Goal: Task Accomplishment & Management: Use online tool/utility

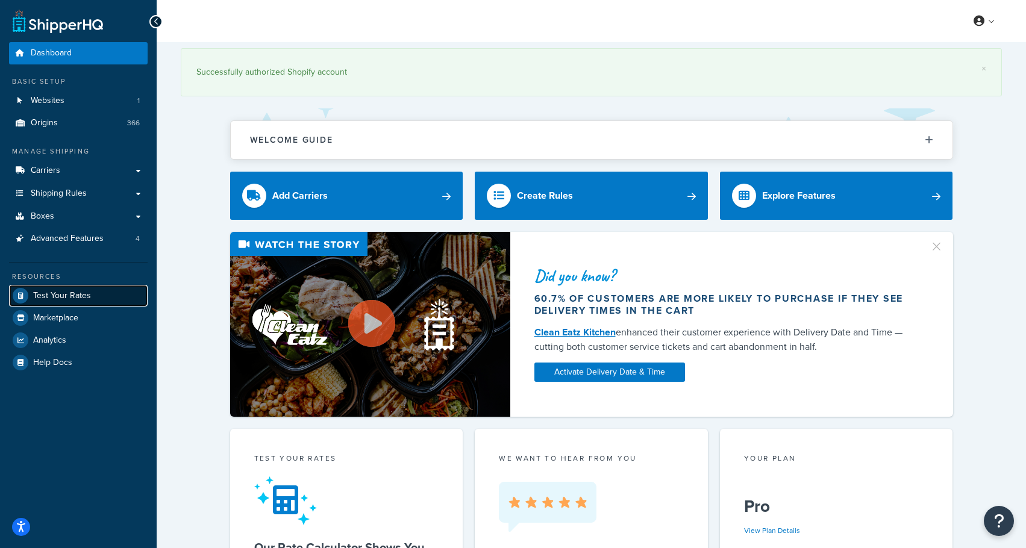
click at [50, 293] on span "Test Your Rates" at bounding box center [62, 296] width 58 height 10
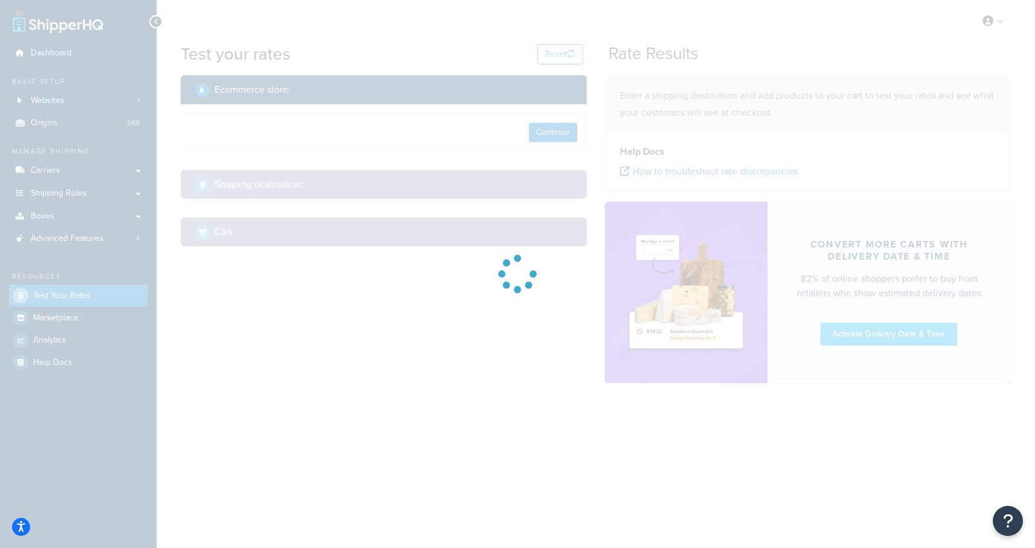
select select "TX"
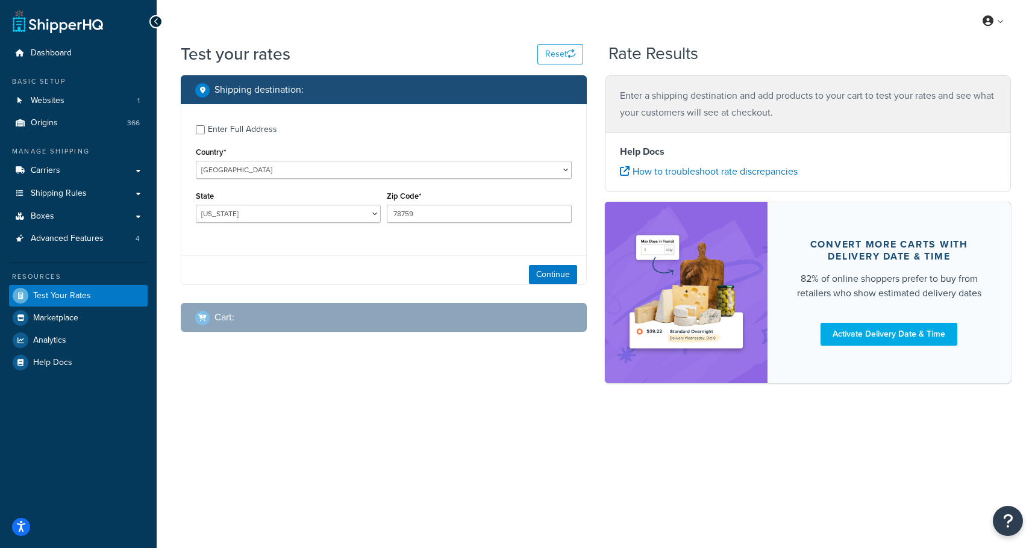
click at [231, 133] on div "Enter Full Address" at bounding box center [242, 129] width 69 height 17
click at [205, 133] on input "Enter Full Address" at bounding box center [200, 129] width 9 height 9
checkbox input "true"
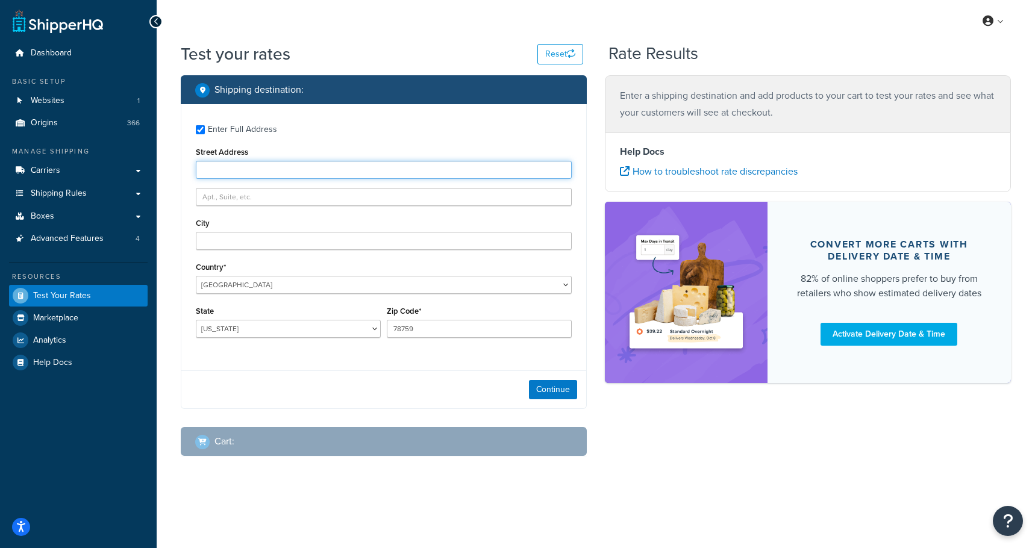
click at [250, 168] on input "Street Address" at bounding box center [384, 170] width 376 height 18
type input "1005 Night Song St"
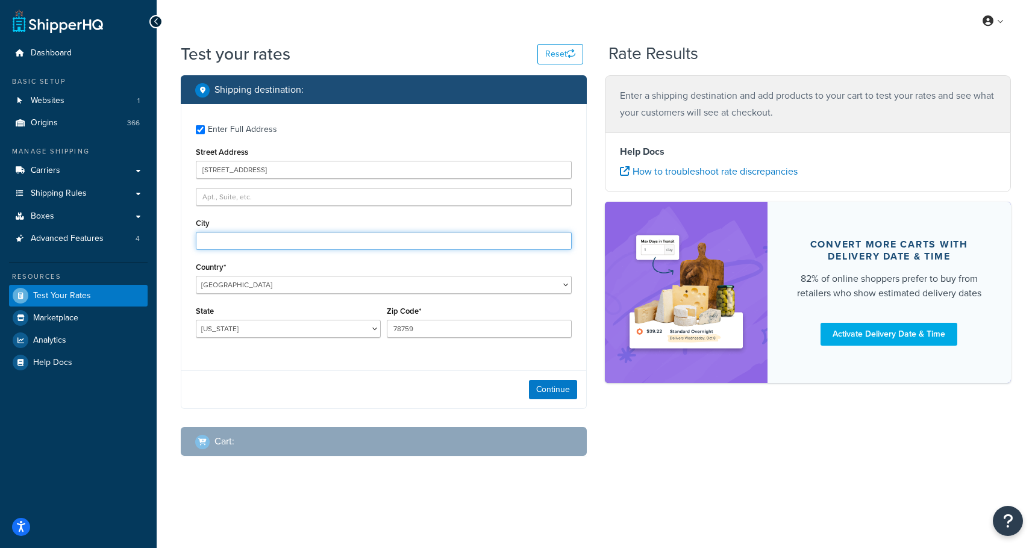
click at [260, 243] on input "City" at bounding box center [384, 241] width 376 height 18
type input "Valrico"
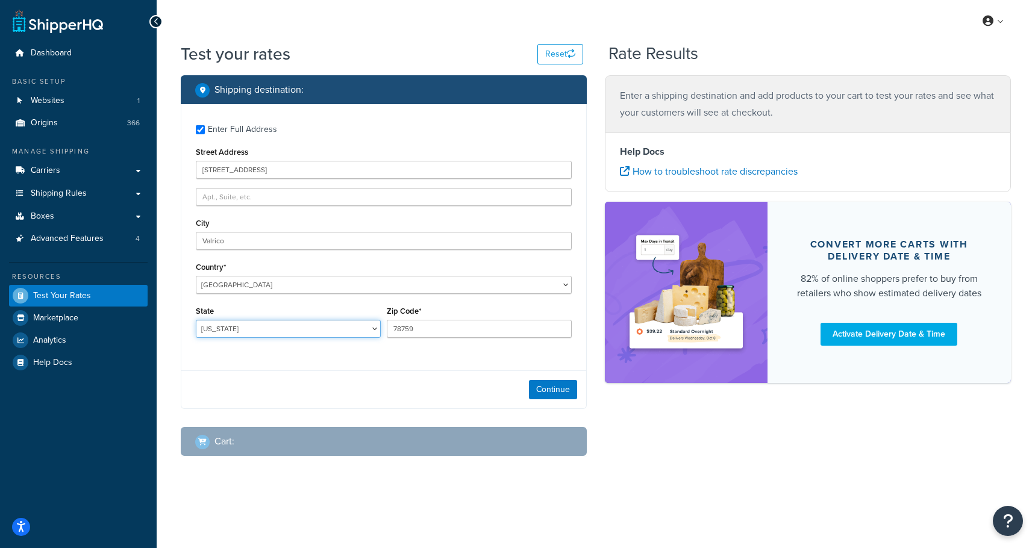
click at [261, 332] on select "Alabama Alaska American Samoa Arizona Arkansas Armed Forces Americas Armed Forc…" at bounding box center [288, 329] width 185 height 18
select select "FL"
click at [196, 320] on select "Alabama Alaska American Samoa Arizona Arkansas Armed Forces Americas Armed Forc…" at bounding box center [288, 329] width 185 height 18
type input "33594"
click at [262, 366] on div "Enter Full Address Street Address 1005 Night Song St City Valrico Country* Unit…" at bounding box center [384, 256] width 406 height 305
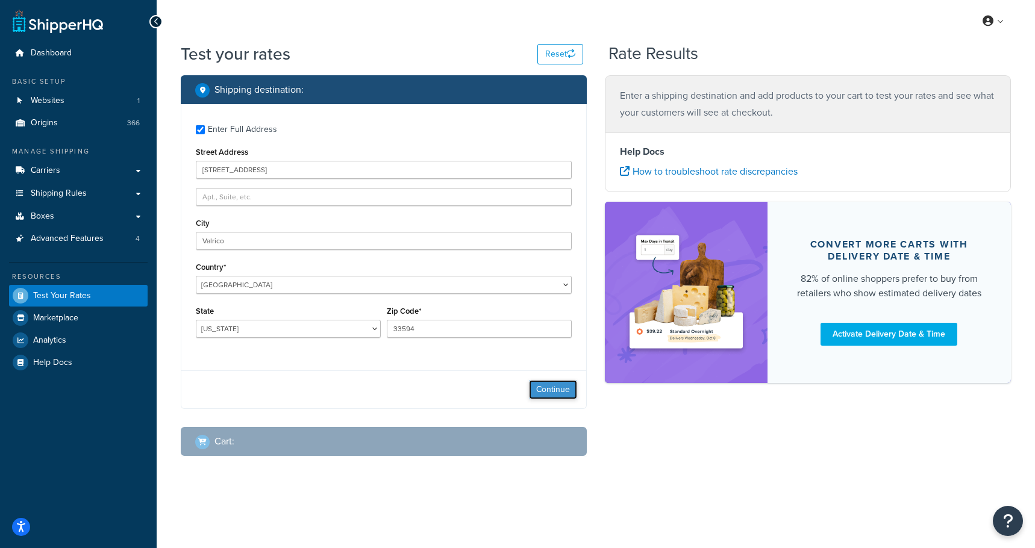
click at [539, 387] on button "Continue" at bounding box center [553, 389] width 48 height 19
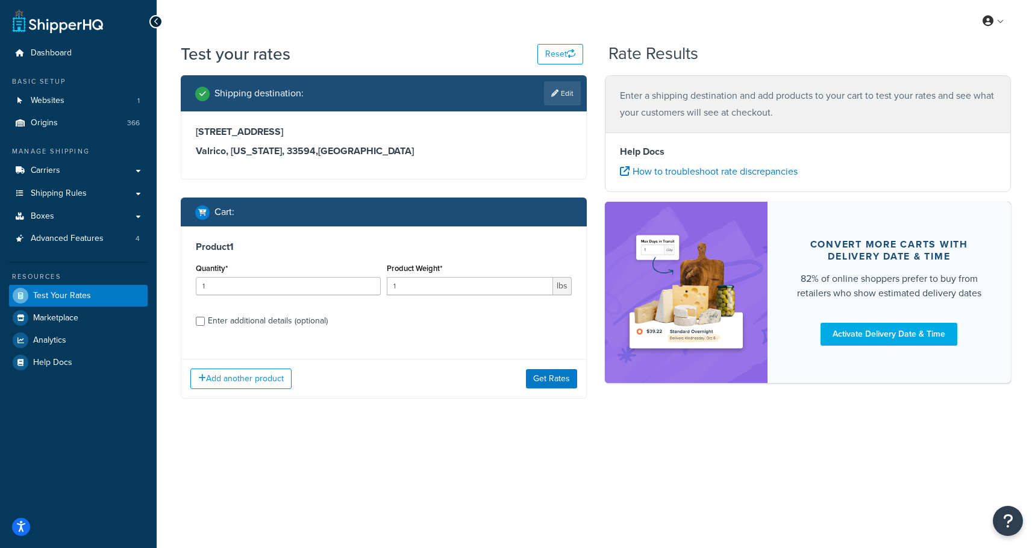
click at [213, 323] on div "Enter additional details (optional)" at bounding box center [268, 321] width 120 height 17
click at [205, 323] on input "Enter additional details (optional)" at bounding box center [200, 321] width 9 height 9
checkbox input "true"
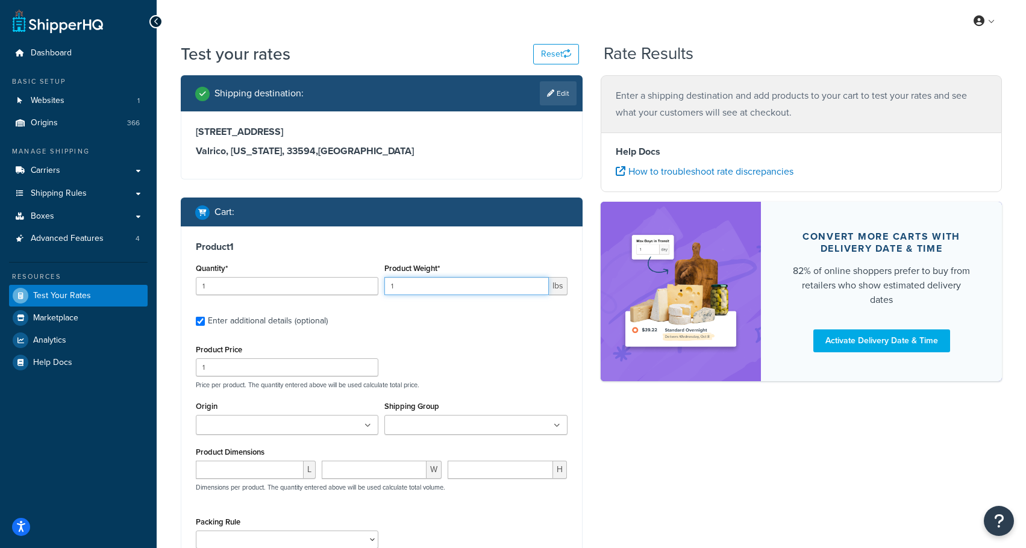
drag, startPoint x: 419, startPoint y: 289, endPoint x: 365, endPoint y: 290, distance: 53.6
click at [365, 290] on div "Quantity* 1 Product Weight* 1 lbs" at bounding box center [382, 282] width 378 height 44
type input "21"
click at [327, 183] on div "Shipping destination : Edit 1005 Night Song St Valrico, Florida, 33594 , United…" at bounding box center [382, 357] width 420 height 564
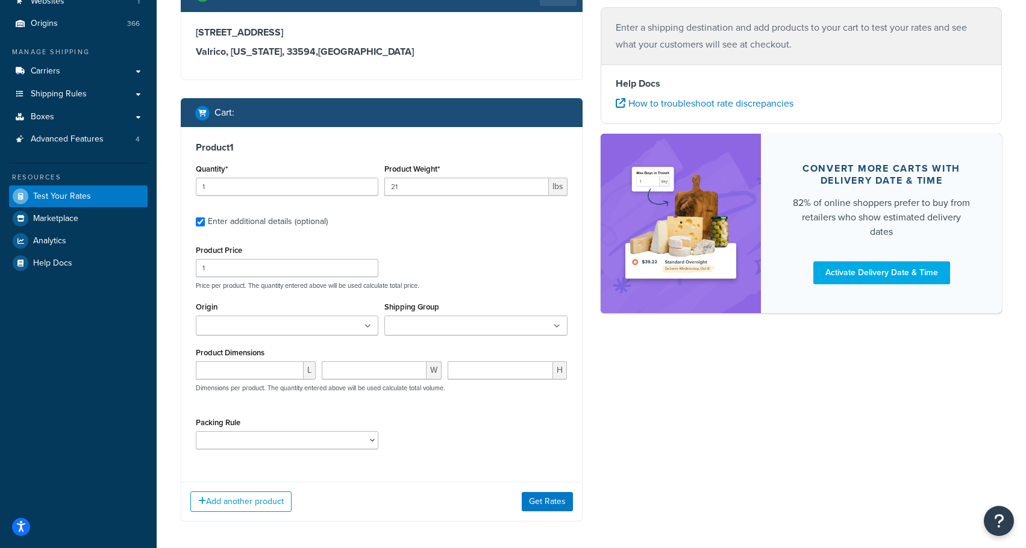
scroll to position [120, 0]
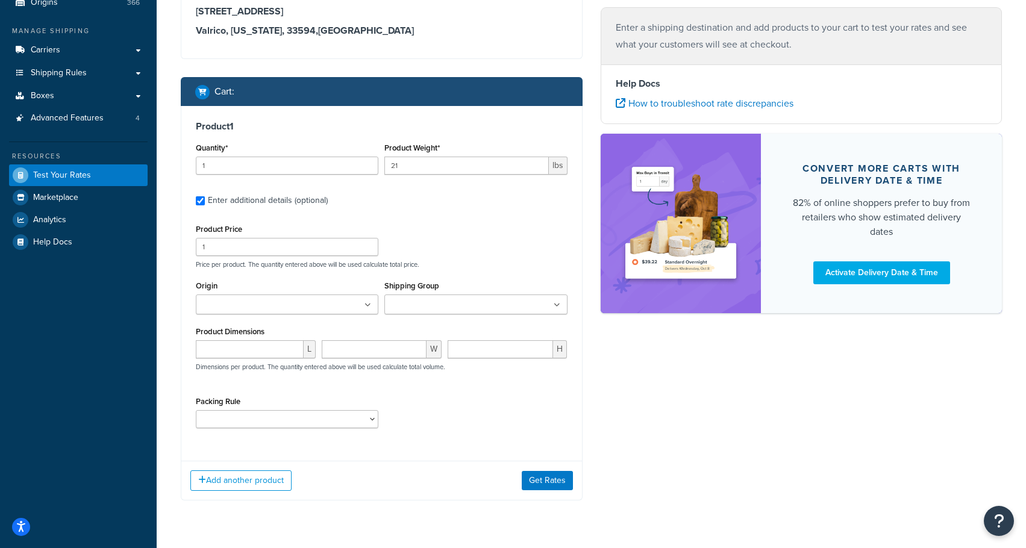
click at [267, 304] on input "Origin" at bounding box center [252, 305] width 107 height 13
type input "VF"
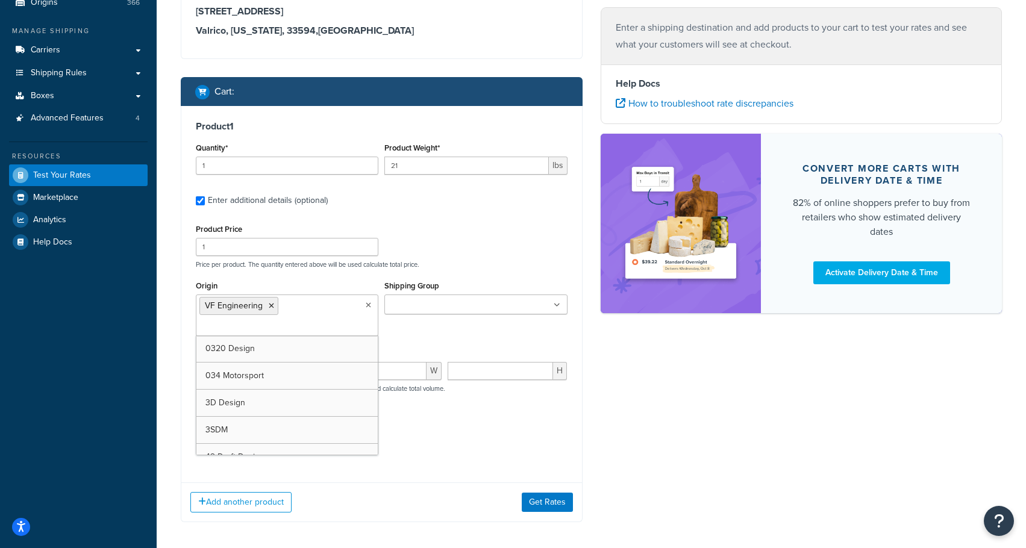
click at [413, 305] on input "Shipping Group" at bounding box center [441, 305] width 107 height 13
type input "OverSize220"
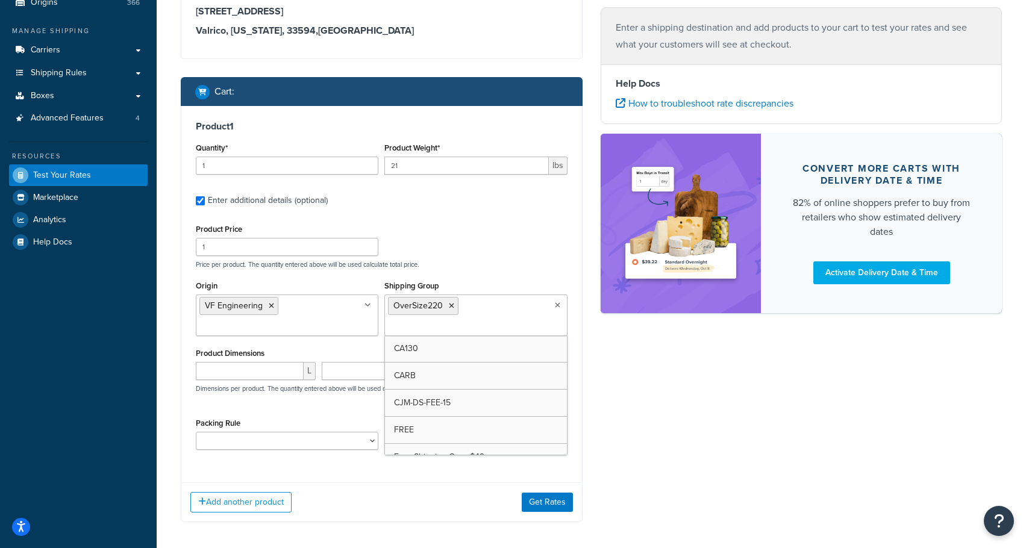
click at [639, 420] on div "Shipping destination : Edit 1005 Night Song St Valrico, Florida, 33594 , United…" at bounding box center [591, 248] width 839 height 586
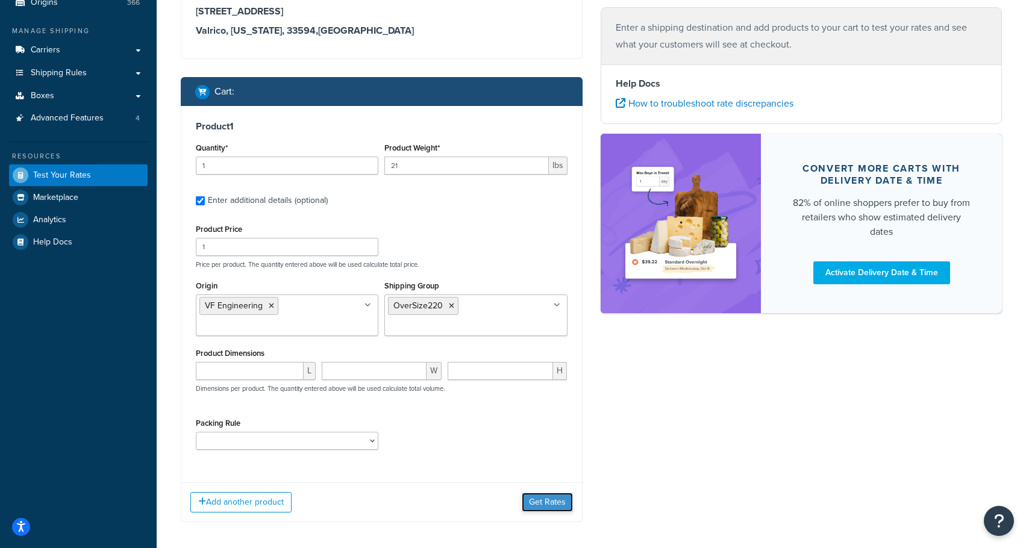
click at [552, 498] on button "Get Rates" at bounding box center [547, 502] width 51 height 19
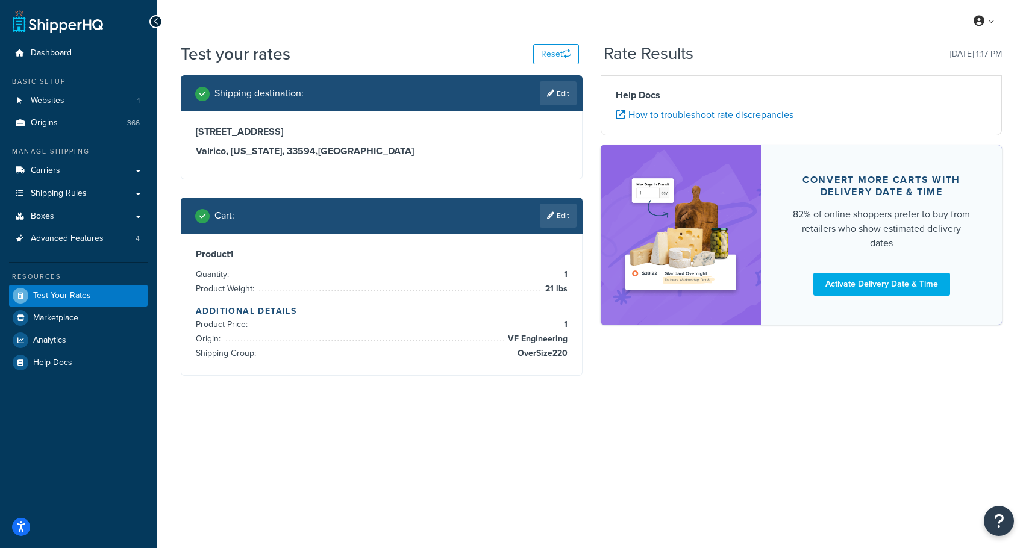
scroll to position [0, 0]
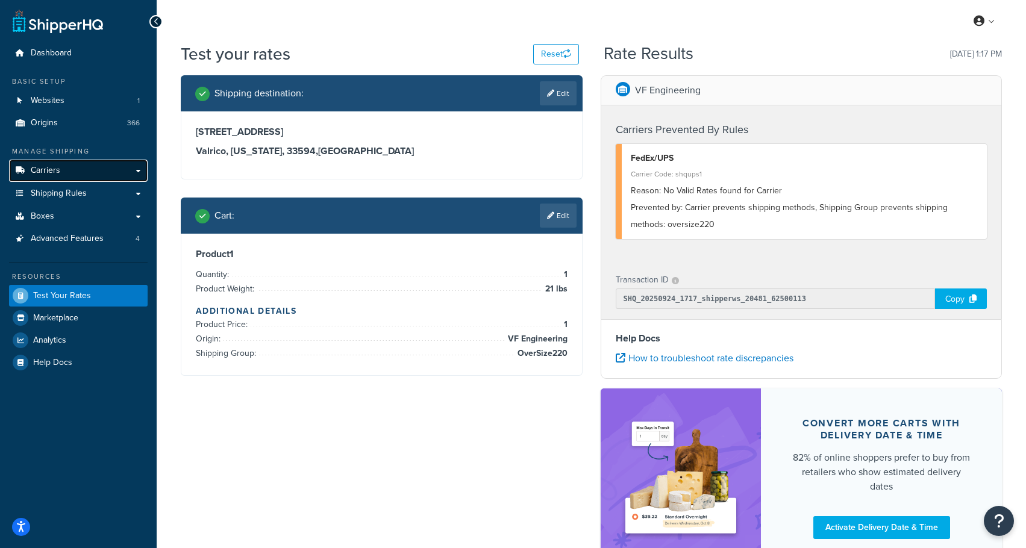
click at [48, 176] on span "Carriers" at bounding box center [46, 171] width 30 height 10
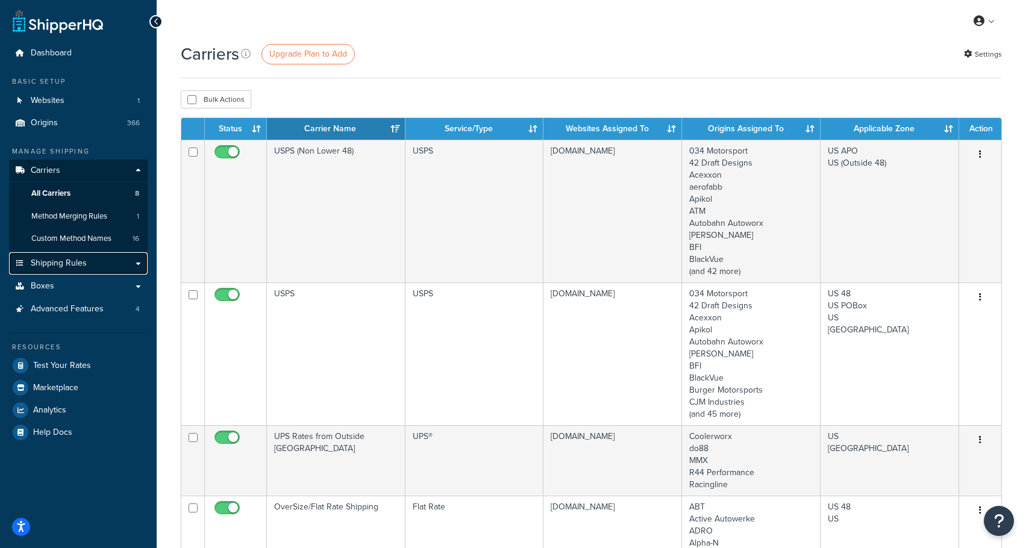
click at [57, 273] on link "Shipping Rules" at bounding box center [78, 263] width 139 height 22
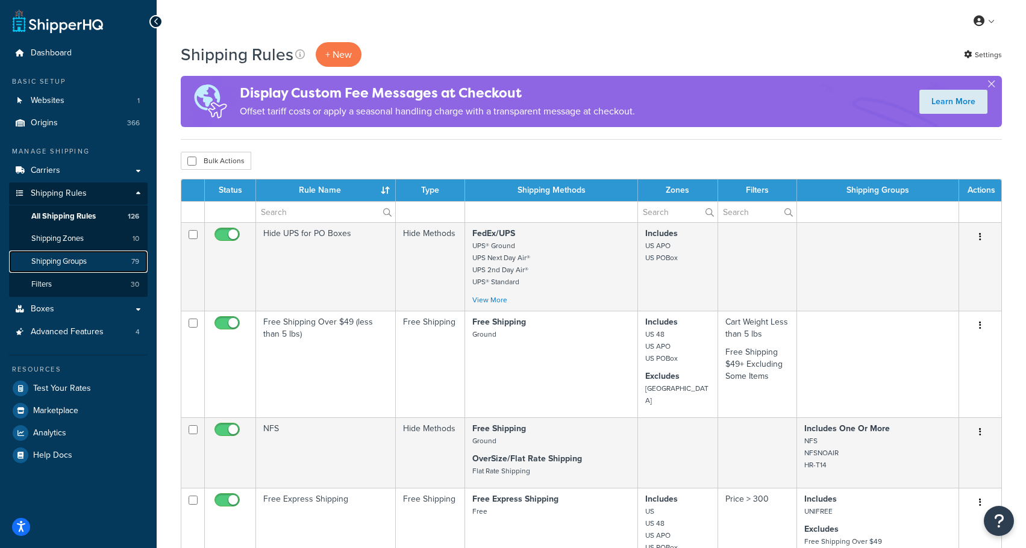
click at [64, 262] on span "Shipping Groups" at bounding box center [58, 262] width 55 height 10
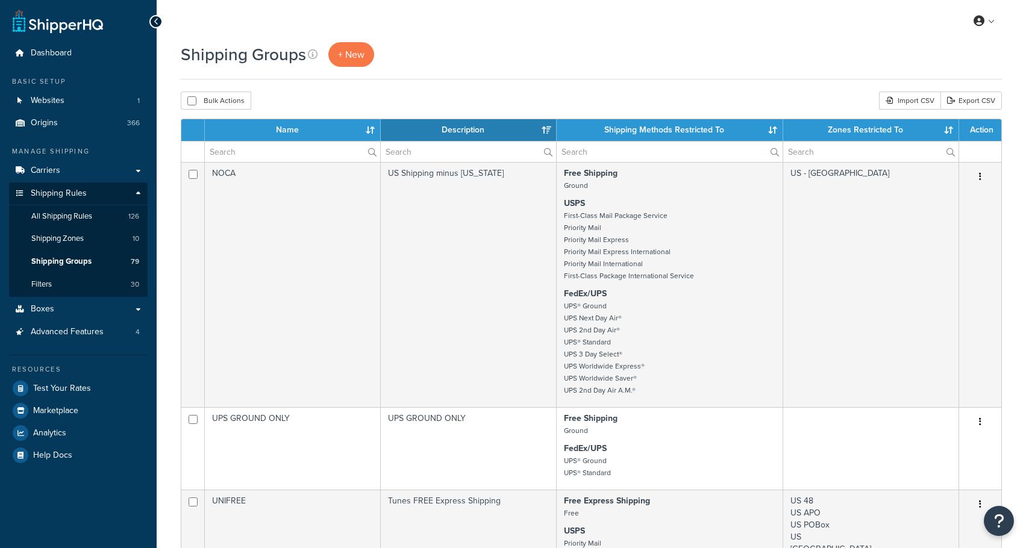
select select "15"
click at [321, 149] on input "text" at bounding box center [292, 152] width 175 height 20
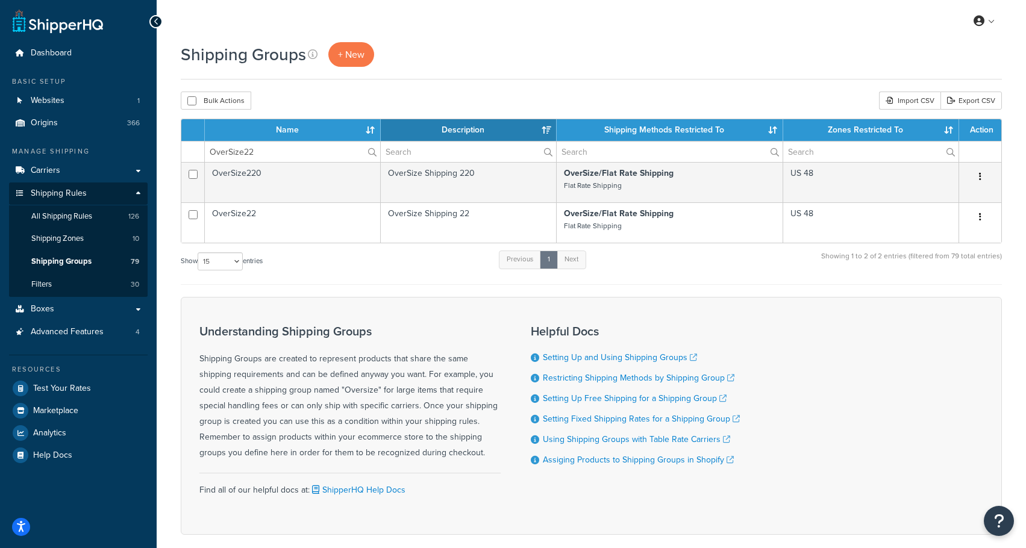
click at [466, 270] on div "Show 10 15 25 50 100 entries Previous 1 Next Showing 1 to 2 of 2 entries (filte…" at bounding box center [591, 267] width 821 height 36
click at [267, 153] on input "OverSize22" at bounding box center [292, 152] width 175 height 20
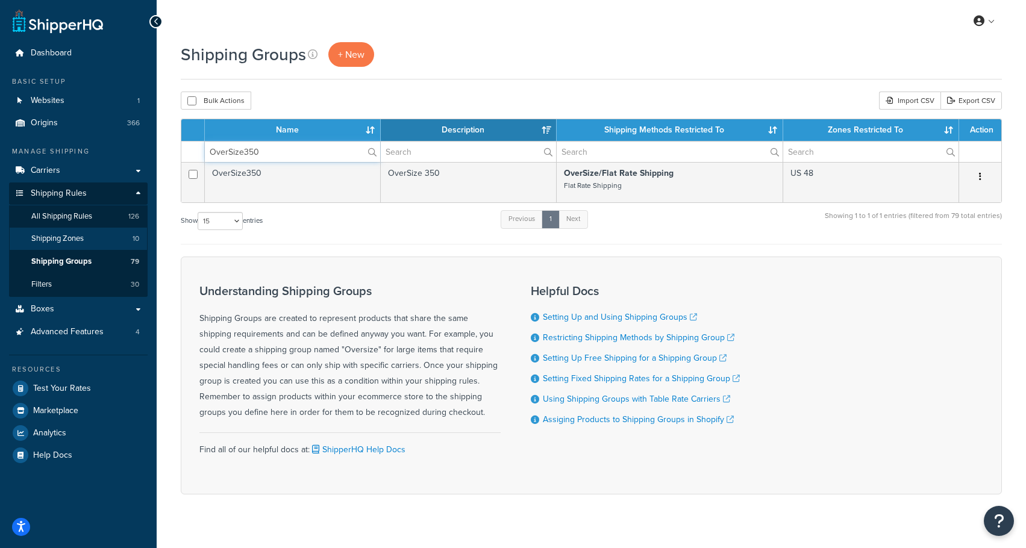
type input "OverSize350"
click at [69, 243] on span "Shipping Zones" at bounding box center [57, 239] width 52 height 10
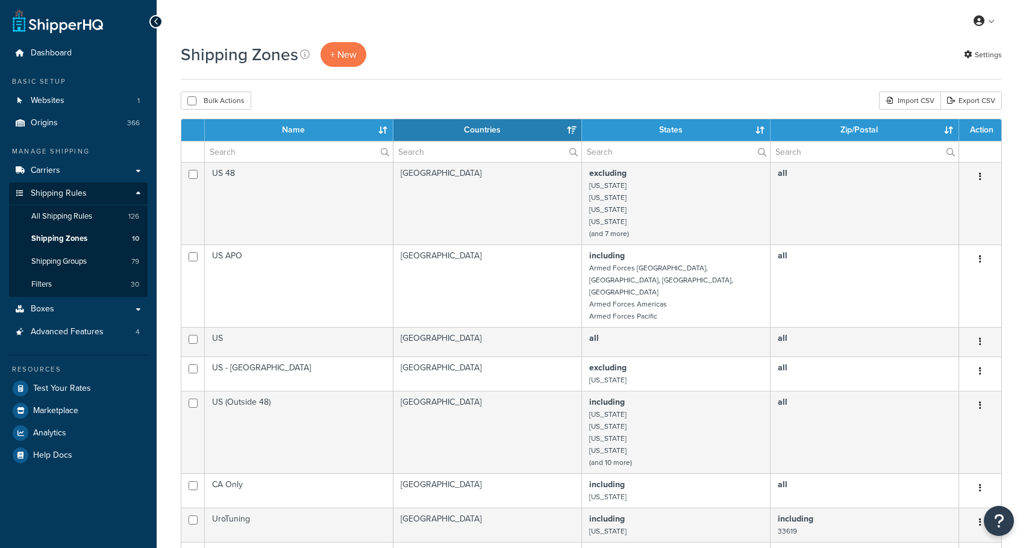
select select "15"
click at [70, 217] on span "All Shipping Rules" at bounding box center [61, 216] width 61 height 10
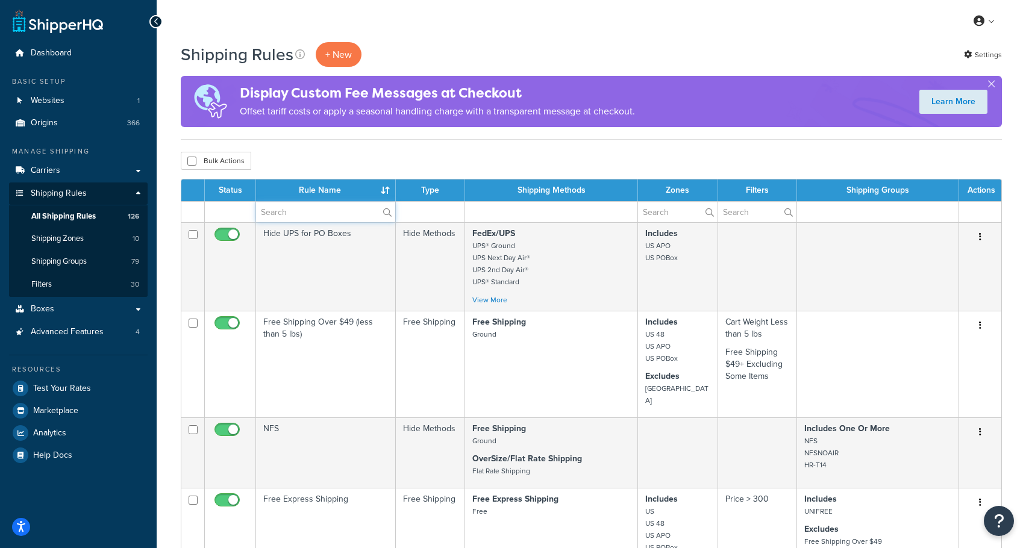
click at [281, 213] on input "text" at bounding box center [325, 212] width 139 height 20
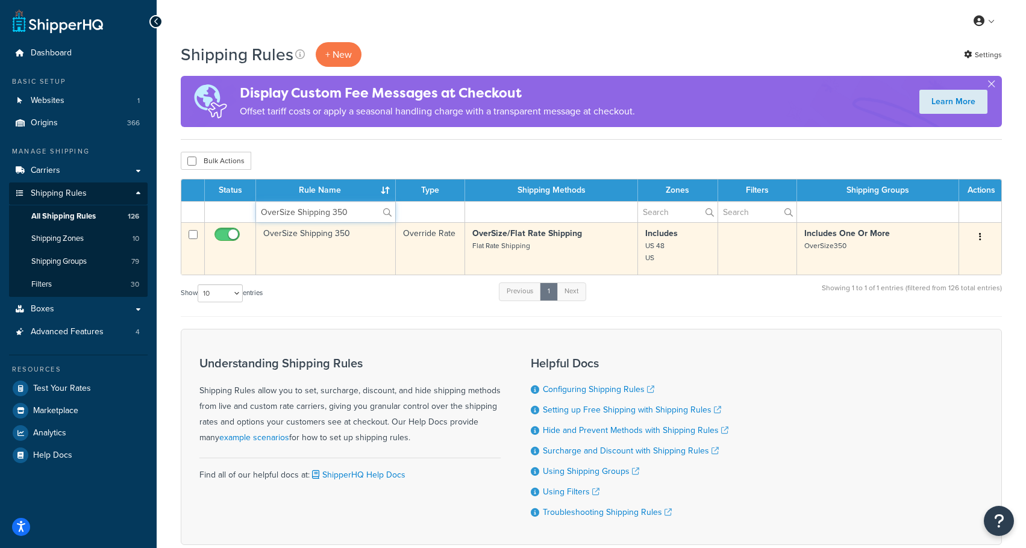
type input "OverSize Shipping 350"
click at [980, 237] on icon "button" at bounding box center [980, 237] width 2 height 8
click at [929, 283] on link "Duplicate" at bounding box center [940, 284] width 95 height 25
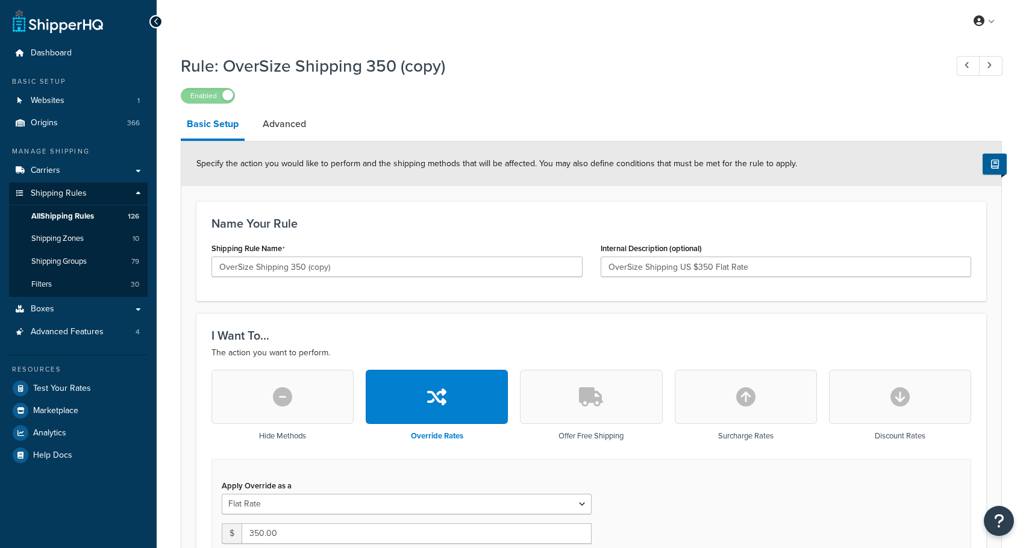
select select "ITEM"
drag, startPoint x: 291, startPoint y: 268, endPoint x: 307, endPoint y: 269, distance: 16.3
click at [307, 269] on input "OverSize Shipping 350 (copy)" at bounding box center [396, 267] width 371 height 20
type input "OverSize Shipping 225"
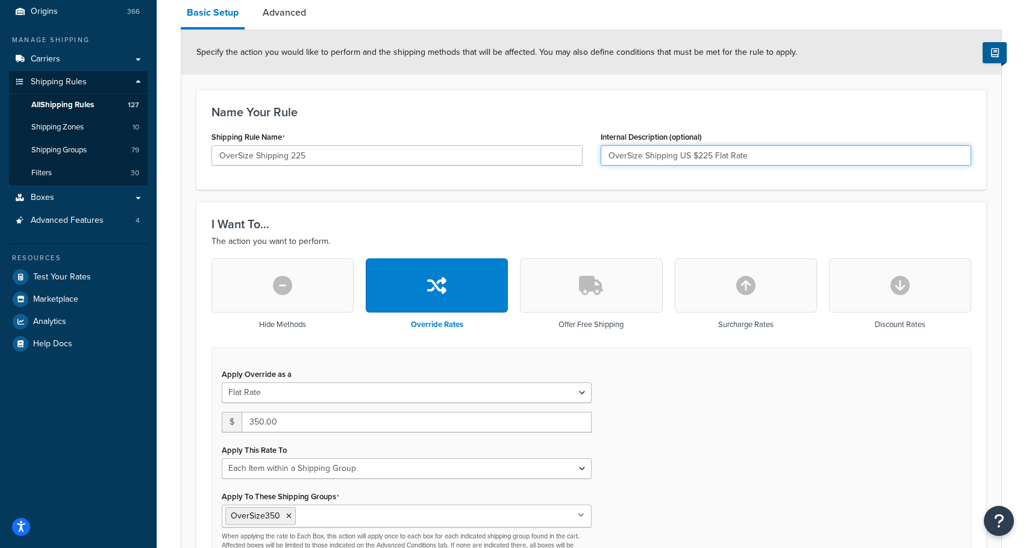
scroll to position [120, 0]
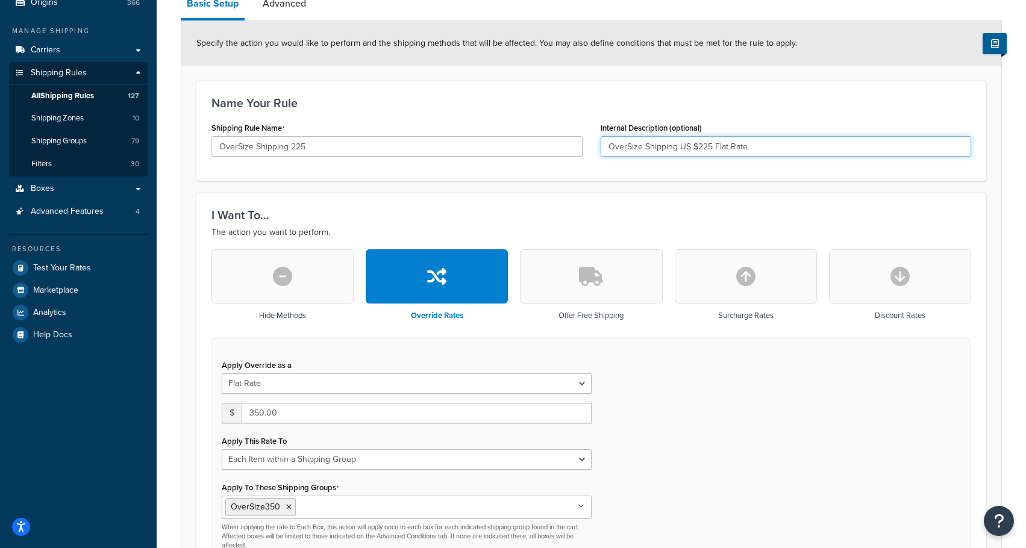
type input "OverSize Shipping US $225 Flat Rate"
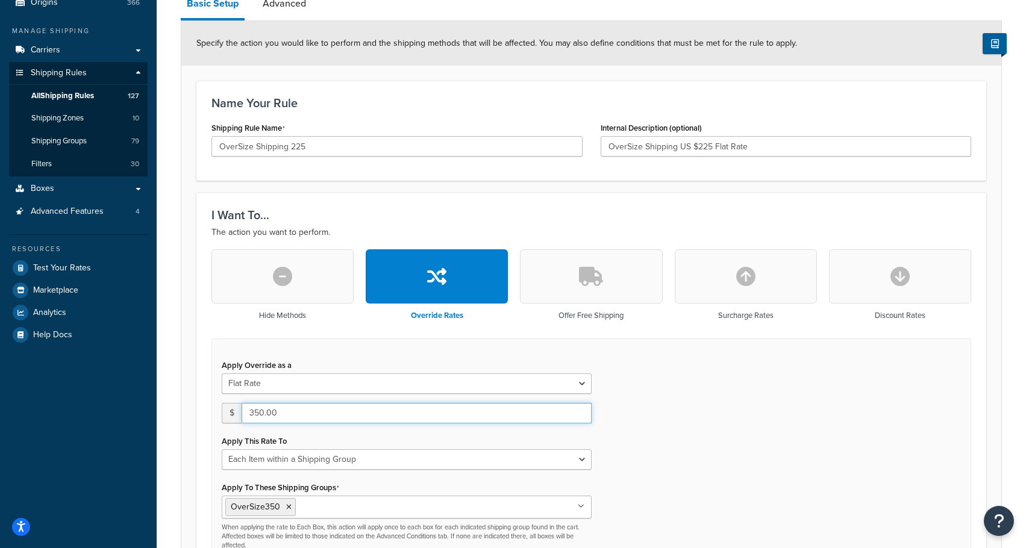
click at [281, 415] on input "350.00" at bounding box center [417, 413] width 350 height 20
type input "225.00"
click at [651, 460] on div "Apply Override as a Flat Rate Percentage Flat Rate & Percentage $ 225.00 Apply …" at bounding box center [591, 458] width 760 height 239
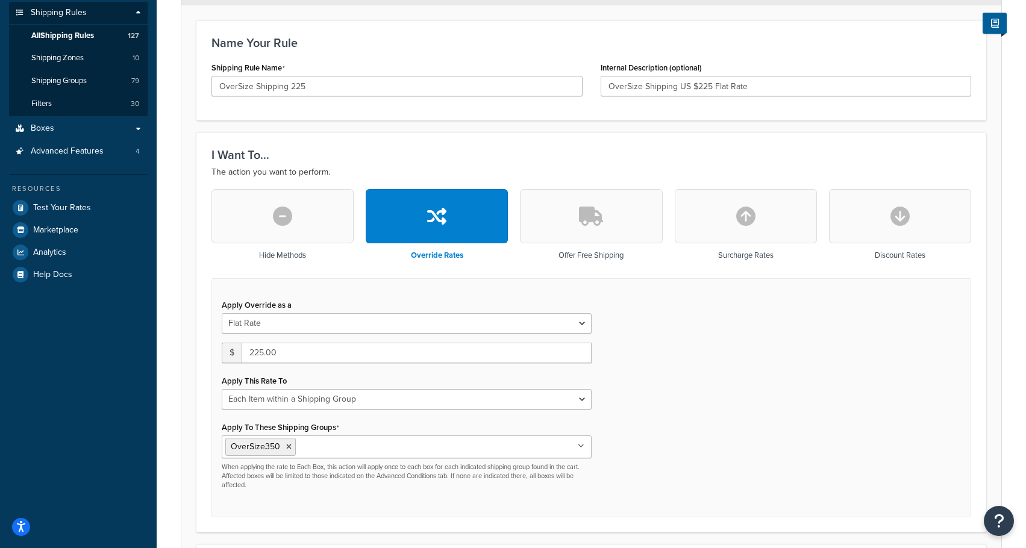
click at [325, 451] on input "Apply To These Shipping Groups" at bounding box center [352, 446] width 107 height 13
type input "OverSize225"
click at [290, 447] on icon at bounding box center [288, 446] width 5 height 7
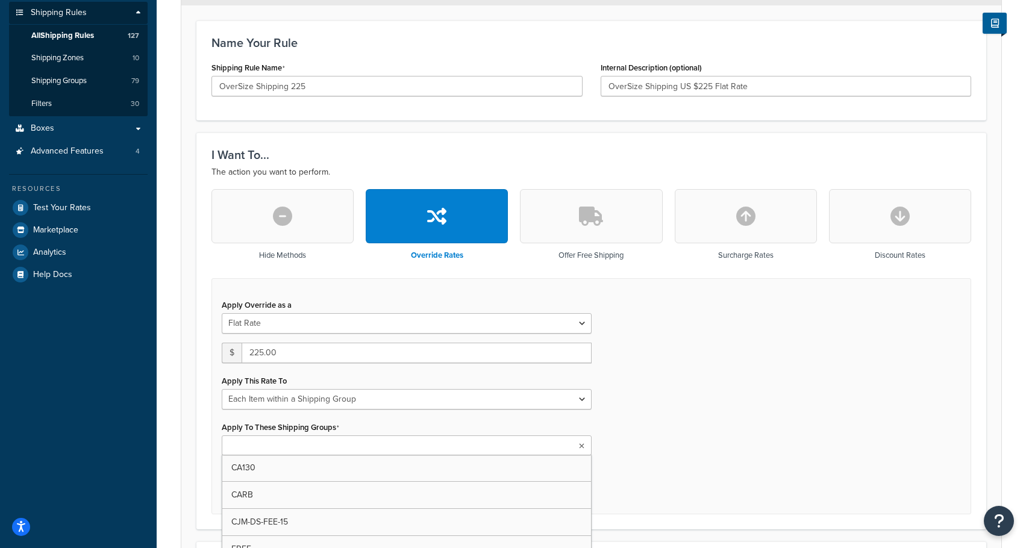
click at [454, 448] on ul at bounding box center [407, 446] width 370 height 20
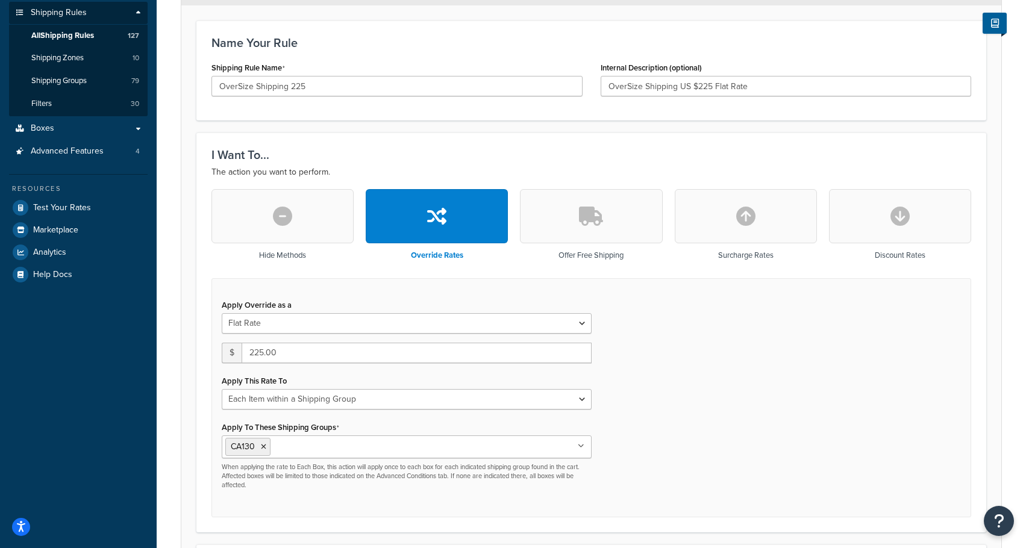
click at [634, 444] on div "Apply Override as a Flat Rate Percentage Flat Rate & Percentage $ 225.00 Apply …" at bounding box center [591, 397] width 760 height 239
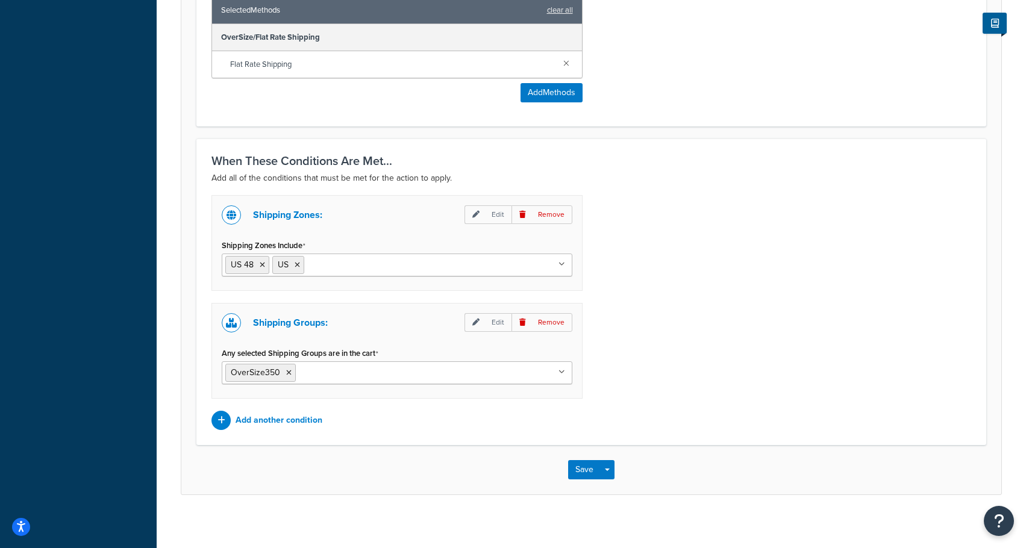
scroll to position [810, 0]
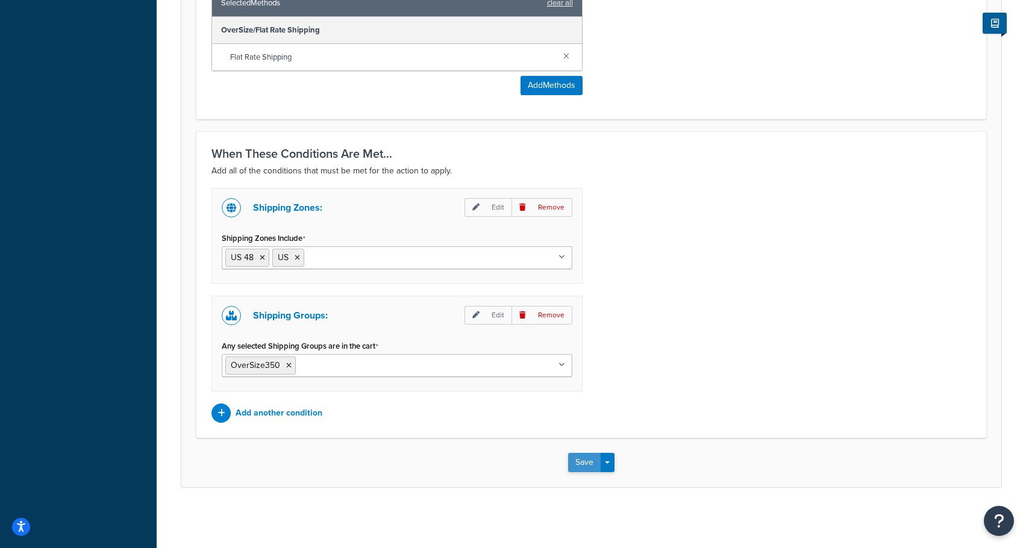
click at [586, 469] on button "Save" at bounding box center [584, 462] width 33 height 19
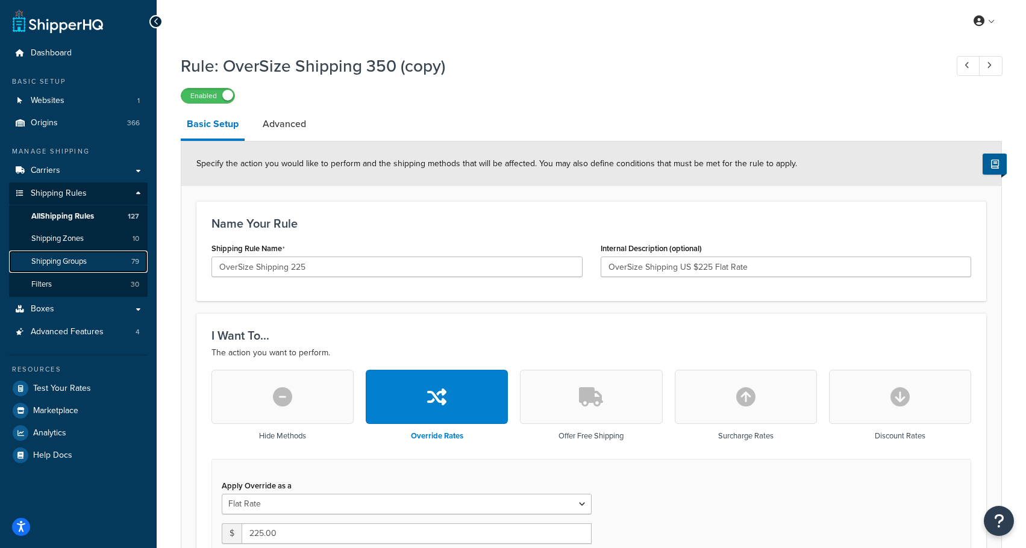
click at [81, 261] on span "Shipping Groups" at bounding box center [58, 262] width 55 height 10
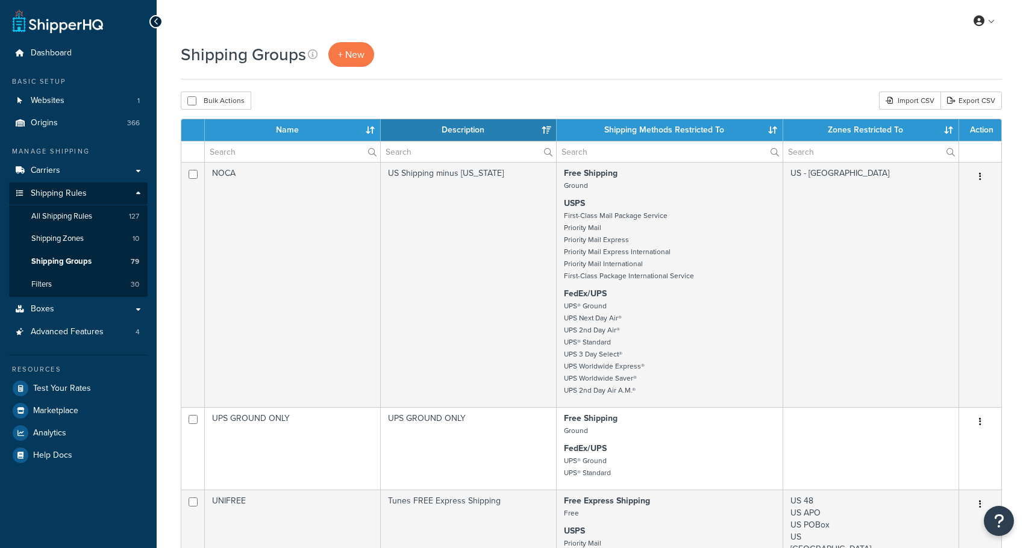
select select "15"
click at [319, 152] on input "text" at bounding box center [292, 152] width 175 height 20
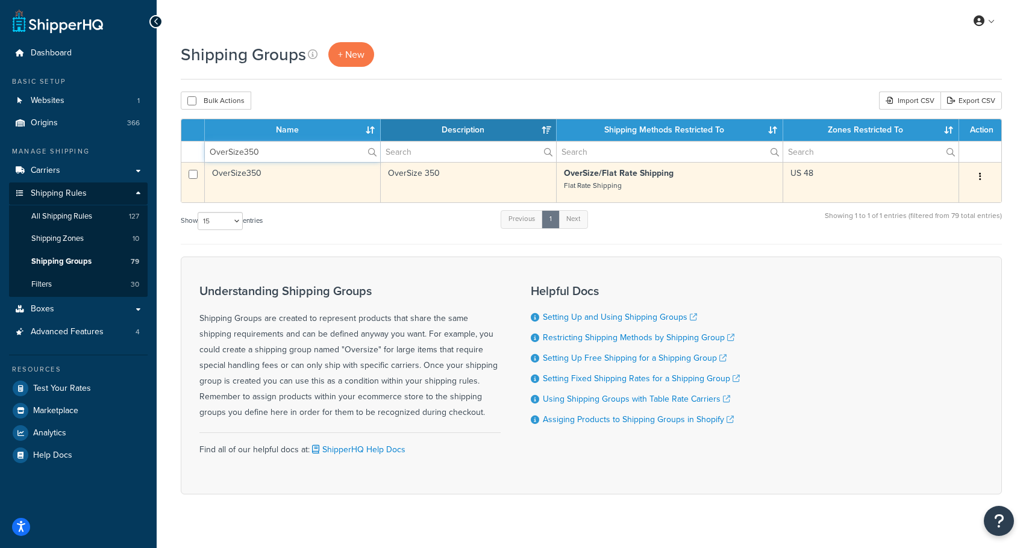
type input "OverSize350"
click at [981, 176] on icon "button" at bounding box center [980, 176] width 2 height 8
click at [934, 228] on link "Duplicate" at bounding box center [931, 225] width 95 height 25
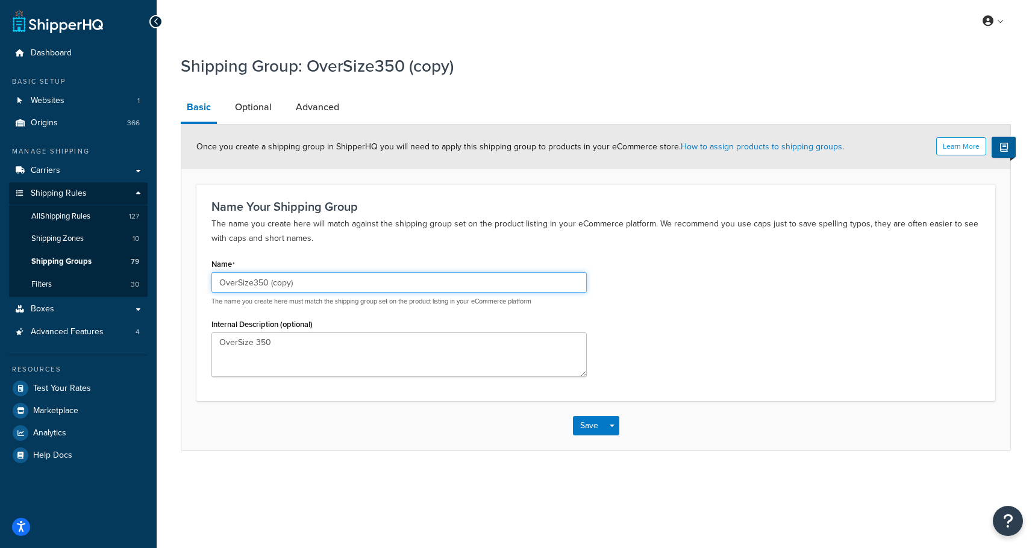
click at [255, 282] on input "OverSize350 (copy)" at bounding box center [398, 282] width 375 height 20
type input "OverSize225"
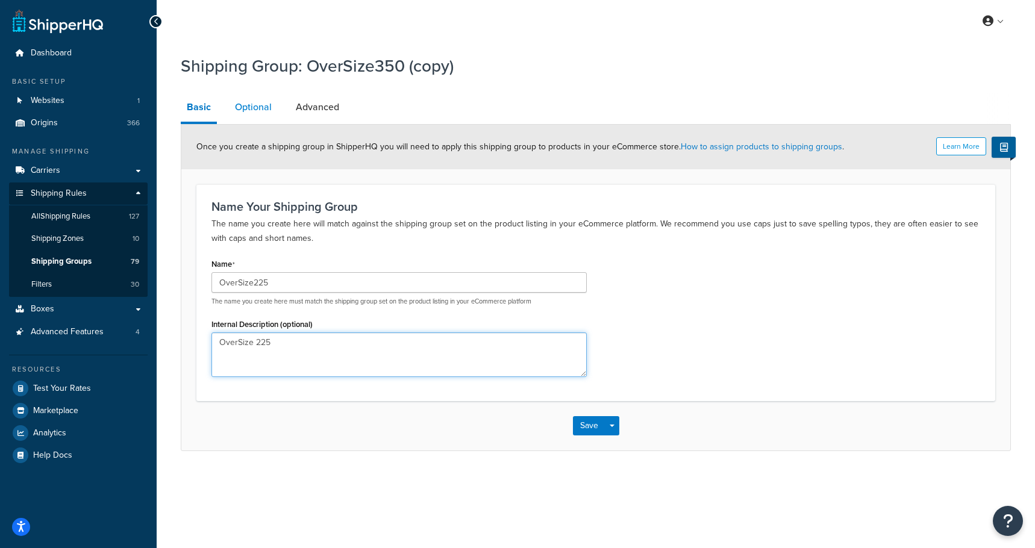
type textarea "OverSize 225"
click at [258, 108] on link "Optional" at bounding box center [253, 107] width 49 height 29
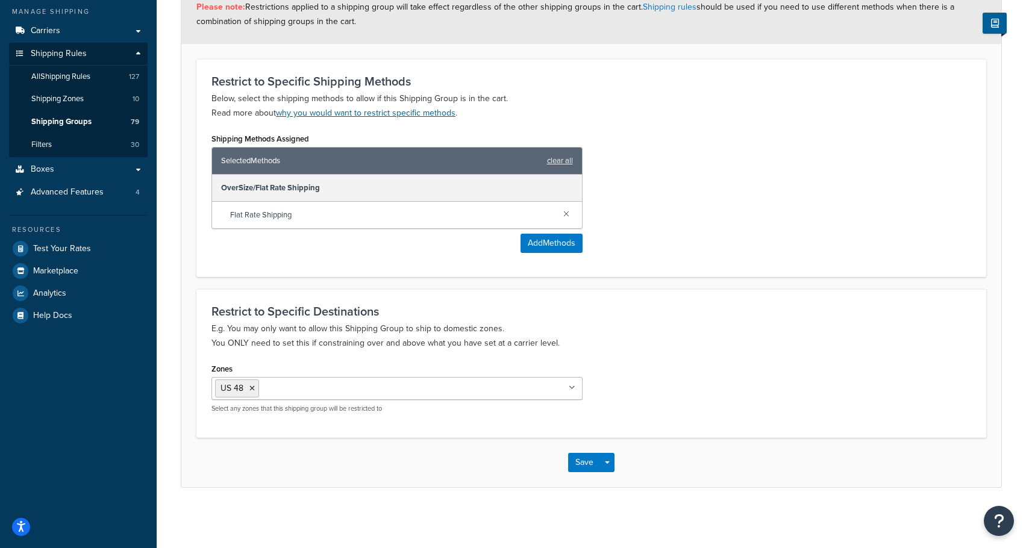
scroll to position [19, 0]
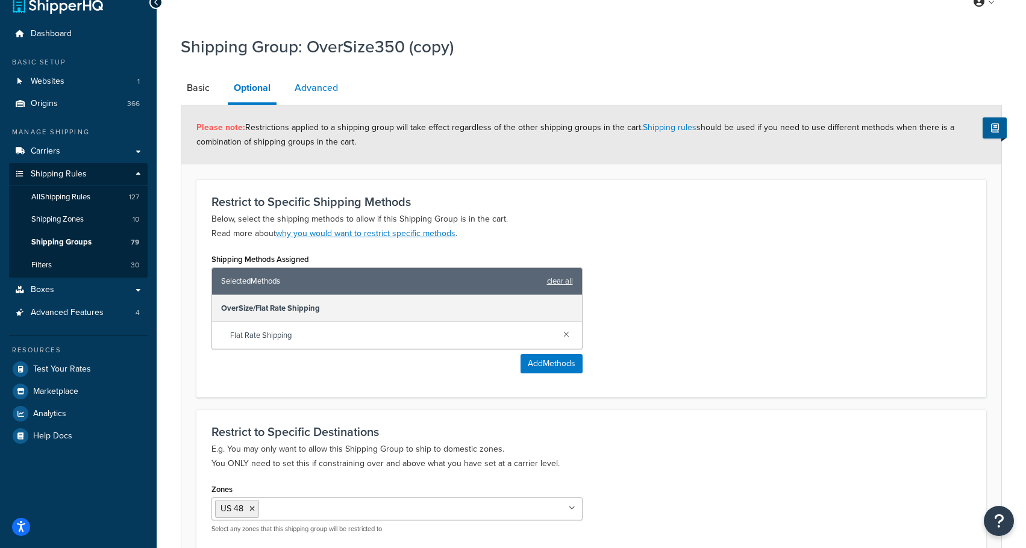
click at [333, 80] on link "Advanced" at bounding box center [316, 87] width 55 height 29
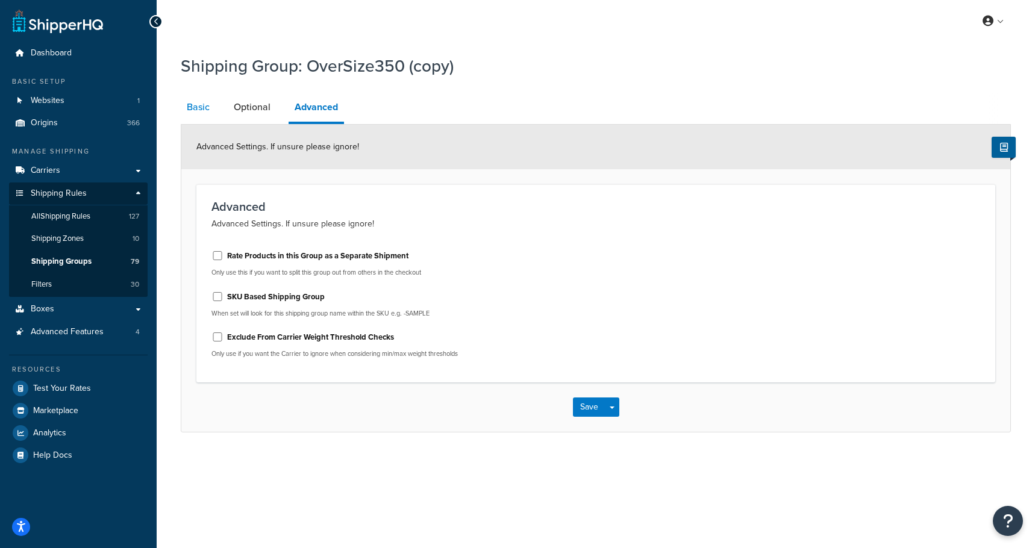
click at [205, 108] on link "Basic" at bounding box center [198, 107] width 35 height 29
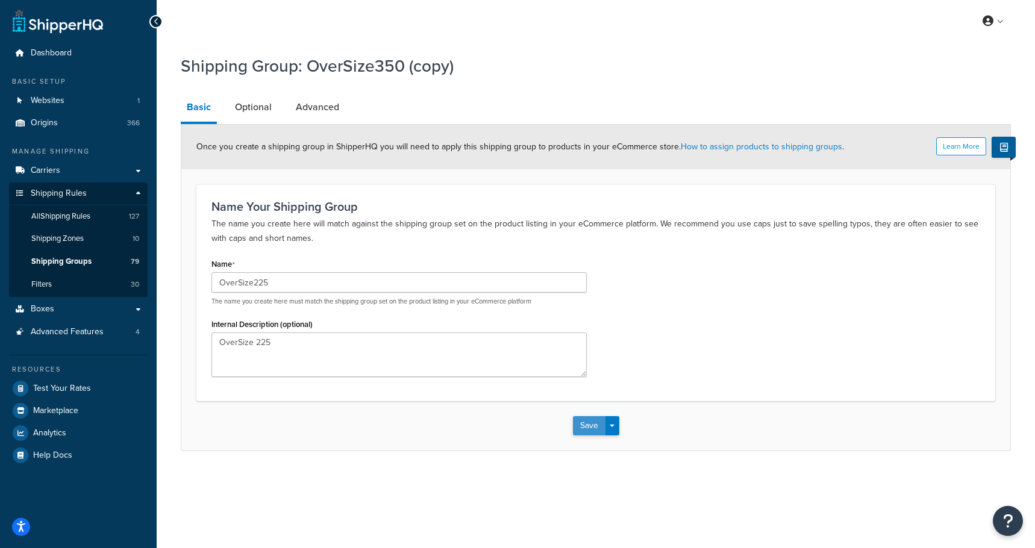
click at [586, 433] on button "Save" at bounding box center [589, 425] width 33 height 19
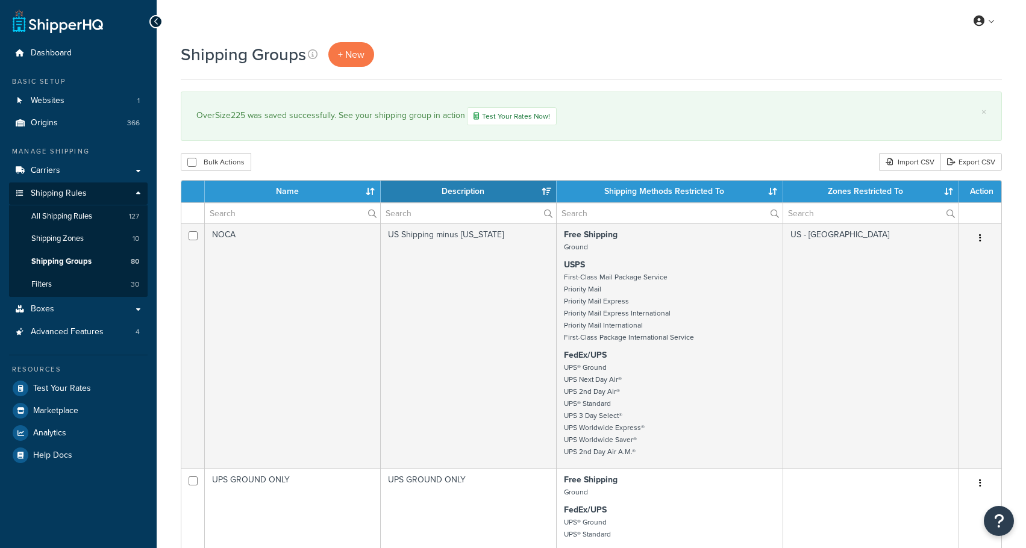
select select "15"
click at [82, 258] on span "Shipping Groups" at bounding box center [61, 262] width 60 height 10
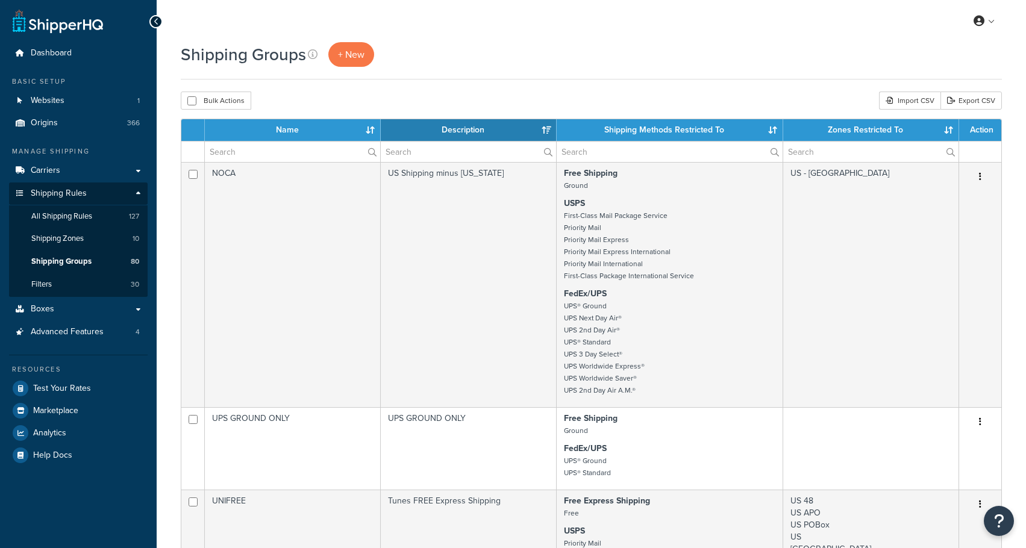
select select "15"
click at [68, 221] on span "All Shipping Rules" at bounding box center [61, 216] width 61 height 10
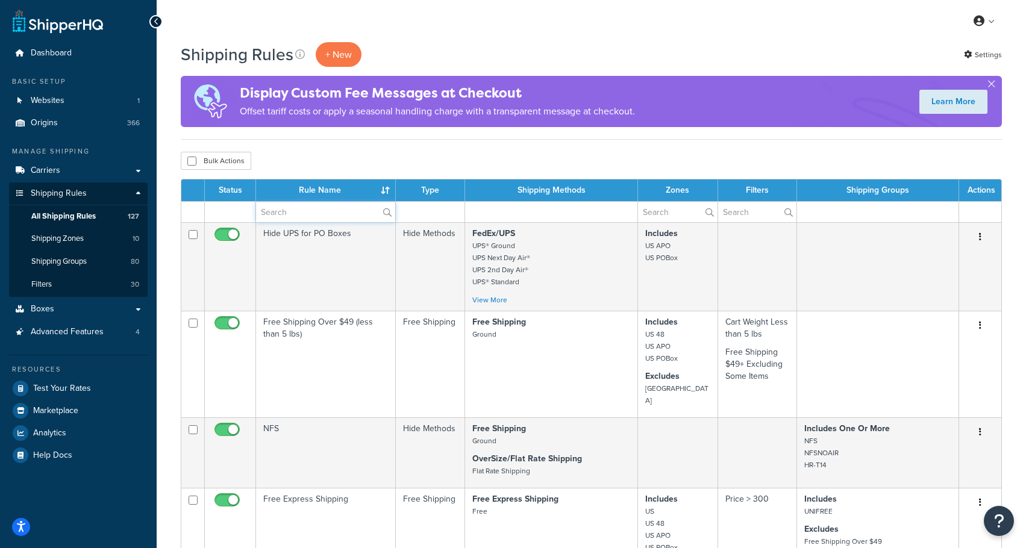
click at [328, 211] on input "text" at bounding box center [325, 212] width 139 height 20
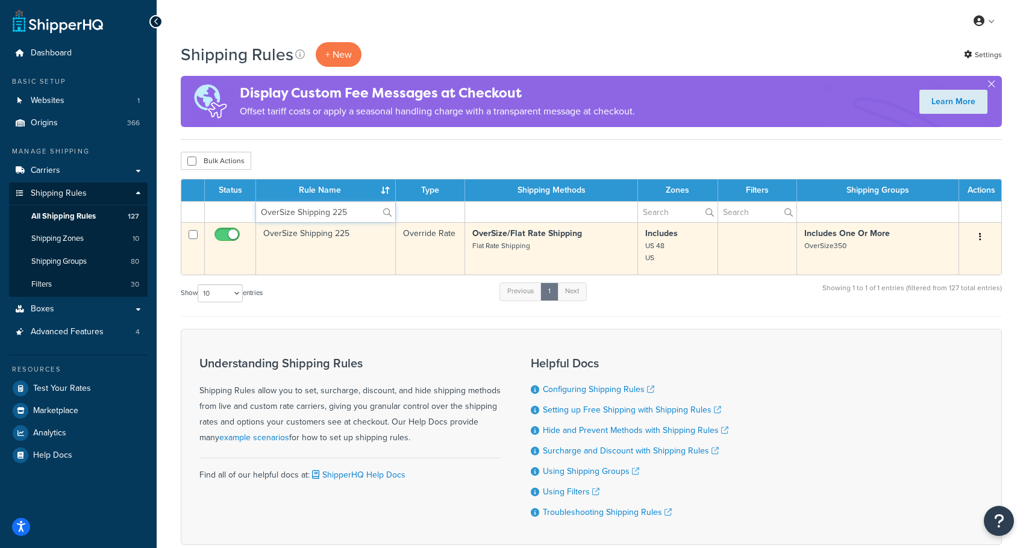
type input "OverSize Shipping 225"
click at [981, 238] on icon "button" at bounding box center [980, 237] width 2 height 8
click at [928, 261] on link "Edit" at bounding box center [940, 260] width 95 height 25
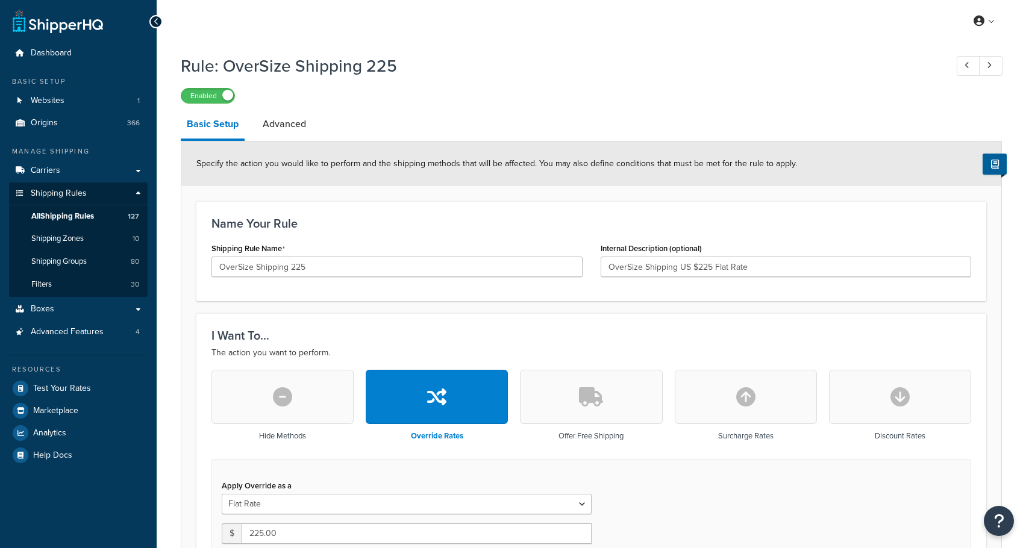
select select "ITEM"
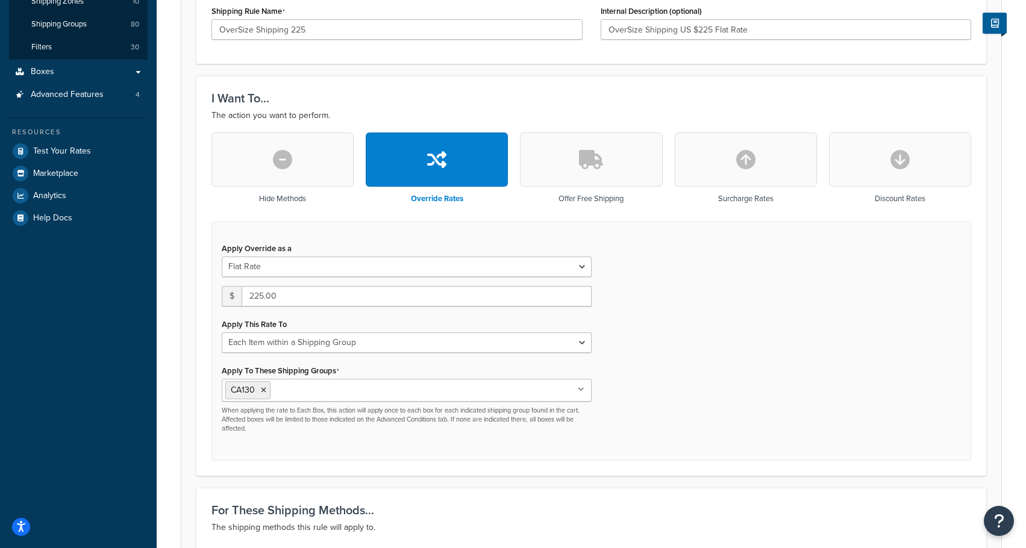
scroll to position [301, 0]
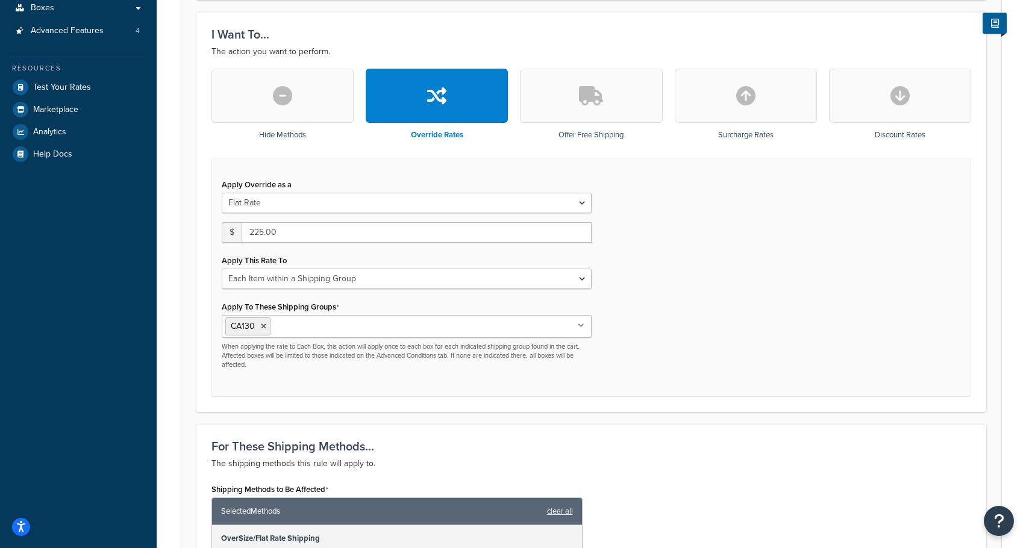
click at [304, 333] on ul "CA130" at bounding box center [407, 326] width 370 height 23
type input "OverSize225"
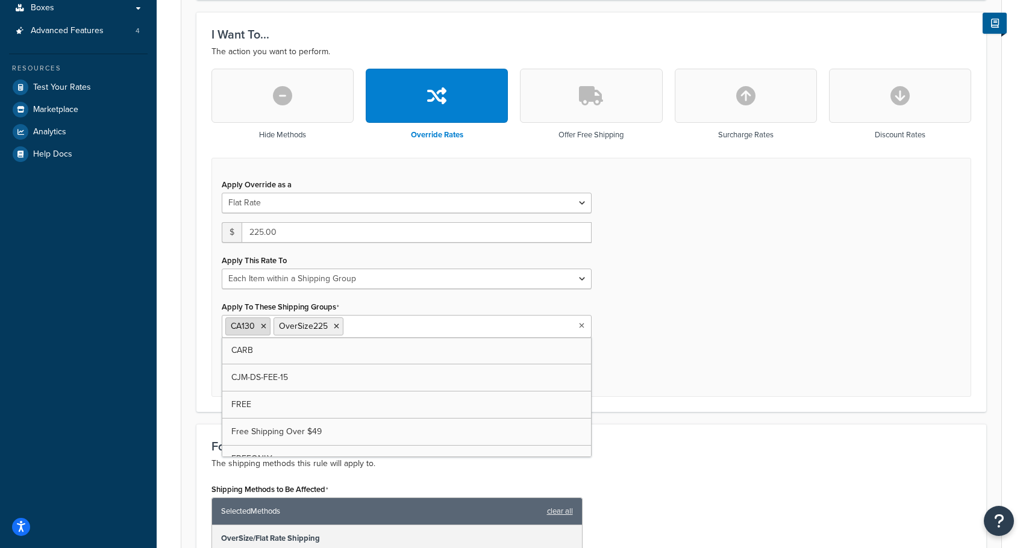
click at [263, 327] on icon at bounding box center [263, 326] width 5 height 7
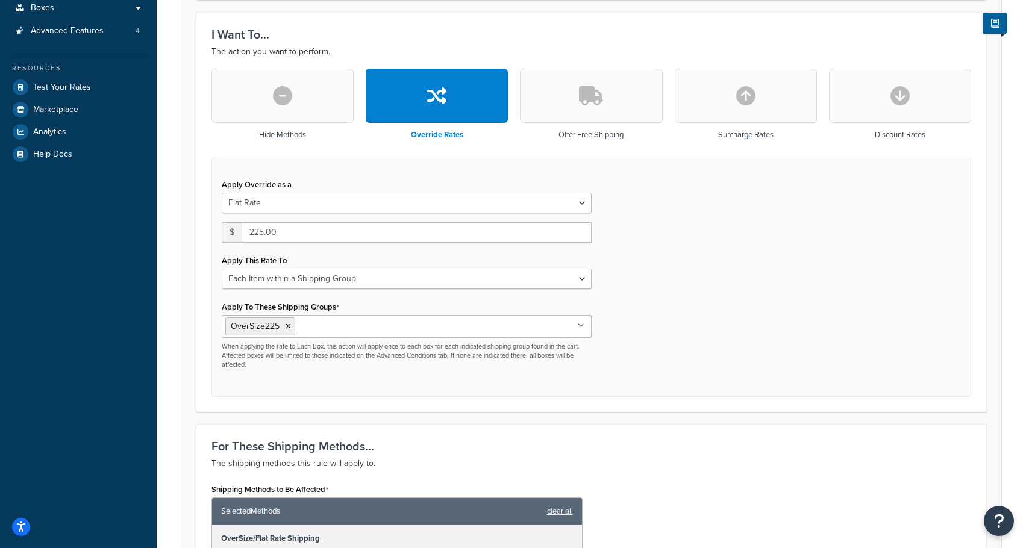
click at [651, 336] on div "Apply Override as a Flat Rate Percentage Flat Rate & Percentage $ 225.00 Apply …" at bounding box center [591, 277] width 760 height 239
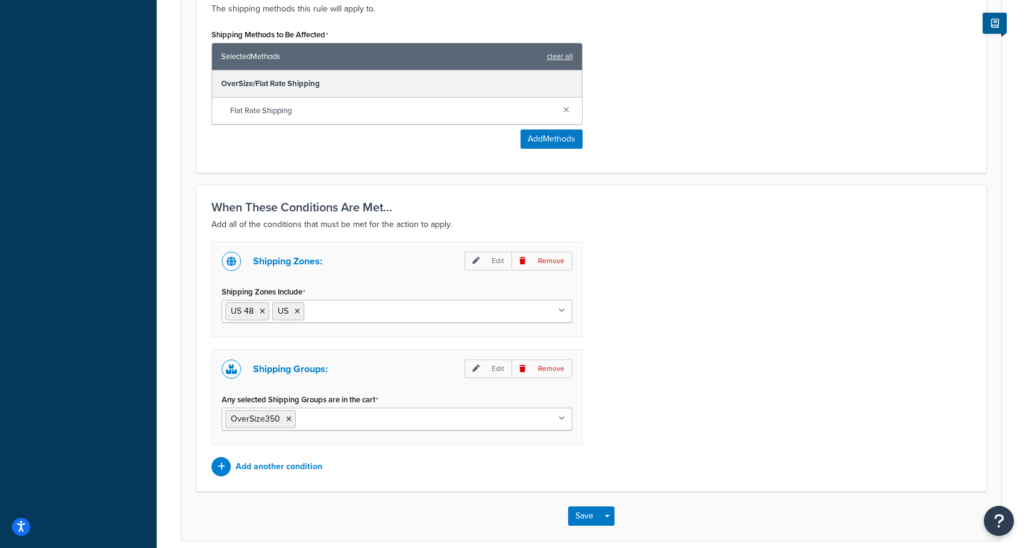
scroll to position [783, 0]
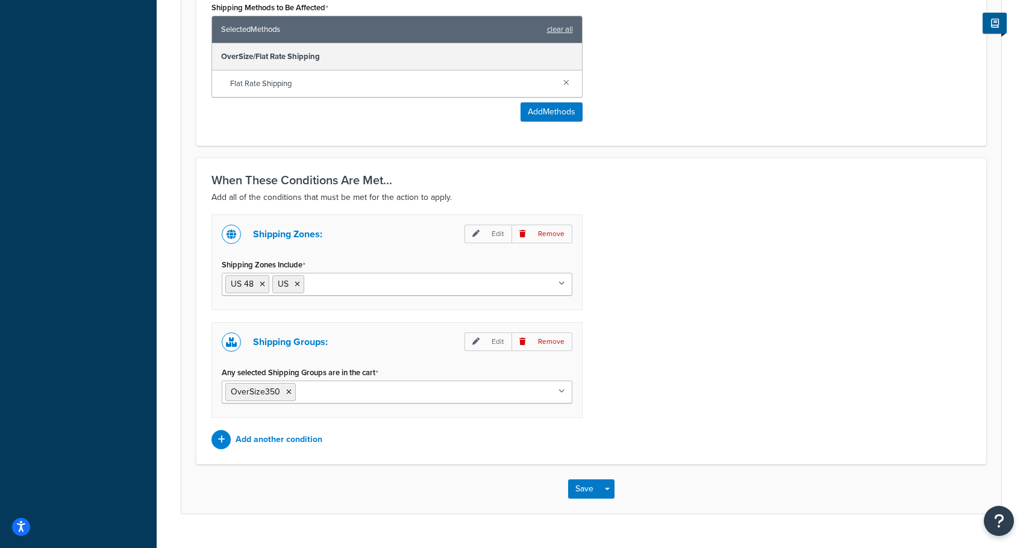
click at [375, 396] on input "Any selected Shipping Groups are in the cart" at bounding box center [352, 391] width 107 height 13
type input "OverSize225"
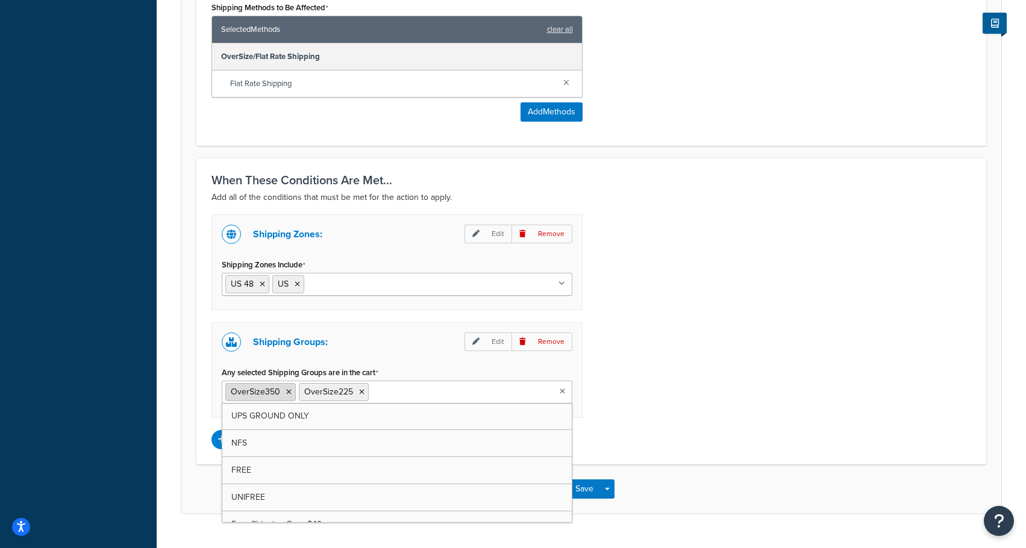
click at [289, 397] on li "OverSize350" at bounding box center [260, 392] width 70 height 18
click at [289, 392] on icon at bounding box center [288, 392] width 5 height 7
click at [735, 363] on div "Shipping Zones: Edit Remove Shipping Zones Include US 48 US US APO Canada US - …" at bounding box center [591, 331] width 778 height 235
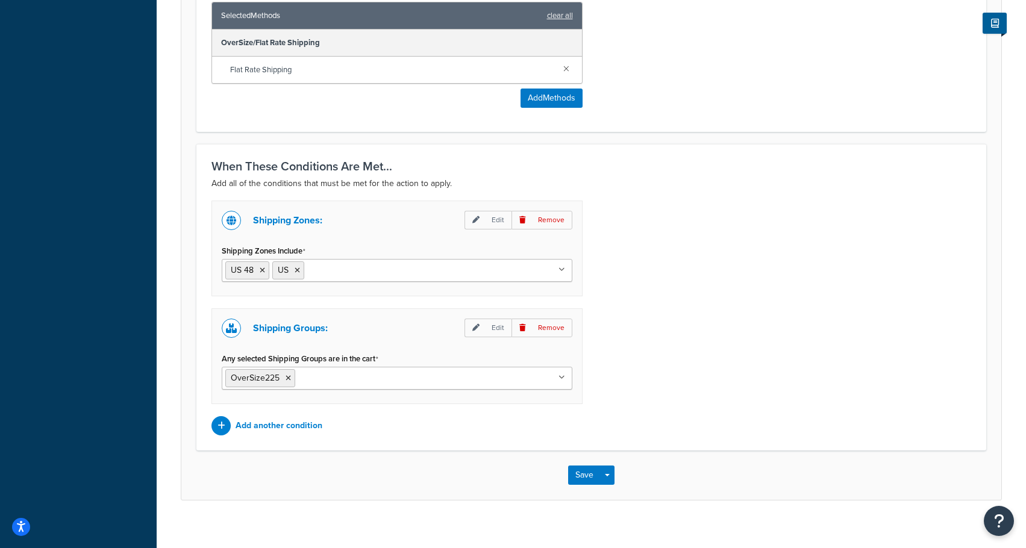
scroll to position [810, 0]
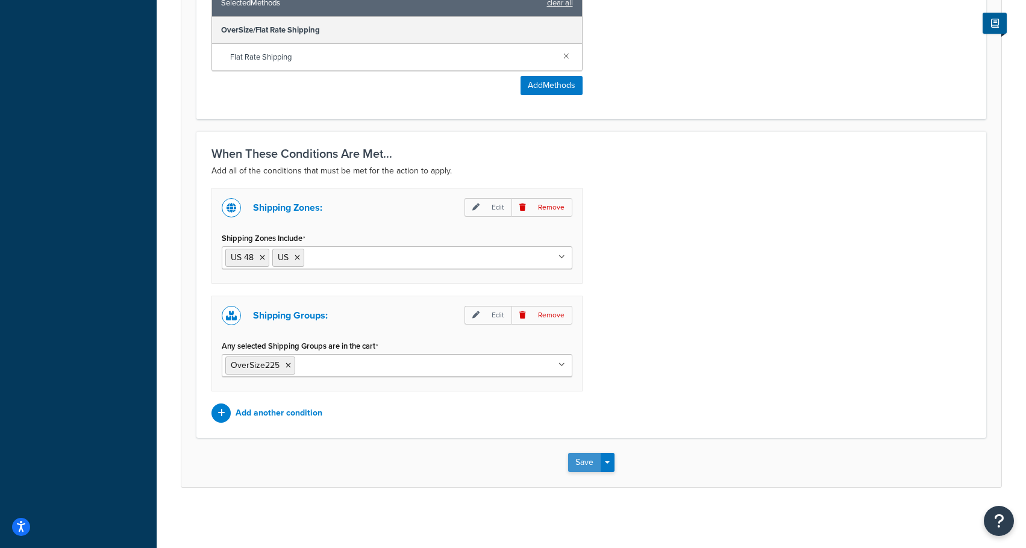
click at [581, 466] on button "Save" at bounding box center [584, 462] width 33 height 19
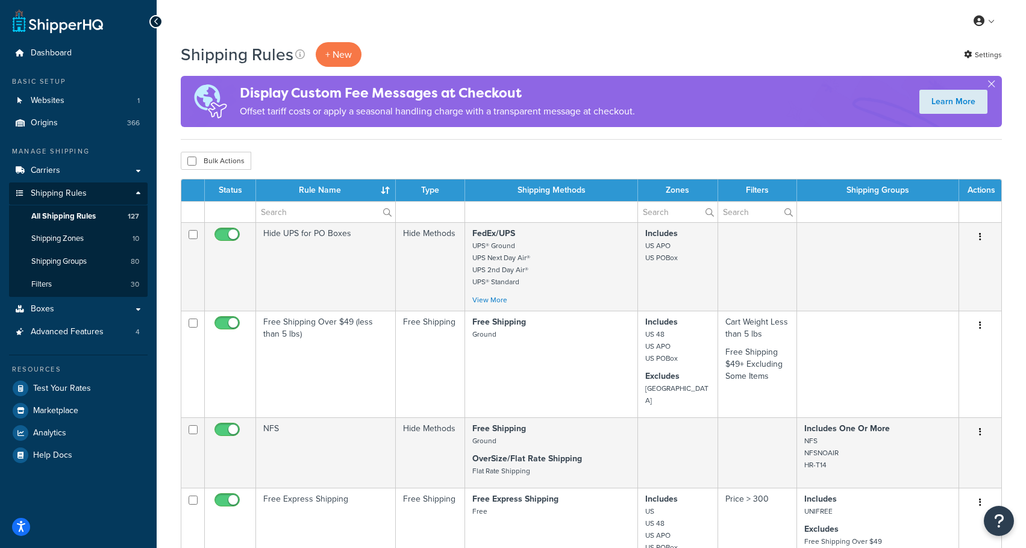
click at [298, 189] on th "Rule Name" at bounding box center [326, 191] width 140 height 22
click at [310, 210] on input "text" at bounding box center [325, 212] width 139 height 20
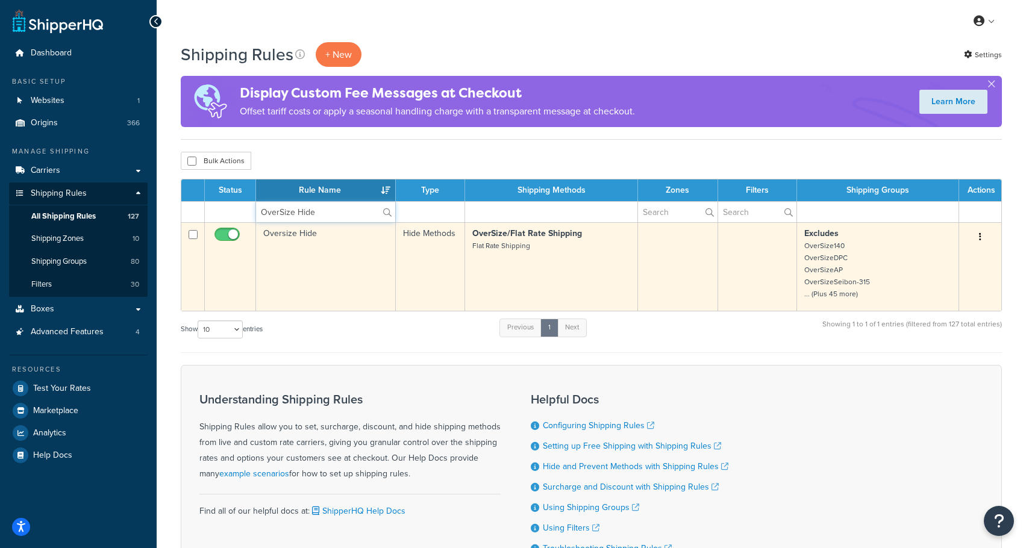
type input "OverSize Hide"
click at [979, 238] on icon "button" at bounding box center [980, 237] width 2 height 8
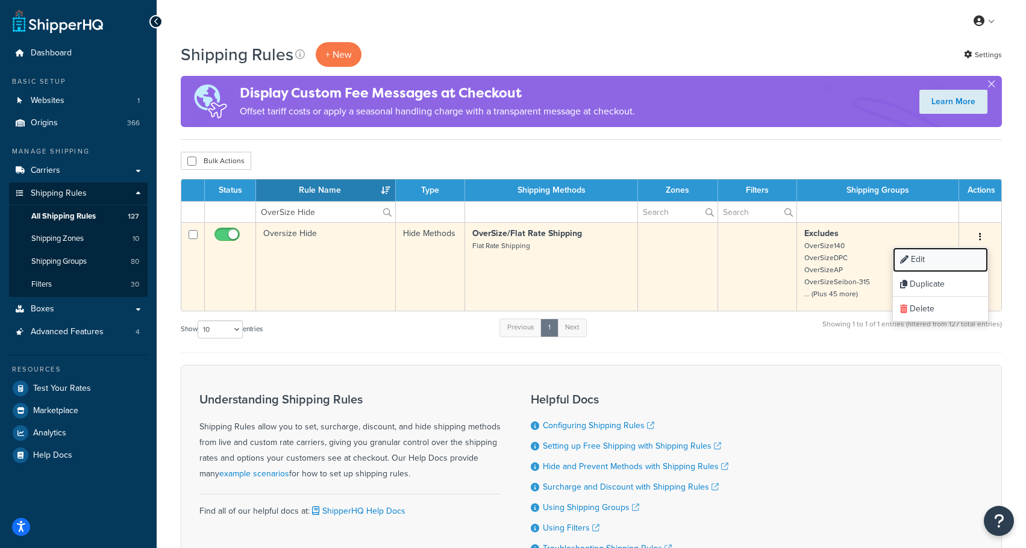
click at [948, 255] on link "Edit" at bounding box center [940, 260] width 95 height 25
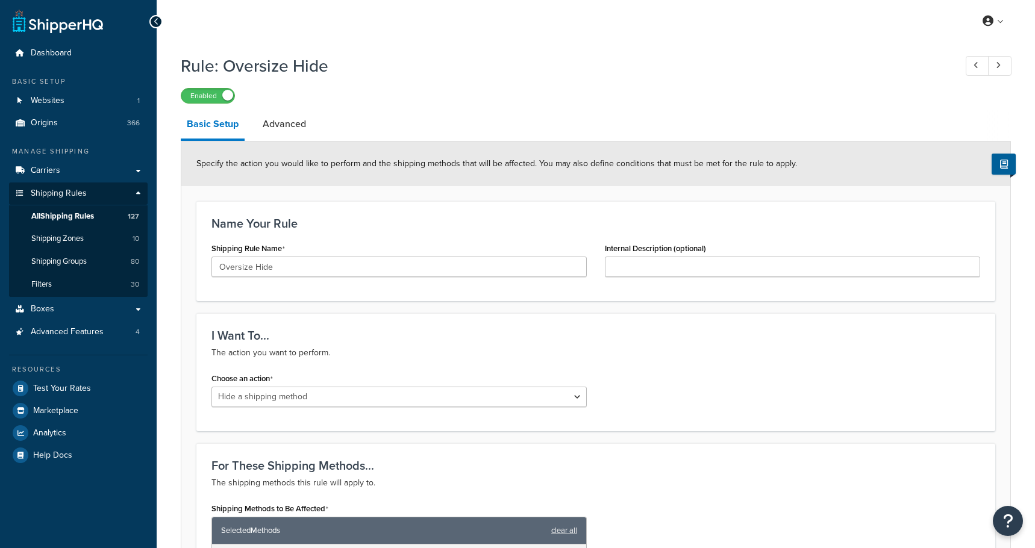
select select "HIDE"
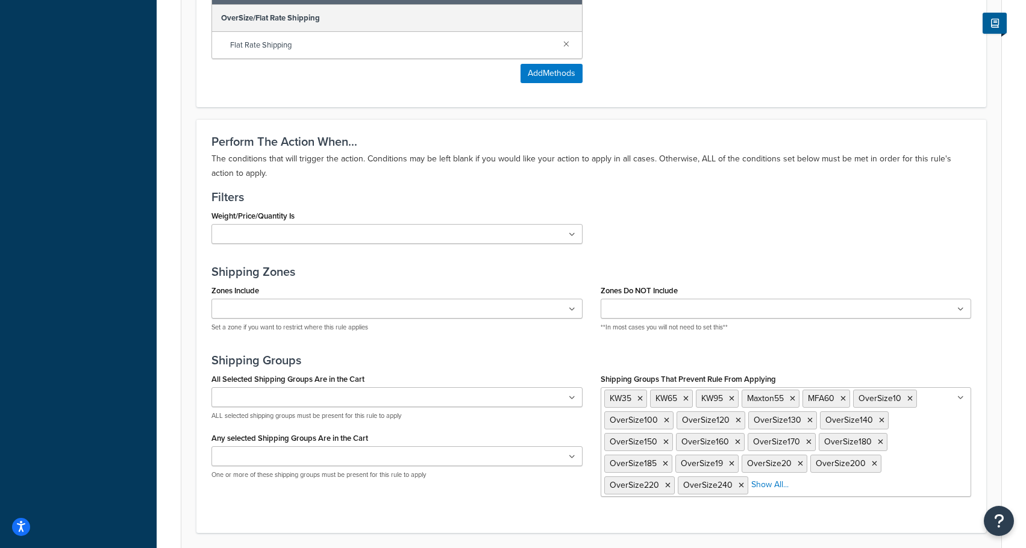
scroll to position [635, 0]
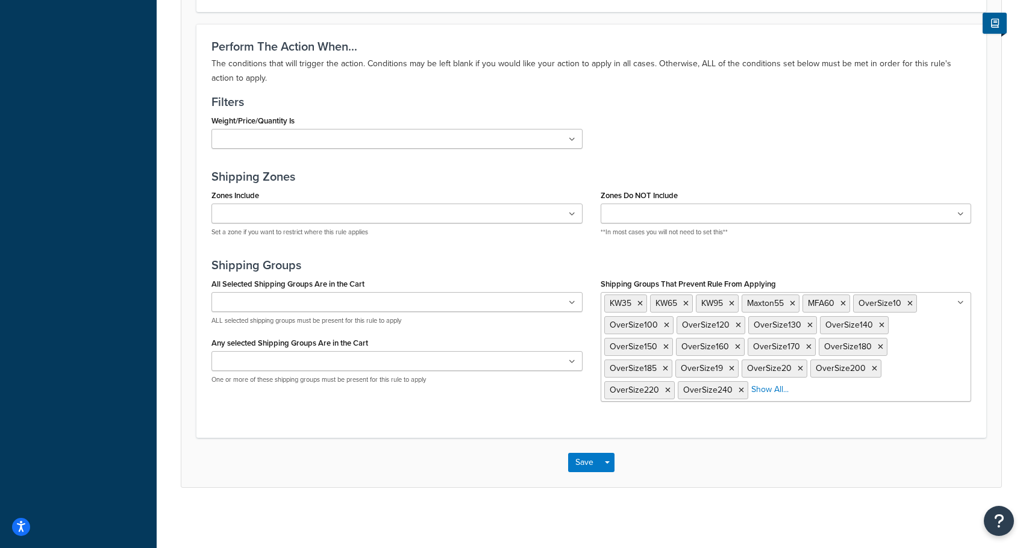
click at [776, 396] on li "Show All..." at bounding box center [769, 389] width 37 height 17
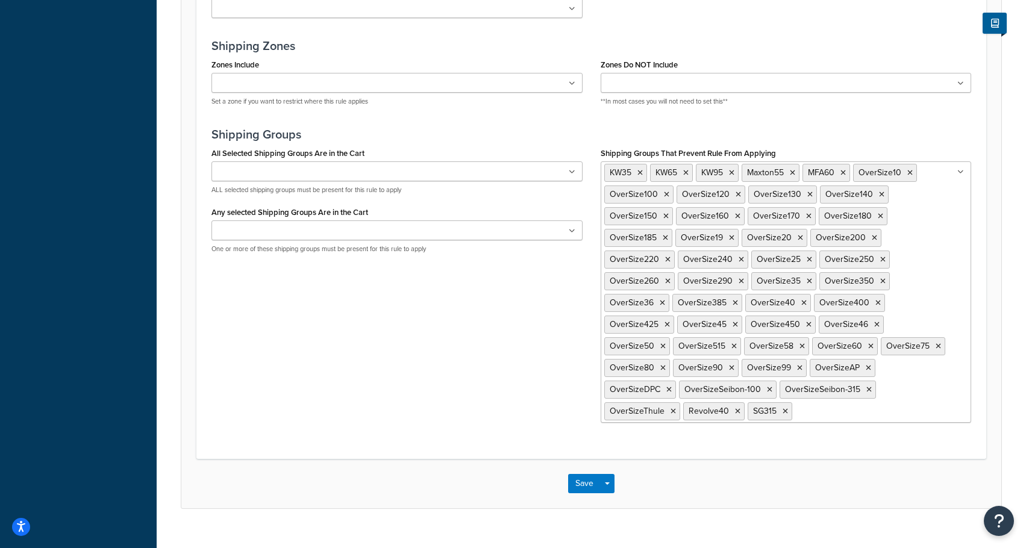
scroll to position [787, 0]
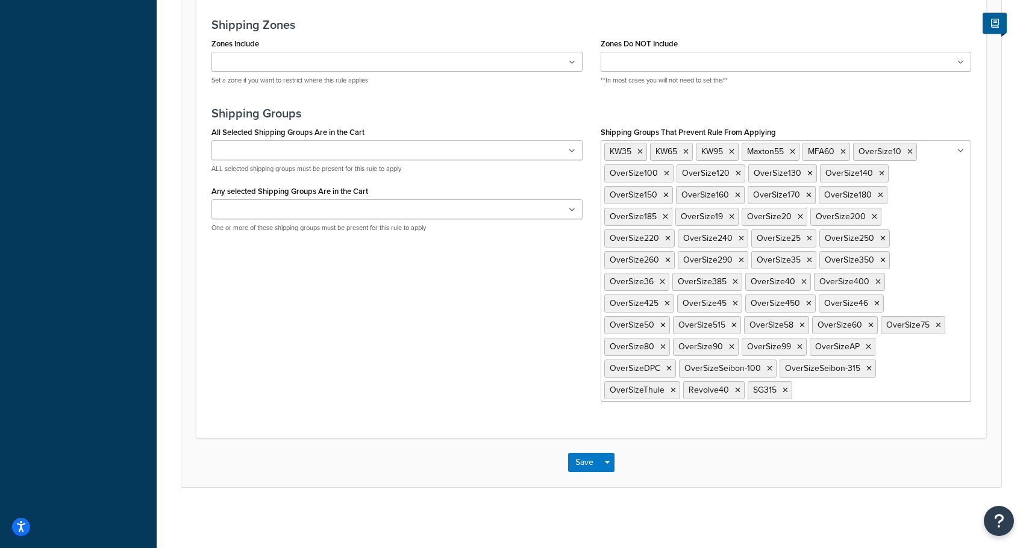
click at [795, 391] on input "Shipping Groups That Prevent Rule From Applying" at bounding box center [848, 389] width 107 height 13
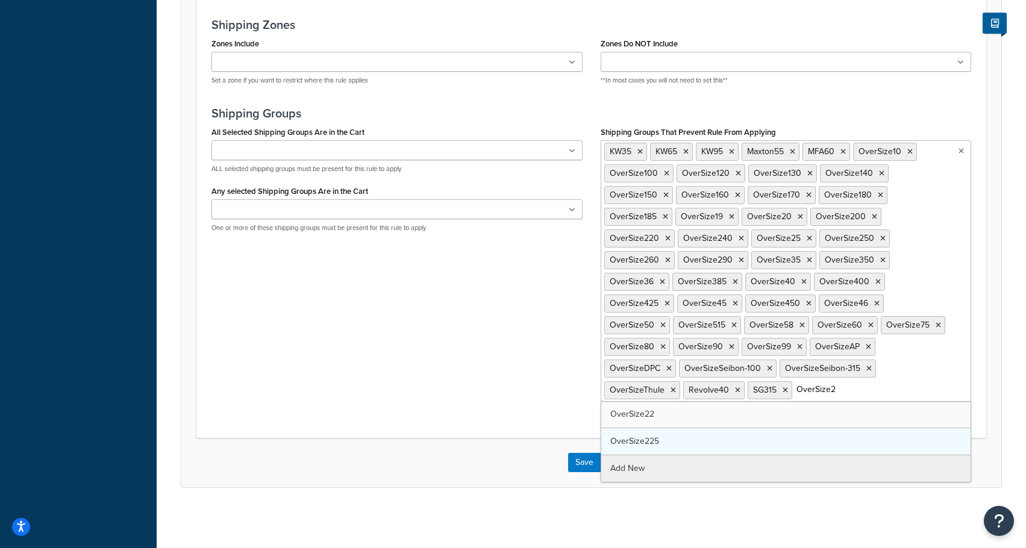
type input "OverSize22"
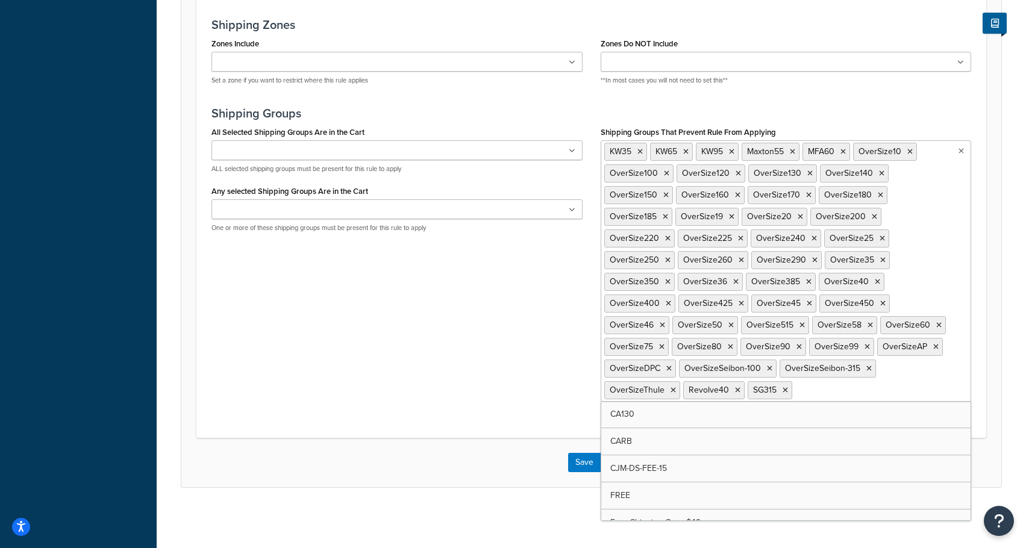
click at [495, 354] on div "All Selected Shipping Groups Are in the Cart CA130 CARB CJM-DS-FEE-15 FREE Free…" at bounding box center [591, 266] width 778 height 287
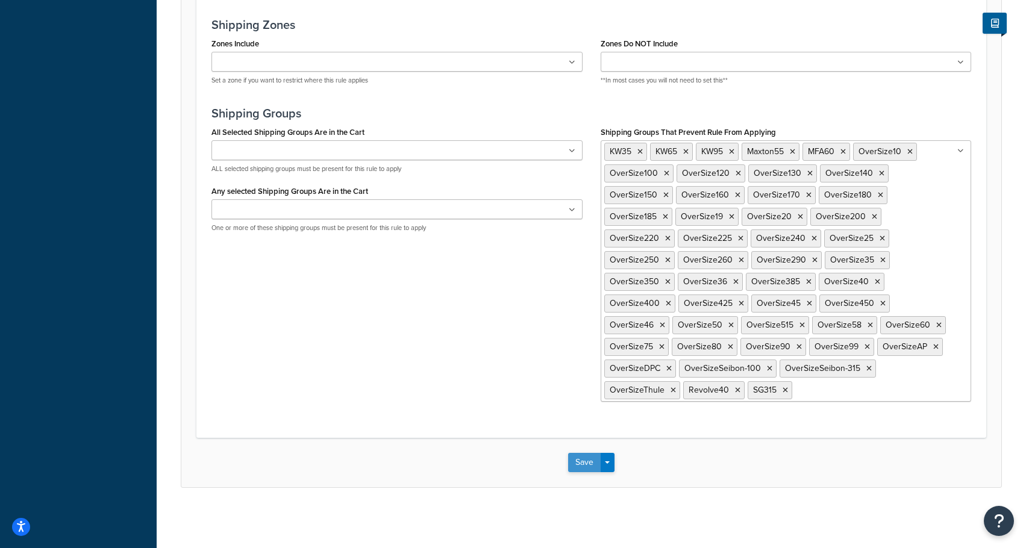
click at [578, 459] on button "Save" at bounding box center [584, 462] width 33 height 19
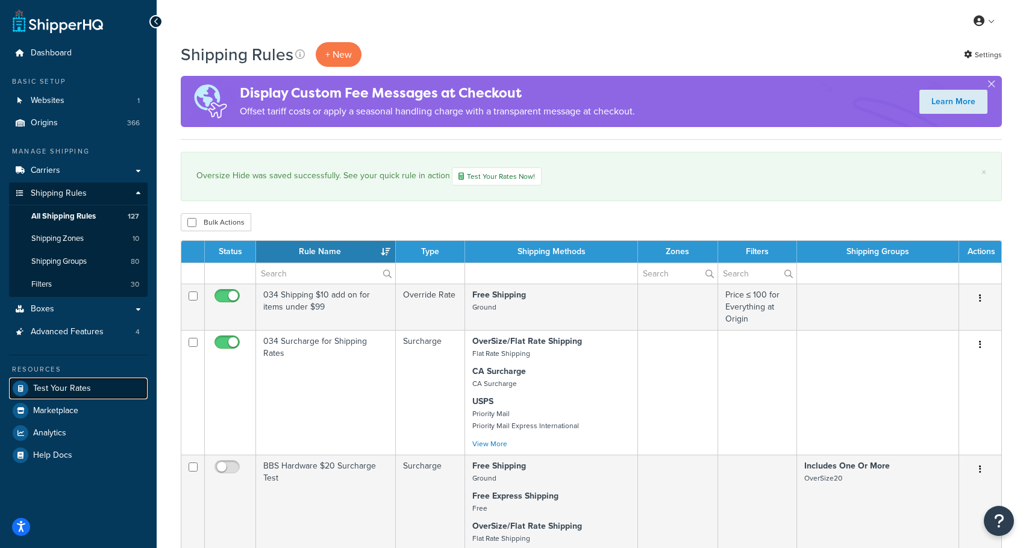
click at [68, 390] on span "Test Your Rates" at bounding box center [62, 389] width 58 height 10
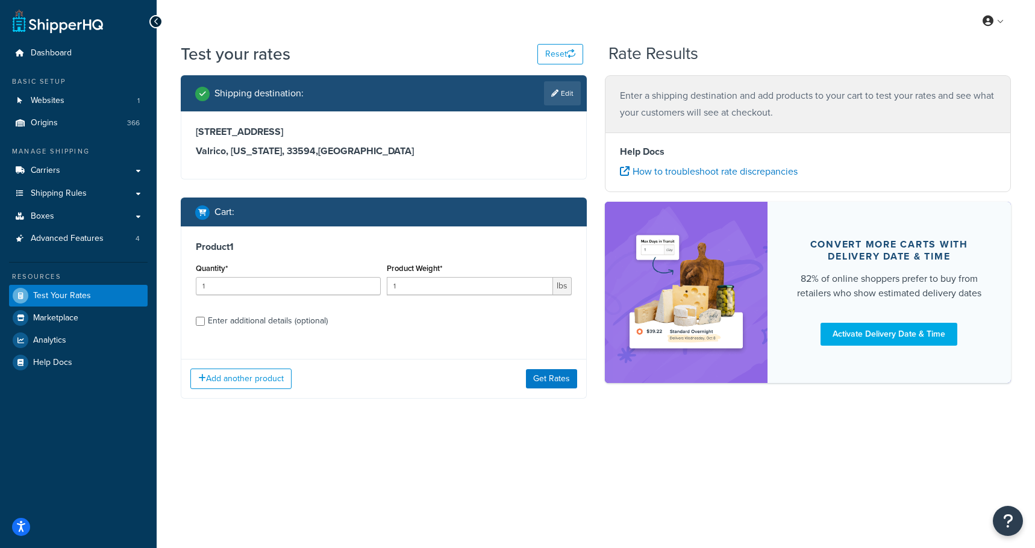
click at [231, 327] on div "Enter additional details (optional)" at bounding box center [268, 321] width 120 height 17
click at [205, 326] on input "Enter additional details (optional)" at bounding box center [200, 321] width 9 height 9
checkbox input "true"
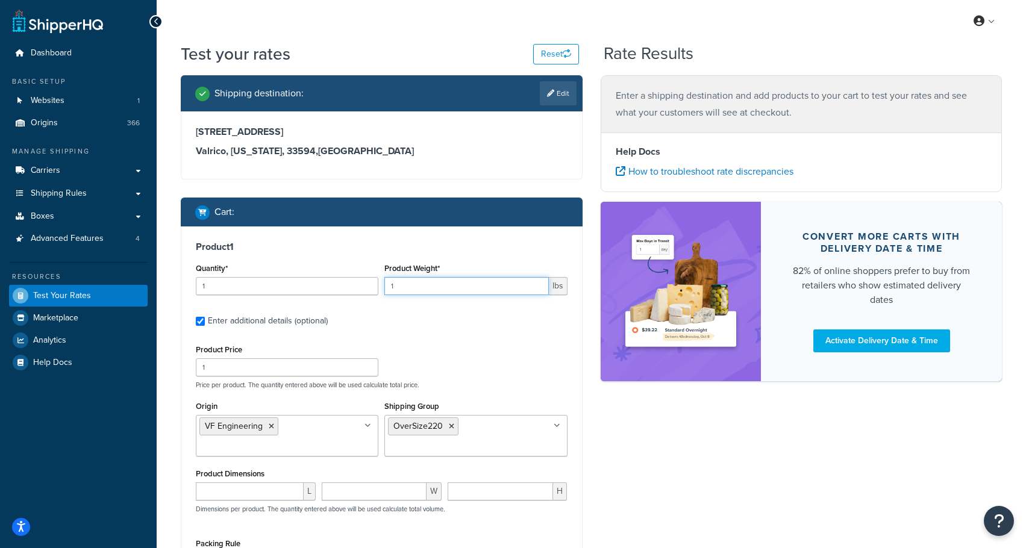
drag, startPoint x: 416, startPoint y: 288, endPoint x: 358, endPoint y: 294, distance: 57.5
click at [358, 292] on div "Quantity* 1 Product Weight* 1 lbs" at bounding box center [382, 282] width 378 height 44
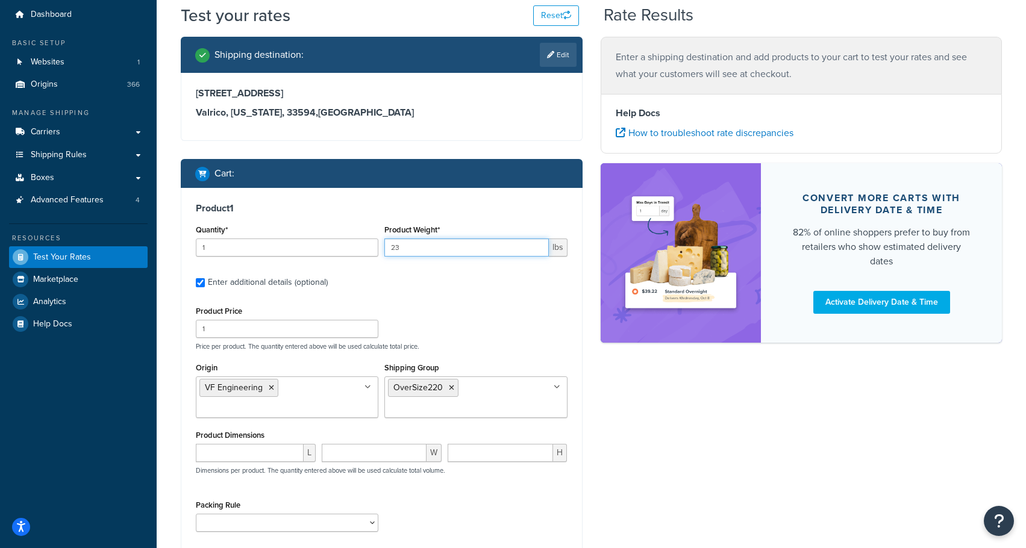
scroll to position [60, 0]
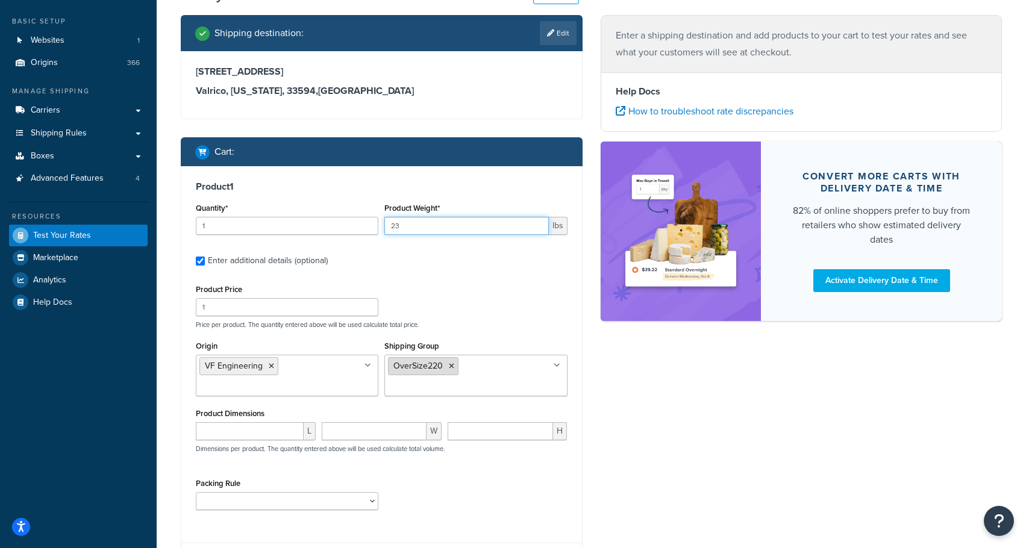
type input "23"
click at [451, 368] on icon at bounding box center [451, 366] width 5 height 7
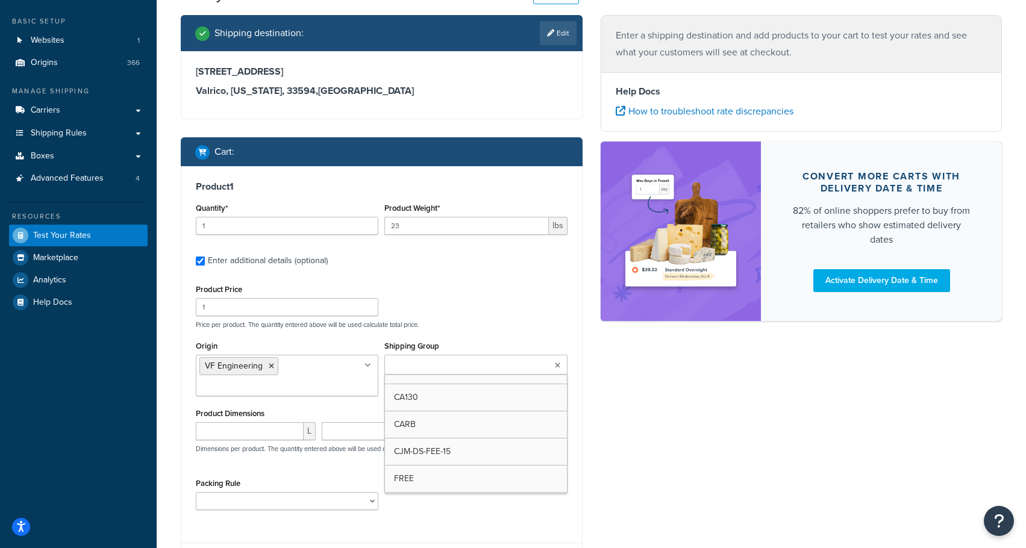
click at [449, 368] on input "Shipping Group" at bounding box center [441, 365] width 107 height 13
type input "OverSize225"
click at [638, 424] on div "Shipping destination : Edit 1005 Night Song St Valrico, Florida, 33594 , United…" at bounding box center [591, 308] width 839 height 586
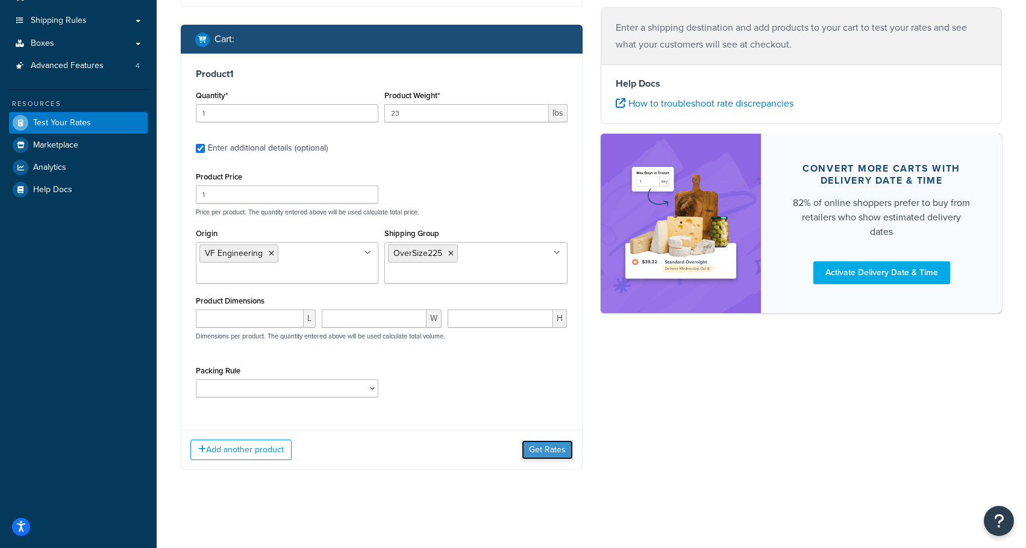
click at [548, 458] on button "Get Rates" at bounding box center [547, 449] width 51 height 19
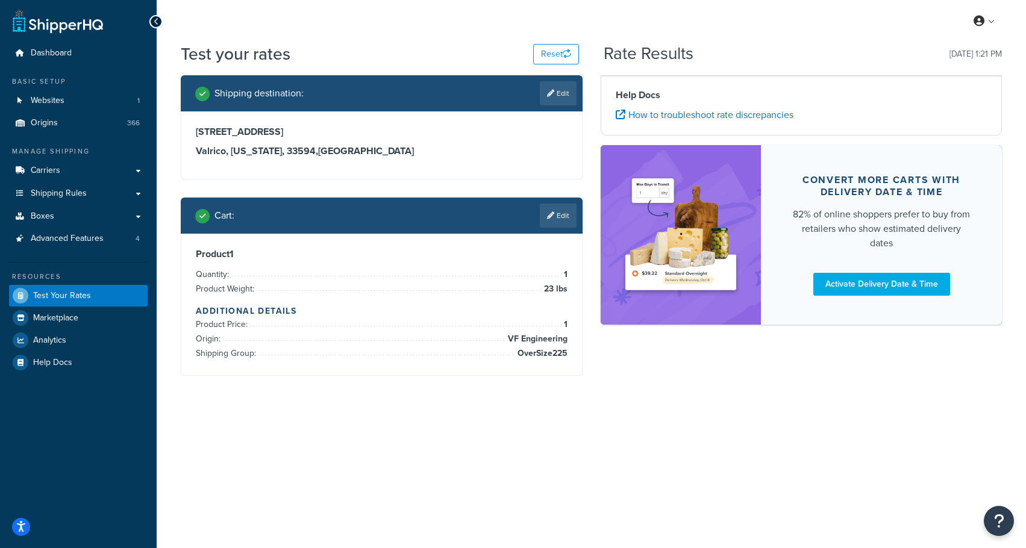
scroll to position [0, 0]
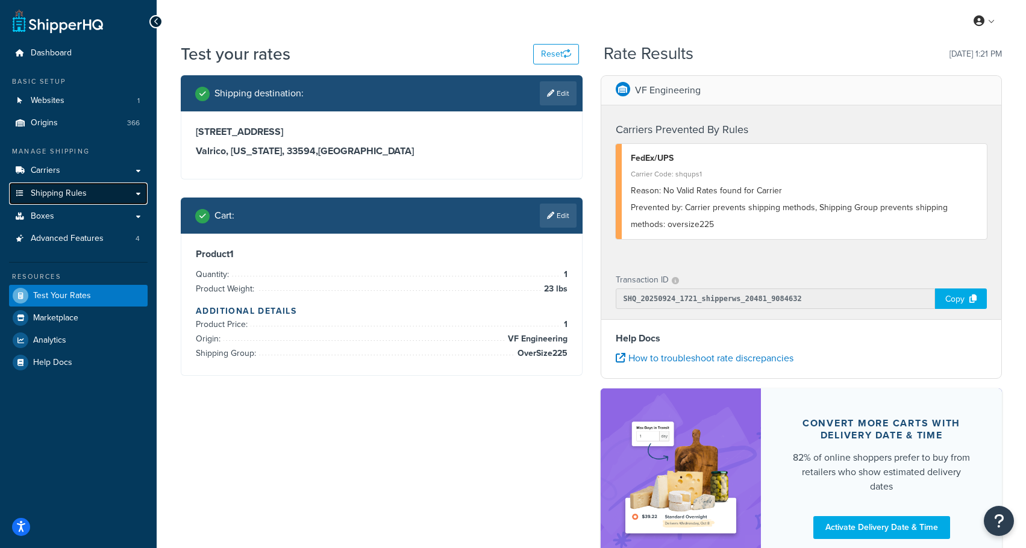
click at [64, 197] on span "Shipping Rules" at bounding box center [59, 194] width 56 height 10
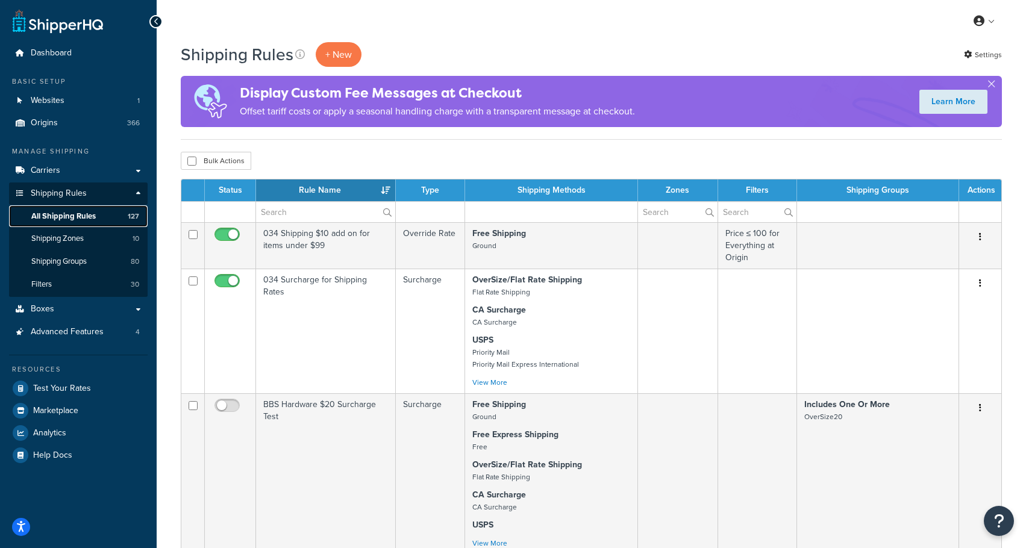
click at [58, 223] on link "All Shipping Rules 127" at bounding box center [78, 216] width 139 height 22
click at [312, 211] on input "text" at bounding box center [325, 212] width 139 height 20
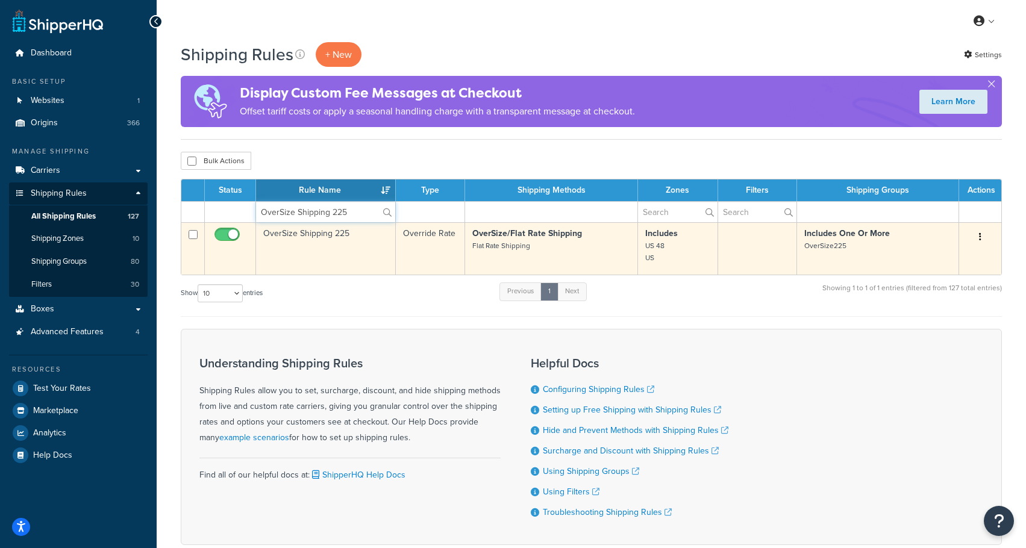
type input "OverSize Shipping 225"
click at [979, 235] on icon "button" at bounding box center [980, 237] width 2 height 8
click at [936, 263] on link "Edit" at bounding box center [940, 260] width 95 height 25
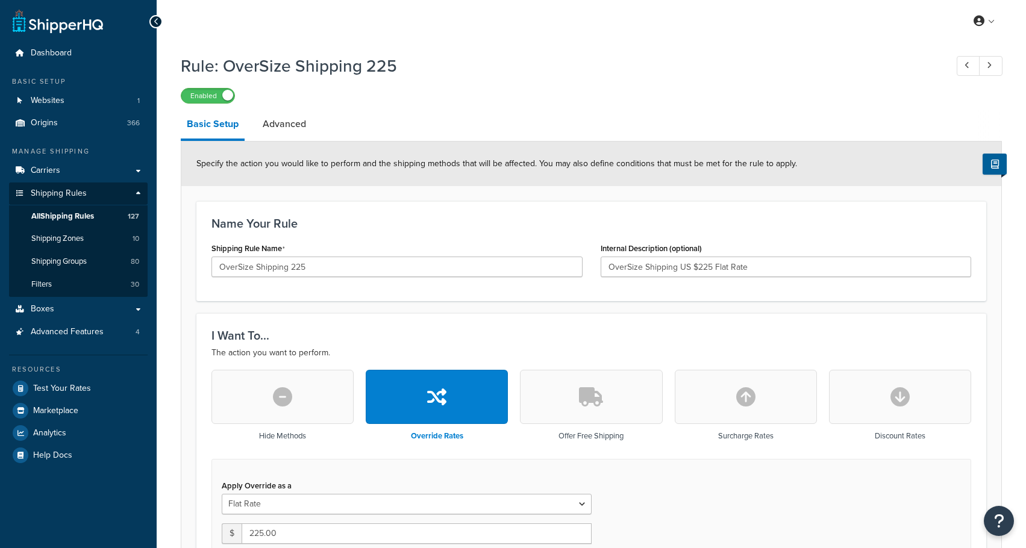
select select "ITEM"
click at [273, 134] on link "Advanced" at bounding box center [284, 124] width 55 height 29
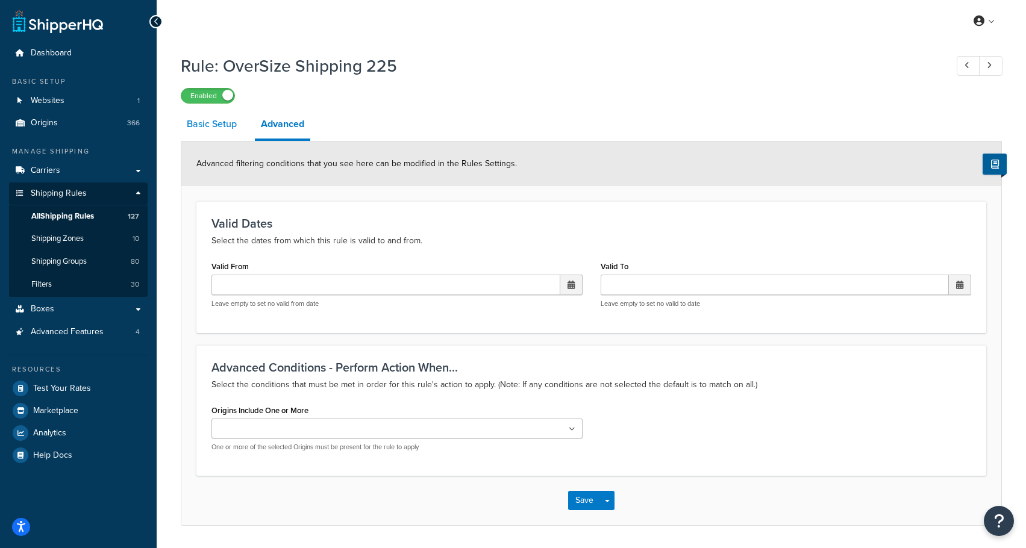
click at [222, 126] on link "Basic Setup" at bounding box center [212, 124] width 62 height 29
select select "ITEM"
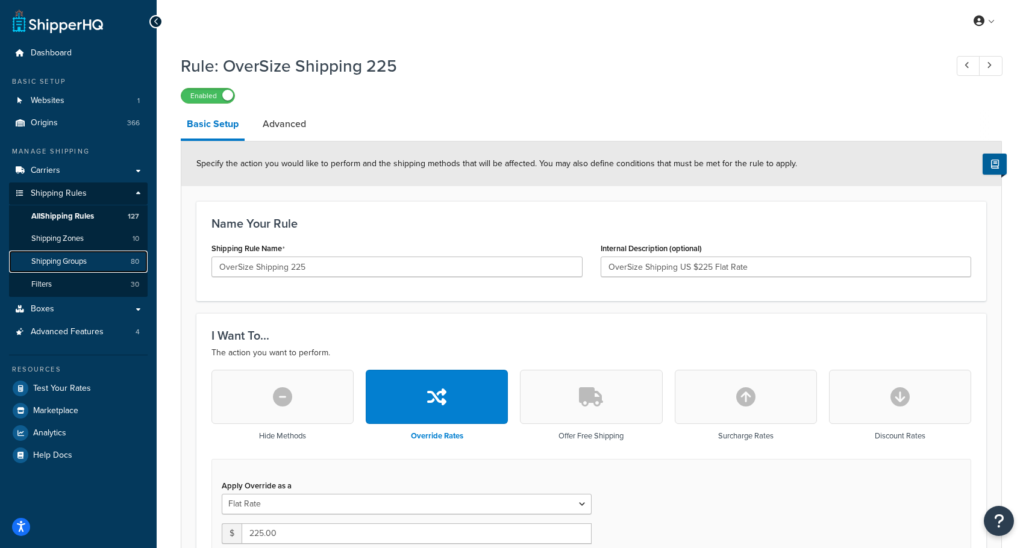
click at [83, 262] on span "Shipping Groups" at bounding box center [58, 262] width 55 height 10
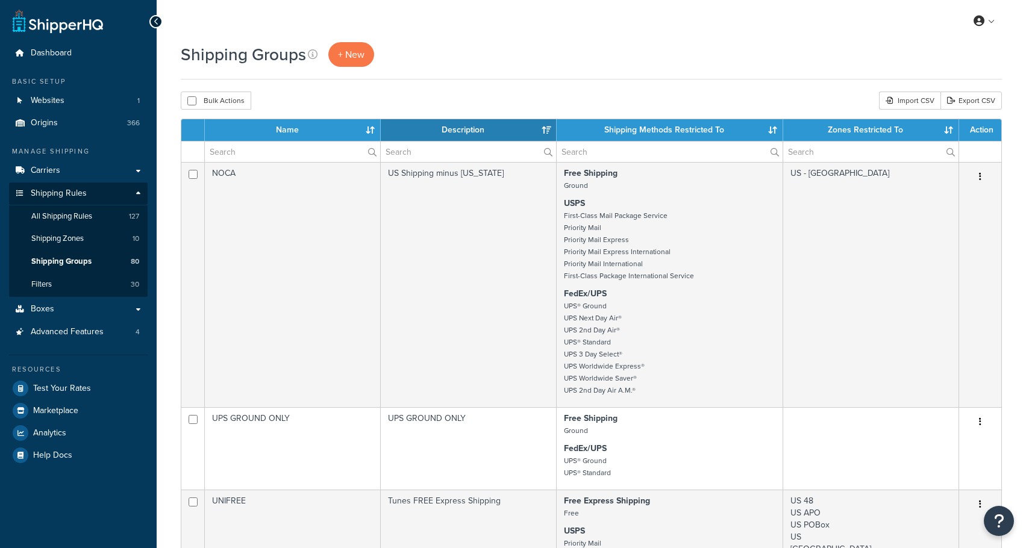
select select "15"
click at [290, 154] on input "text" at bounding box center [292, 152] width 175 height 20
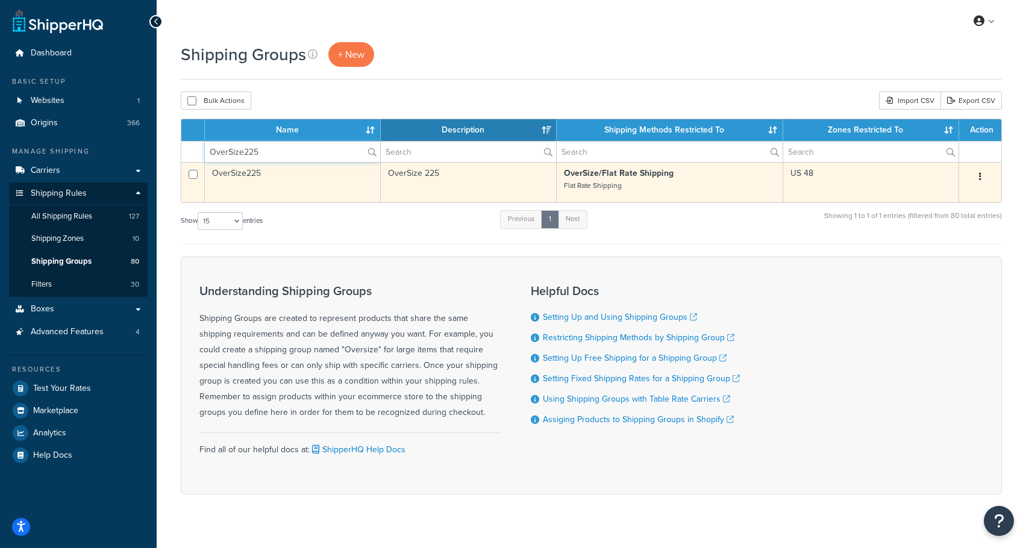
type input "OverSize225"
click at [976, 178] on button "button" at bounding box center [980, 176] width 17 height 19
click at [941, 206] on link "Edit" at bounding box center [931, 201] width 95 height 25
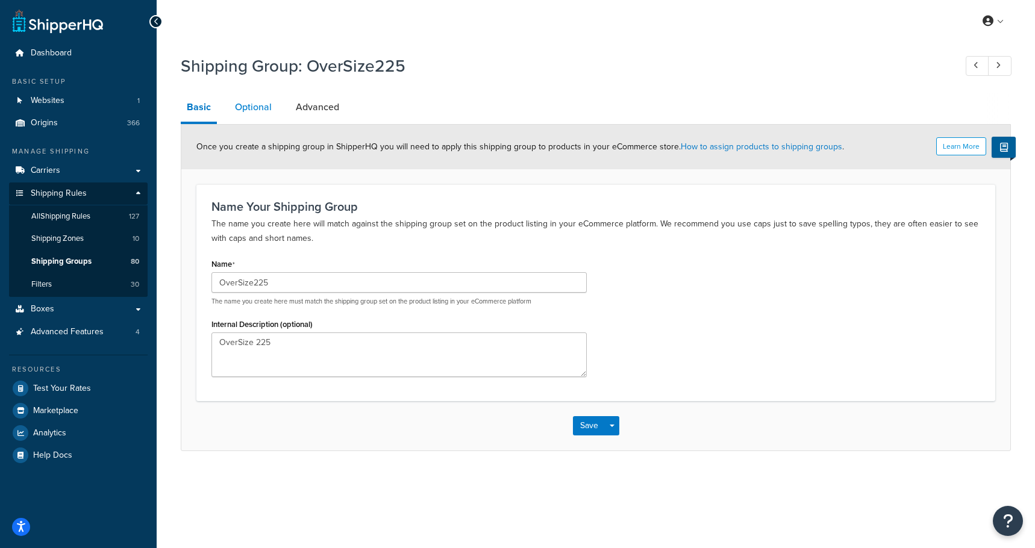
click at [254, 110] on link "Optional" at bounding box center [253, 107] width 49 height 29
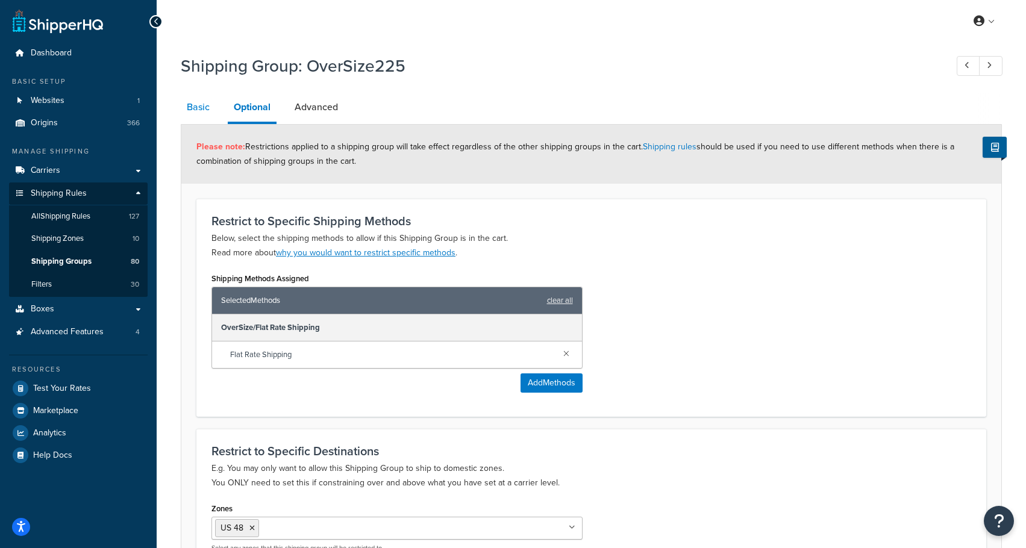
click at [189, 113] on link "Basic" at bounding box center [198, 107] width 35 height 29
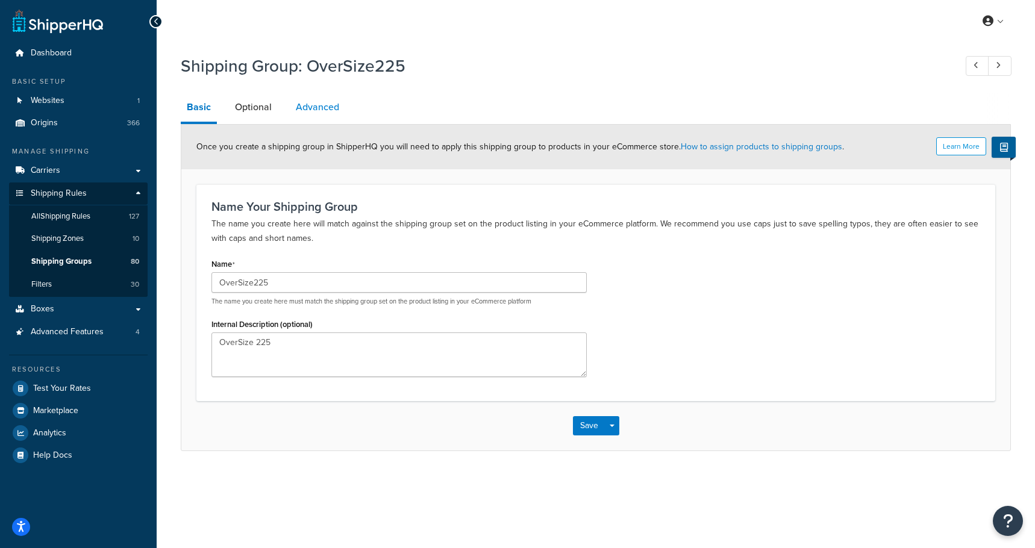
click at [325, 110] on link "Advanced" at bounding box center [317, 107] width 55 height 29
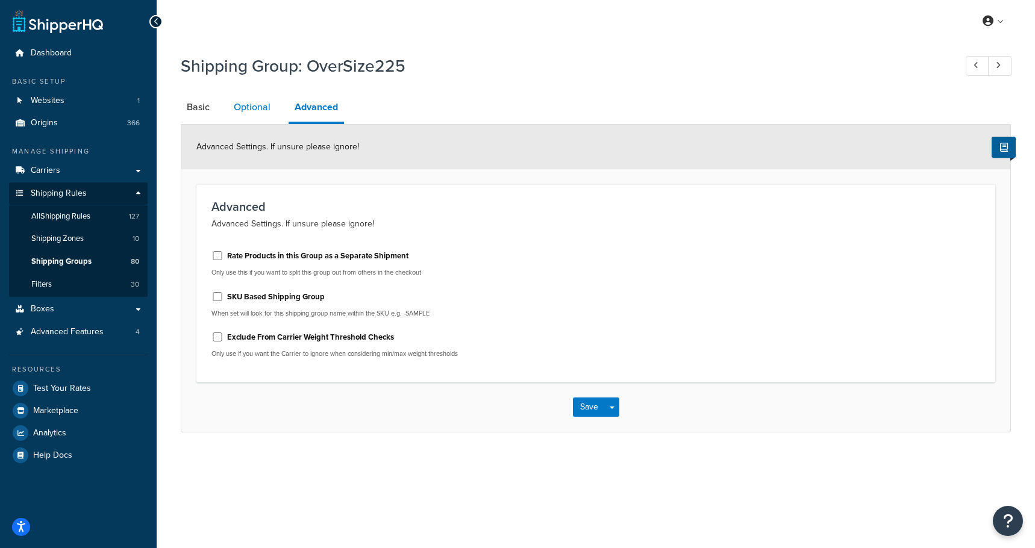
click at [254, 102] on link "Optional" at bounding box center [252, 107] width 49 height 29
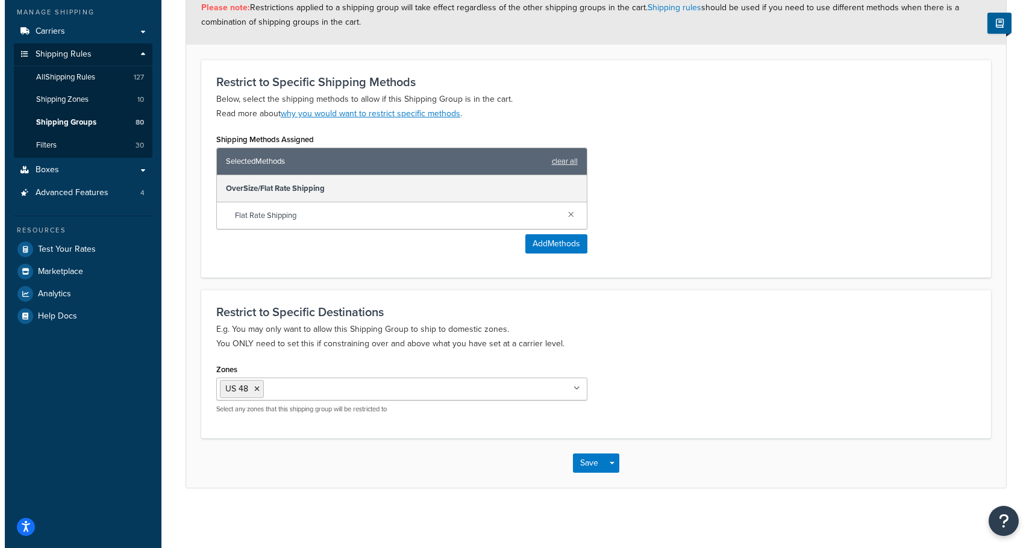
scroll to position [140, 0]
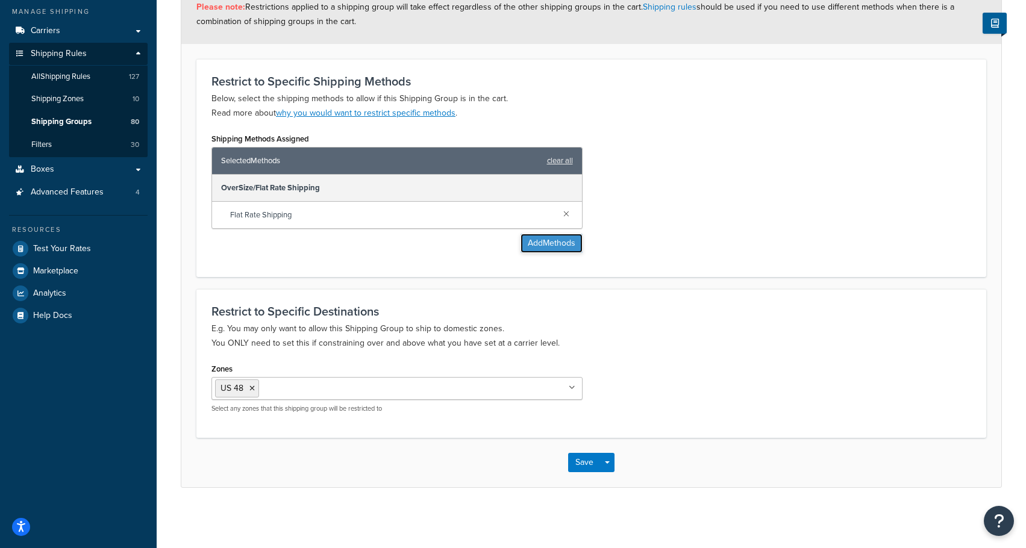
click at [542, 244] on button "Add Methods" at bounding box center [551, 243] width 62 height 19
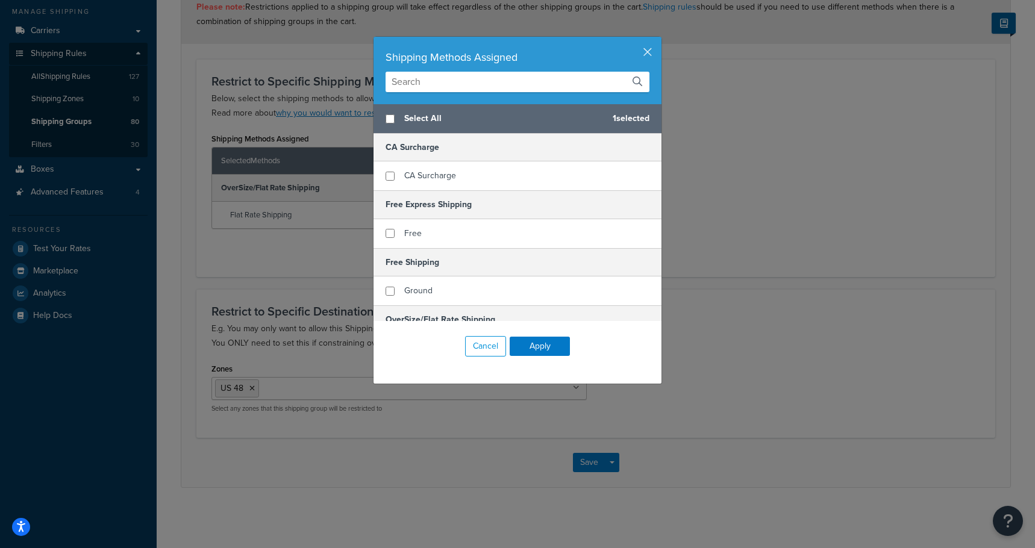
click at [449, 85] on input "text" at bounding box center [518, 82] width 264 height 20
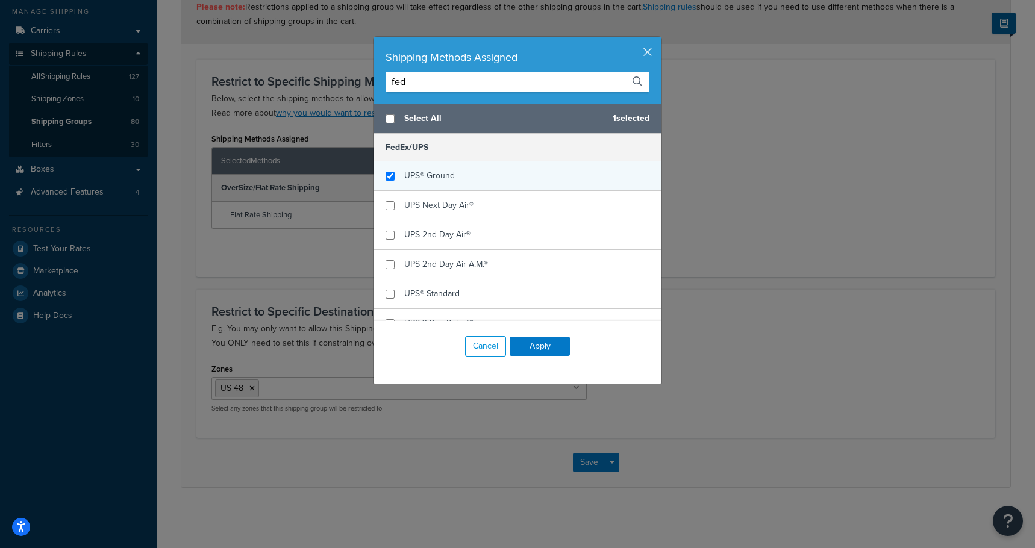
type input "fed"
checkbox input "true"
click at [438, 175] on span "UPS® Ground" at bounding box center [429, 175] width 51 height 13
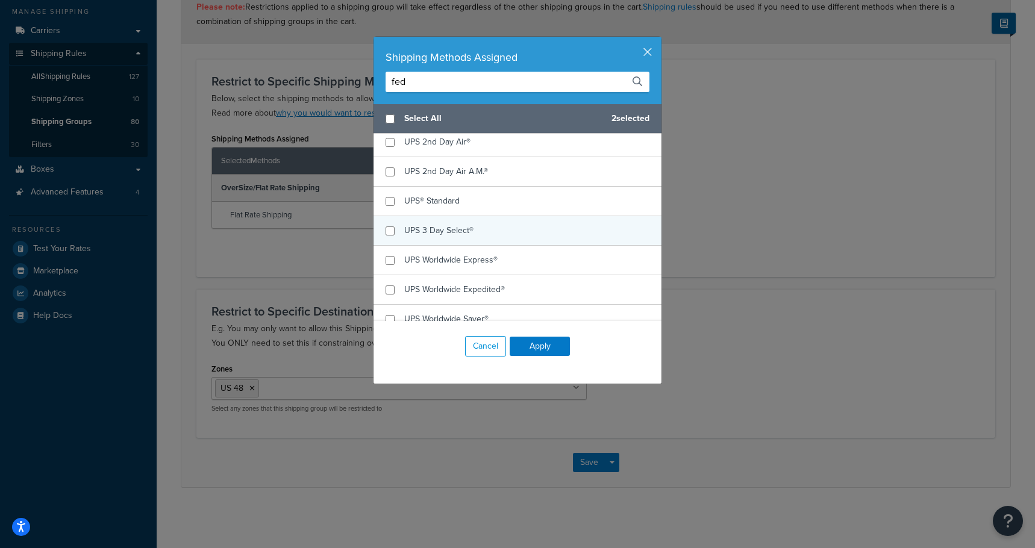
scroll to position [105, 0]
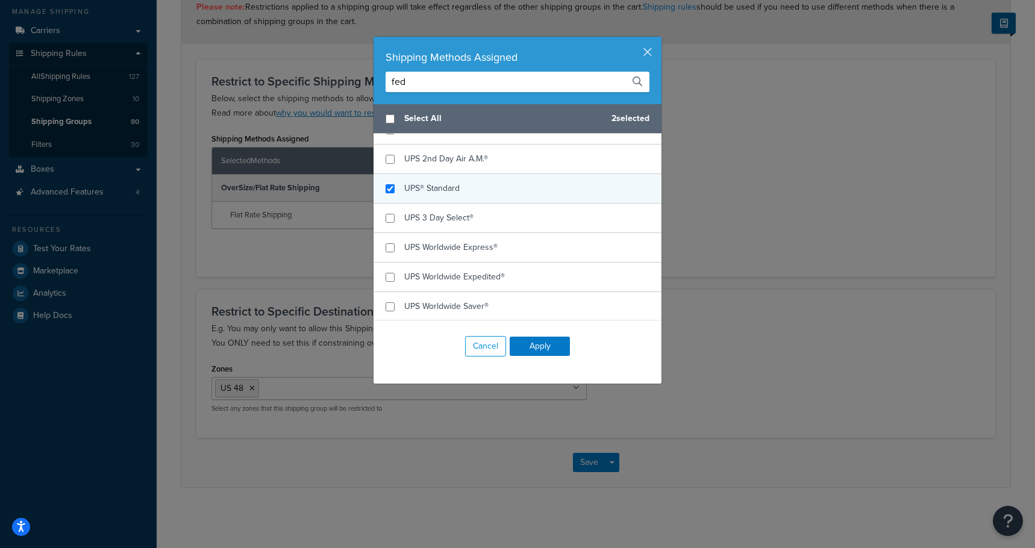
checkbox input "true"
click at [443, 195] on span "UPS® Standard" at bounding box center [431, 188] width 55 height 13
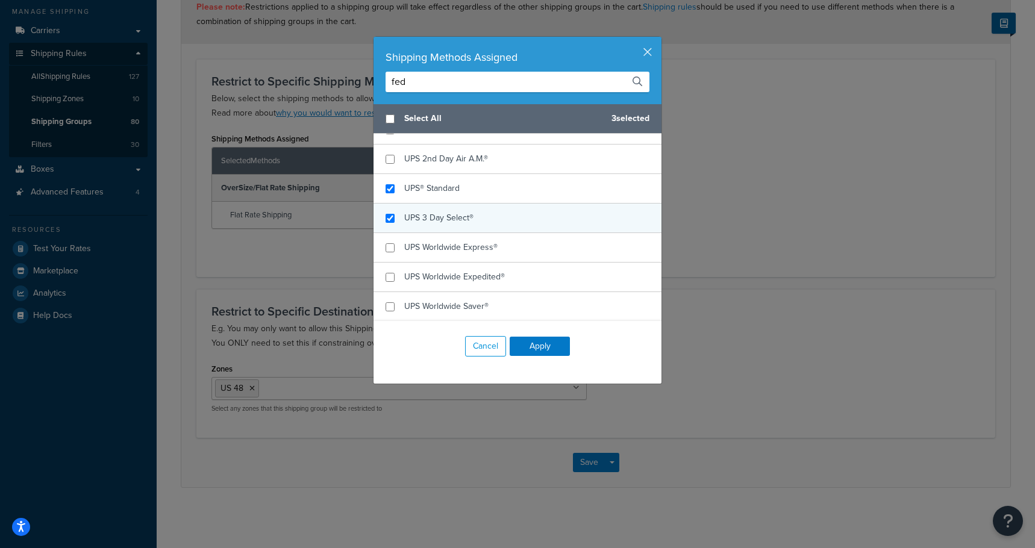
checkbox input "true"
click at [455, 213] on span "UPS 3 Day Select®" at bounding box center [438, 217] width 69 height 13
click at [530, 343] on button "Apply" at bounding box center [540, 346] width 60 height 19
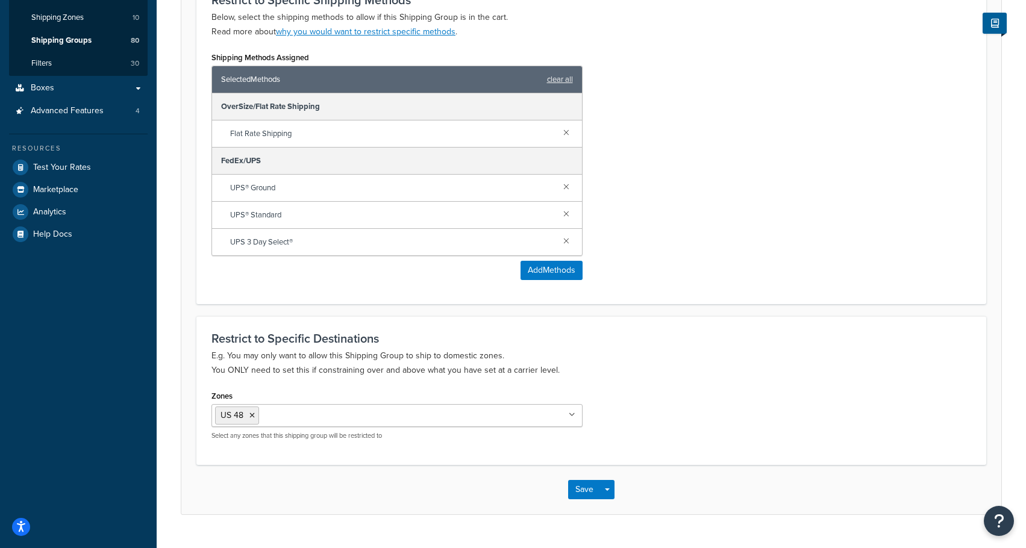
scroll to position [248, 0]
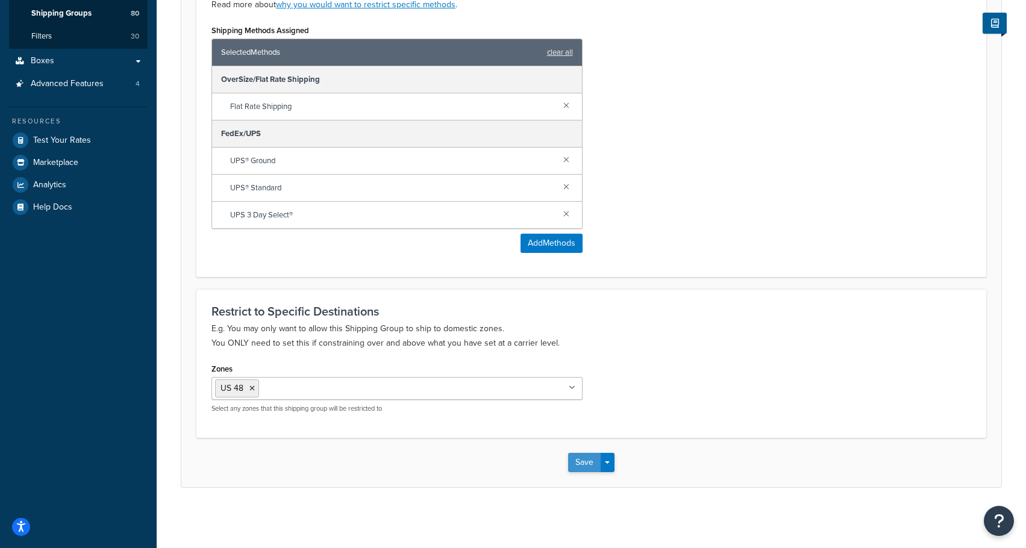
click at [581, 464] on button "Save" at bounding box center [584, 462] width 33 height 19
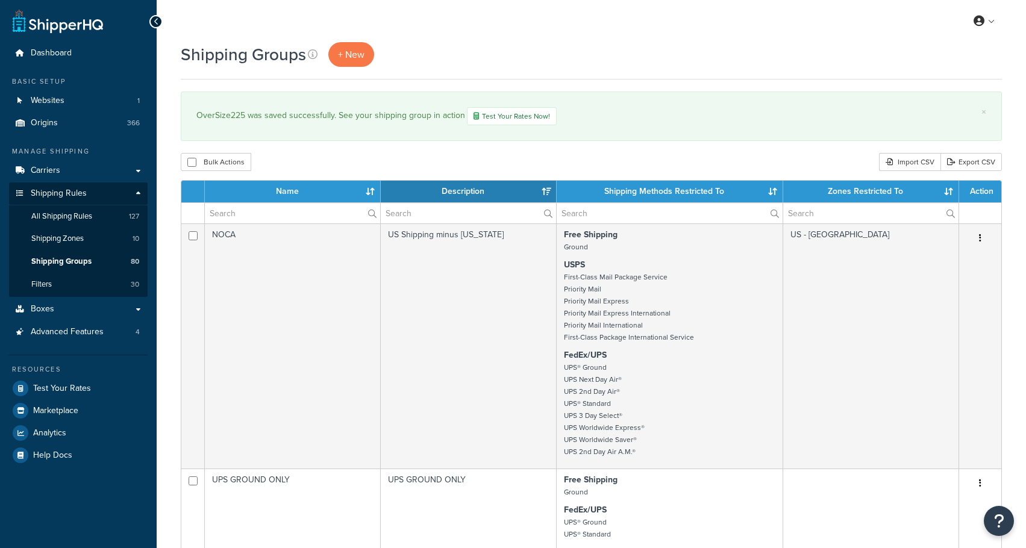
select select "15"
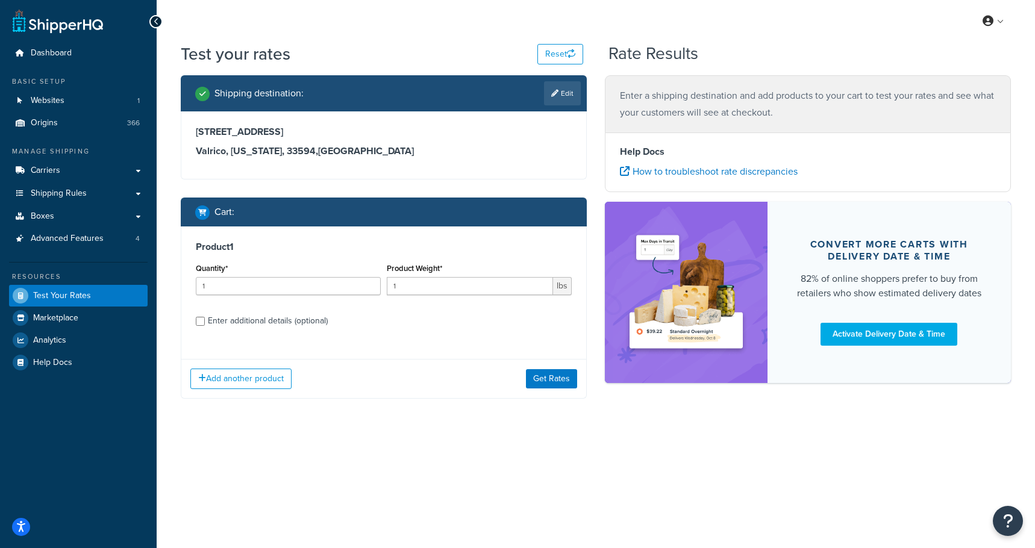
click at [270, 322] on div "Enter additional details (optional)" at bounding box center [268, 321] width 120 height 17
click at [205, 322] on input "Enter additional details (optional)" at bounding box center [200, 321] width 9 height 9
checkbox input "true"
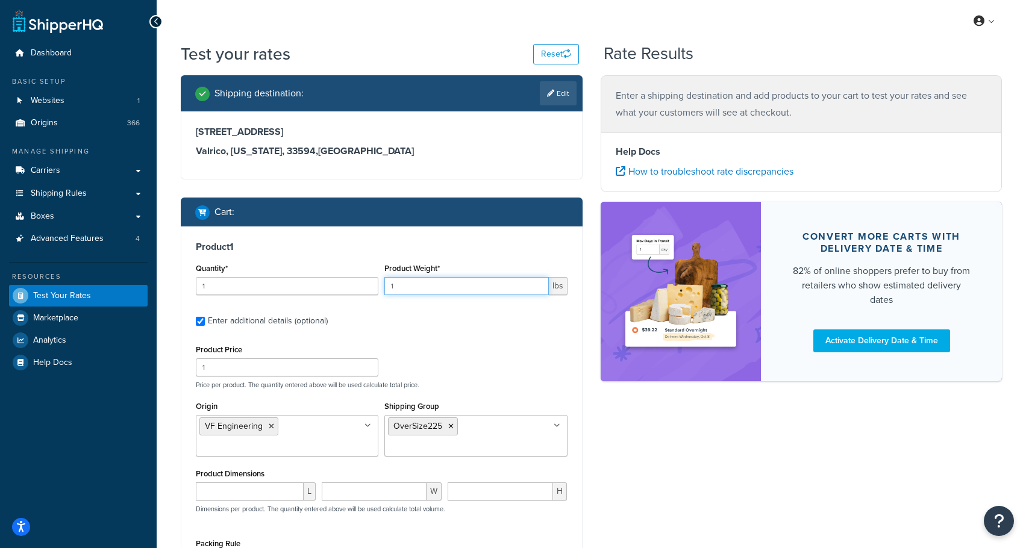
drag, startPoint x: 411, startPoint y: 294, endPoint x: 370, endPoint y: 288, distance: 41.4
click at [370, 288] on div "Quantity* 1 Product Weight* 1 lbs" at bounding box center [382, 282] width 378 height 44
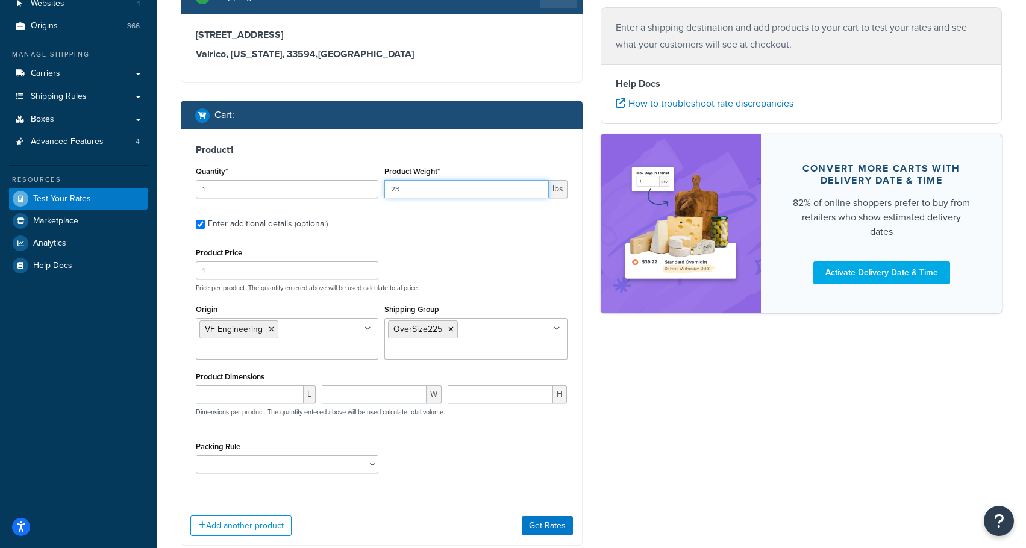
scroll to position [120, 0]
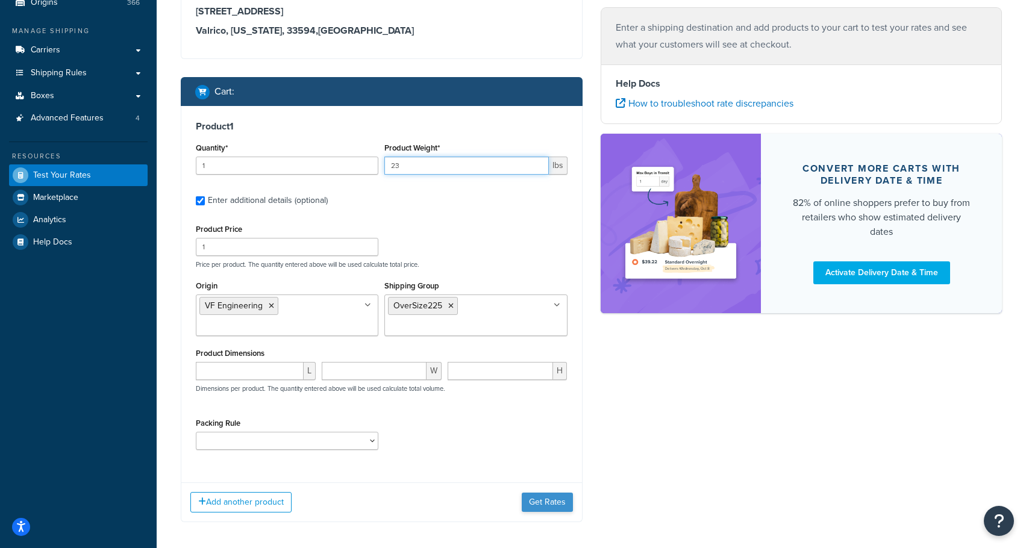
type input "23"
click at [549, 500] on button "Get Rates" at bounding box center [547, 502] width 51 height 19
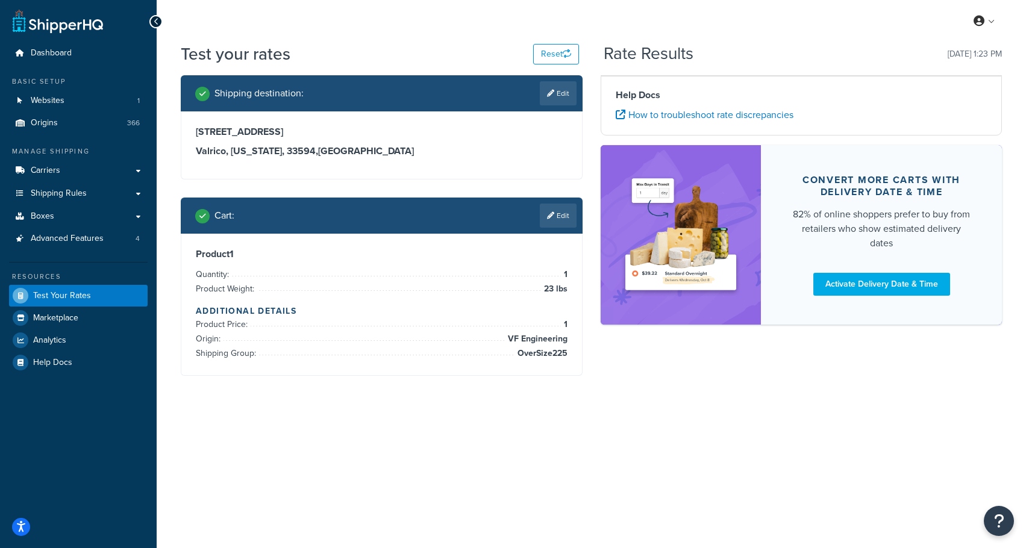
scroll to position [0, 0]
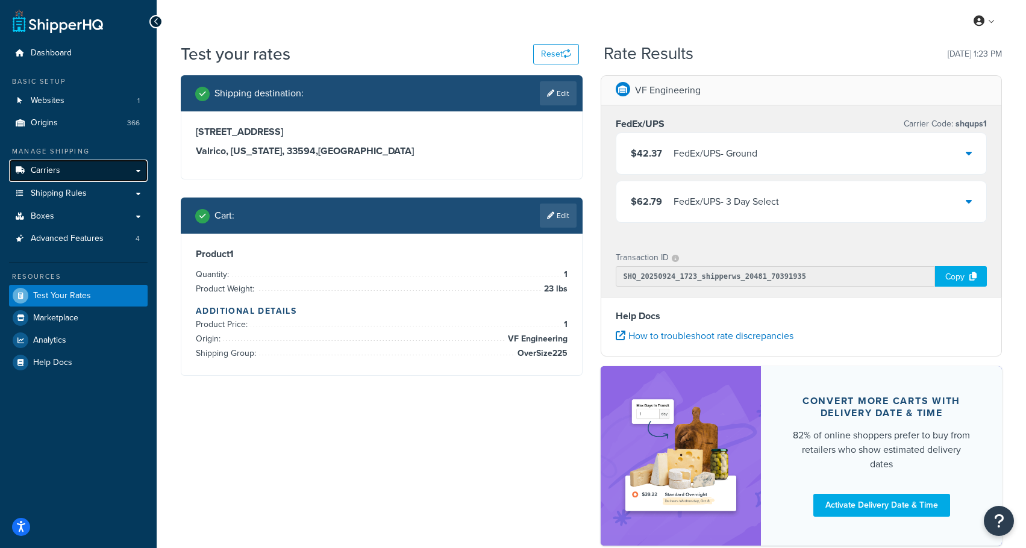
click at [55, 175] on span "Carriers" at bounding box center [46, 171] width 30 height 10
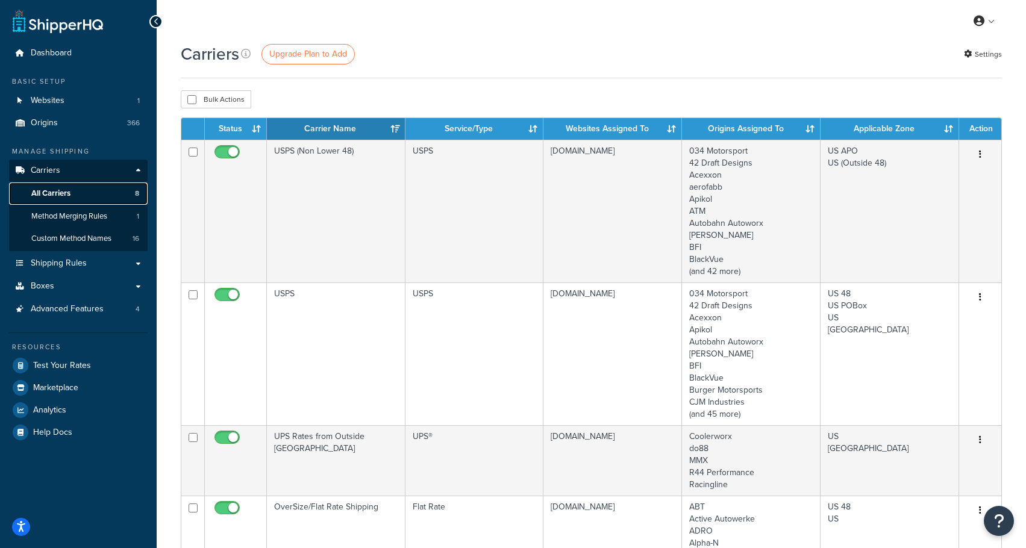
click at [69, 190] on span "All Carriers" at bounding box center [50, 194] width 39 height 10
click at [51, 261] on span "Shipping Rules" at bounding box center [59, 263] width 56 height 10
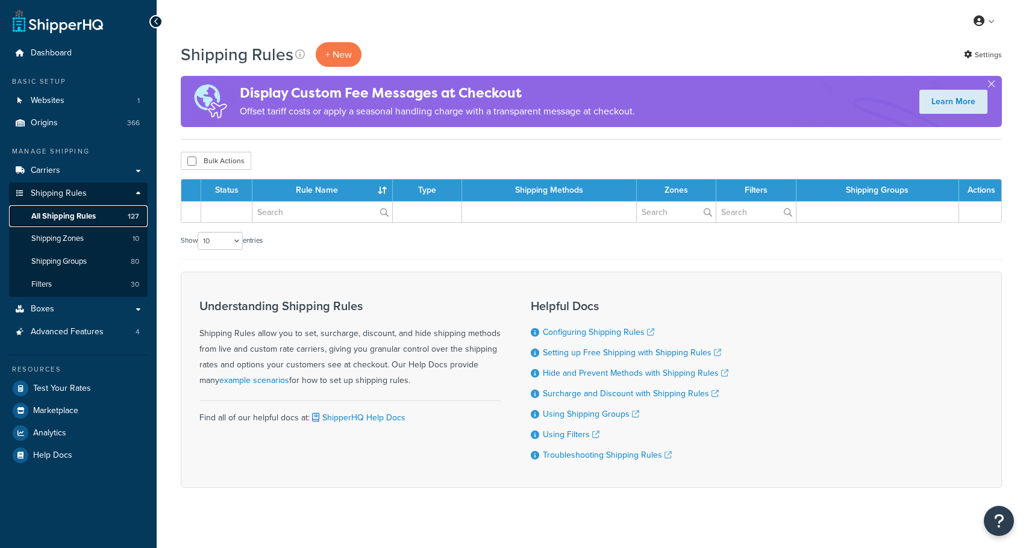
click at [61, 214] on span "All Shipping Rules" at bounding box center [63, 216] width 64 height 10
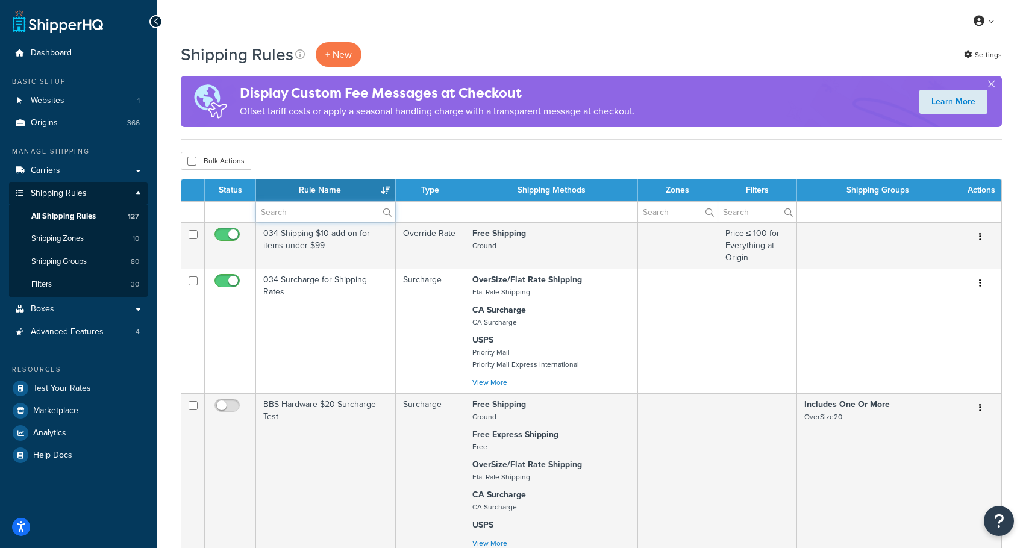
click at [293, 213] on input "text" at bounding box center [325, 212] width 139 height 20
drag, startPoint x: 0, startPoint y: 0, endPoint x: 292, endPoint y: 213, distance: 361.2
click at [292, 213] on input "text" at bounding box center [325, 212] width 139 height 20
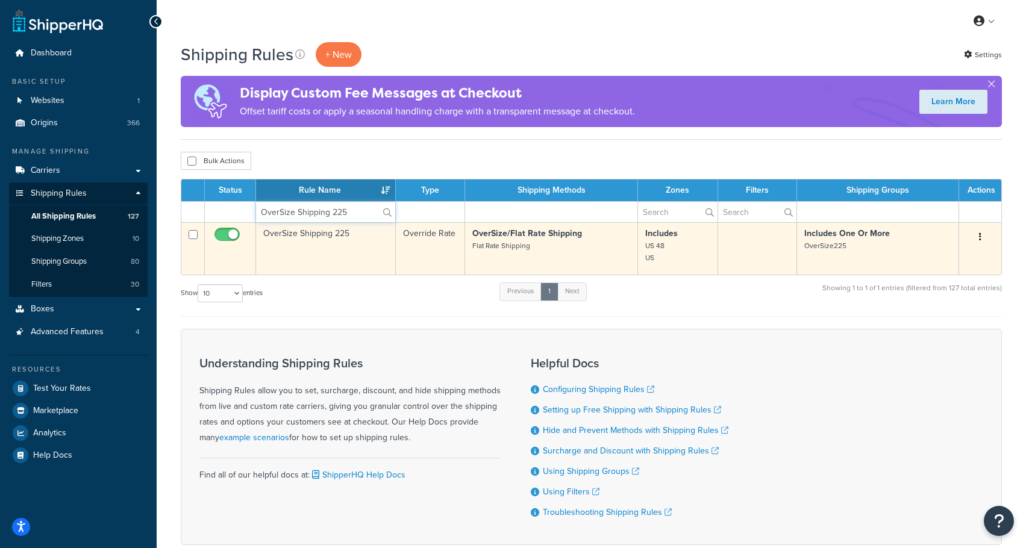
type input "OverSize Shipping 225"
click at [977, 240] on button "button" at bounding box center [980, 237] width 17 height 19
click at [930, 266] on link "Edit" at bounding box center [940, 260] width 95 height 25
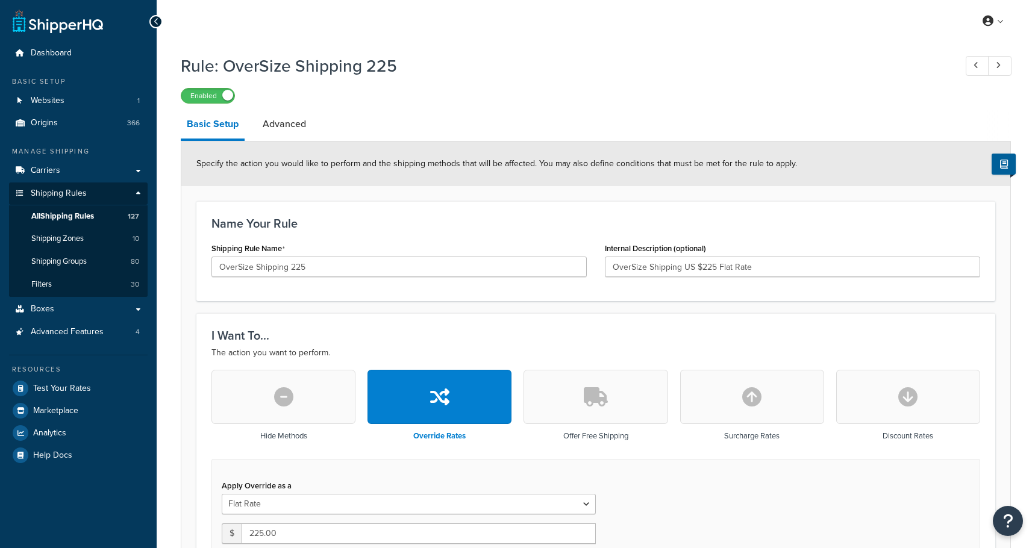
select select "ITEM"
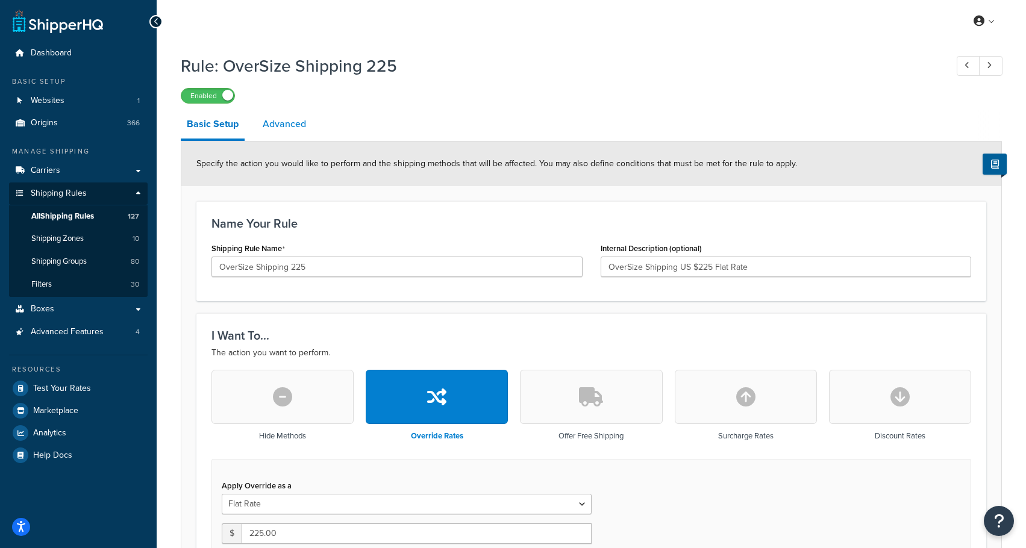
click at [273, 123] on link "Advanced" at bounding box center [284, 124] width 55 height 29
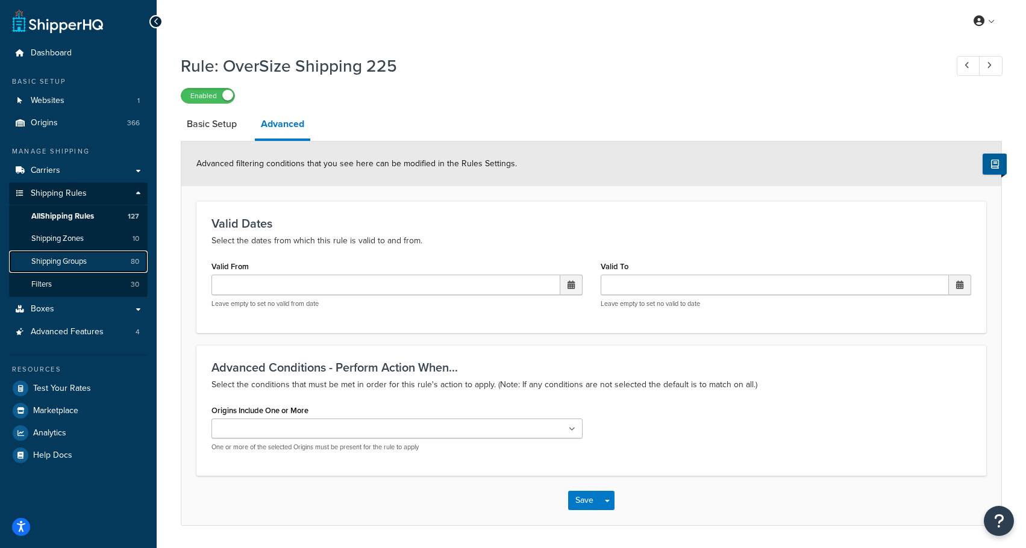
click at [69, 257] on span "Shipping Groups" at bounding box center [58, 262] width 55 height 10
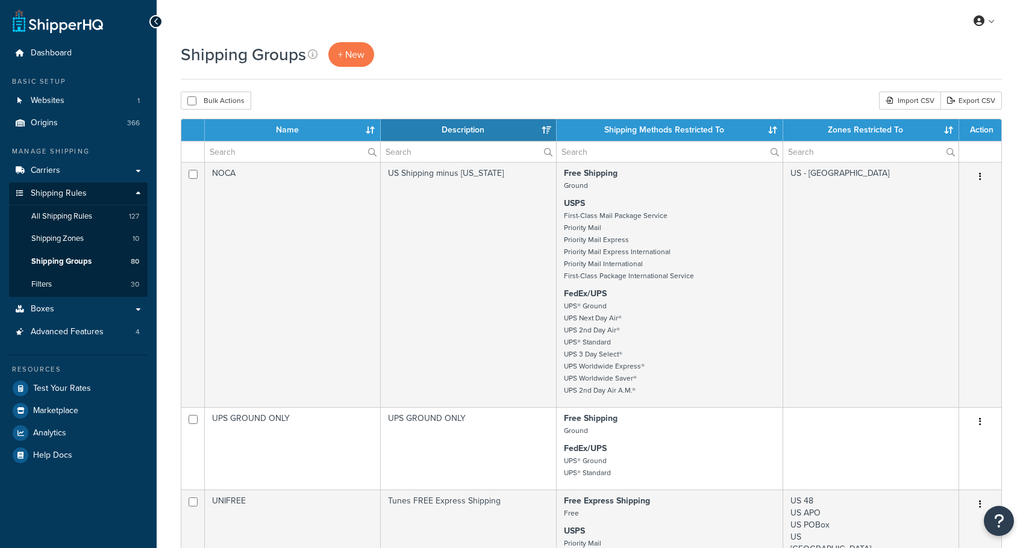
select select "15"
click at [283, 154] on input "text" at bounding box center [292, 152] width 175 height 20
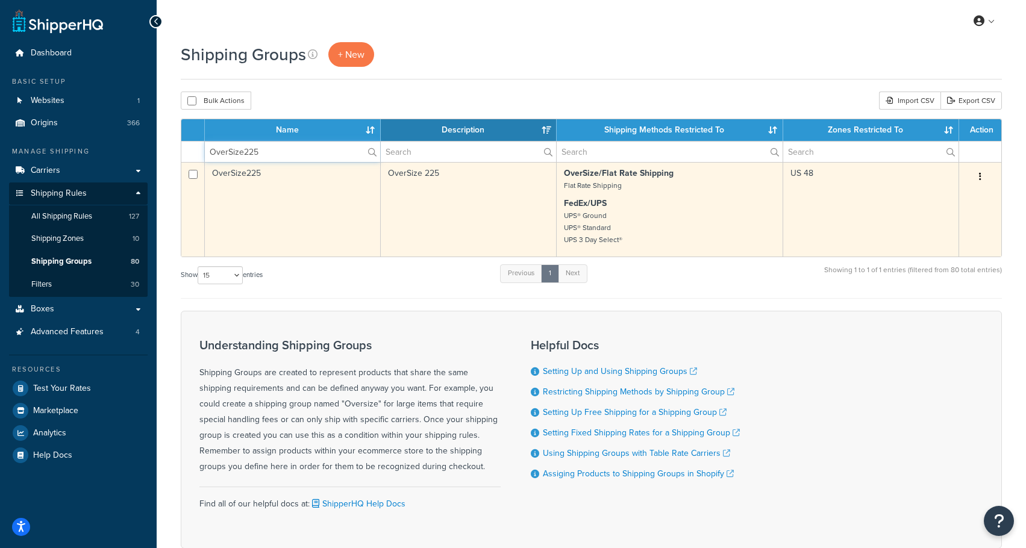
type input "OverSize225"
click at [978, 180] on button "button" at bounding box center [980, 176] width 17 height 19
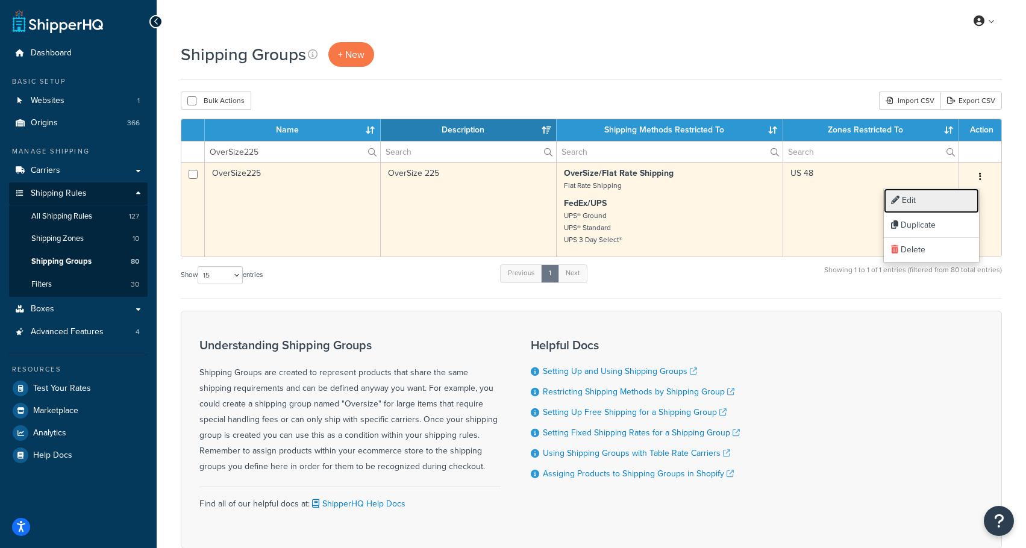
click at [931, 205] on link "Edit" at bounding box center [931, 201] width 95 height 25
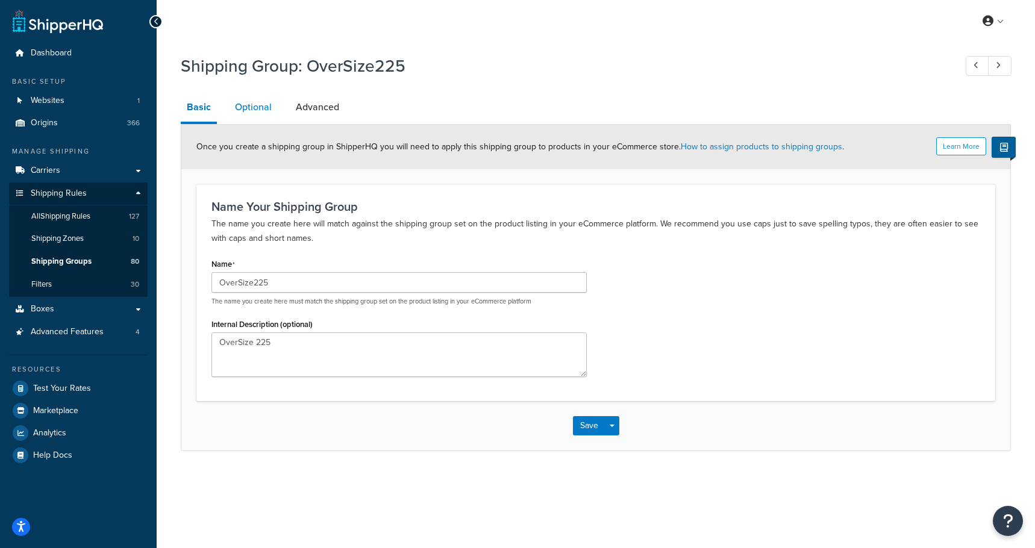
click at [265, 94] on link "Optional" at bounding box center [253, 107] width 49 height 29
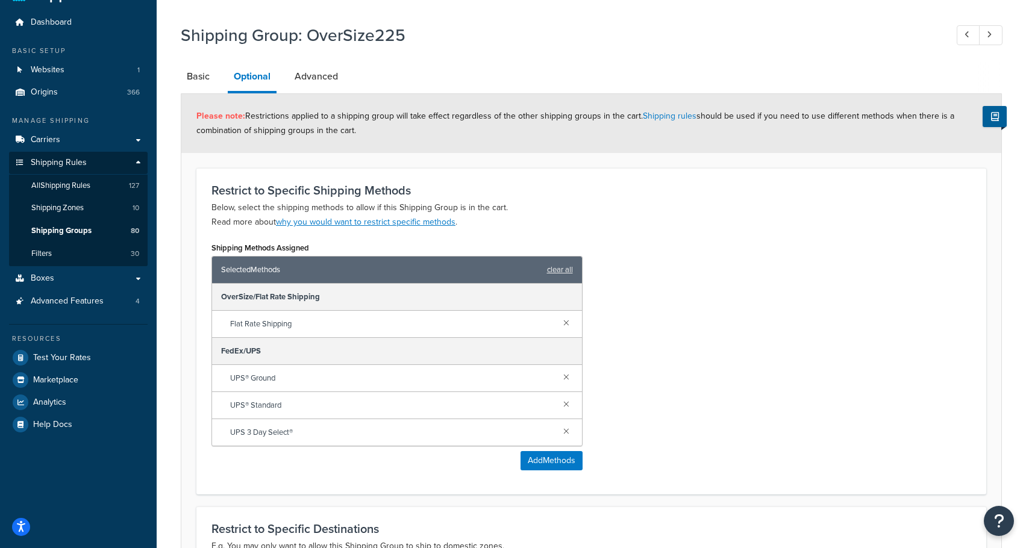
scroll to position [60, 0]
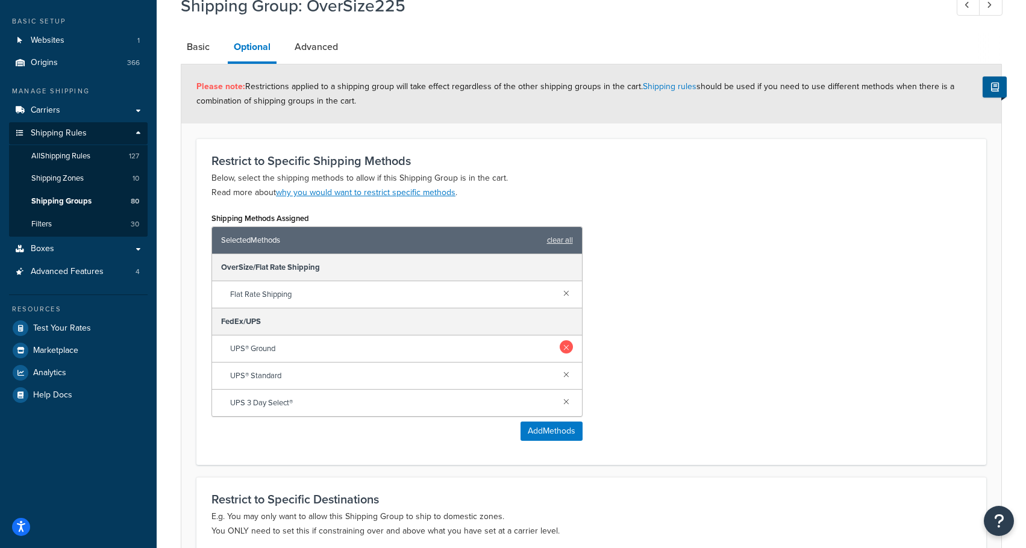
click at [572, 343] on link at bounding box center [566, 346] width 13 height 13
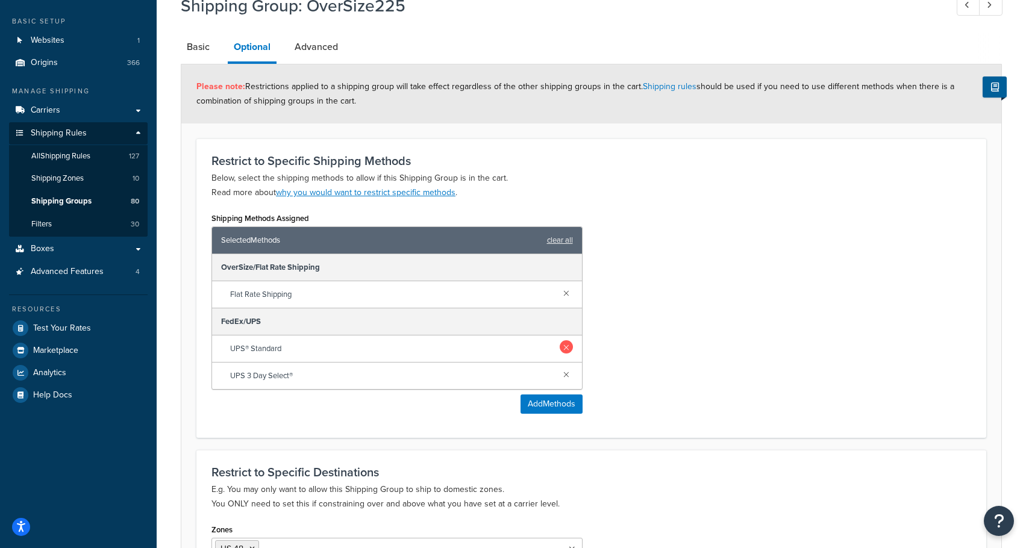
click at [570, 344] on link at bounding box center [566, 346] width 13 height 13
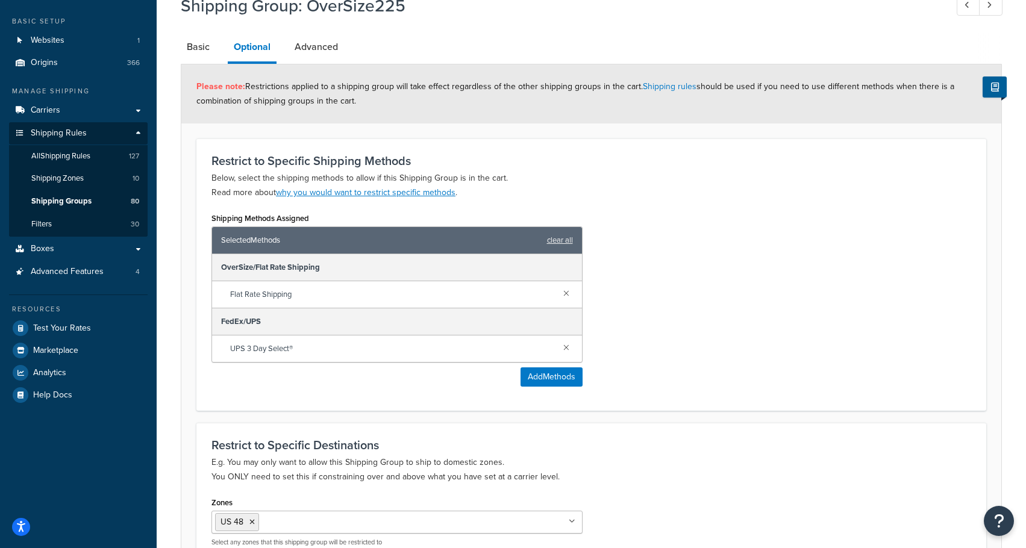
click at [570, 344] on link at bounding box center [566, 346] width 13 height 13
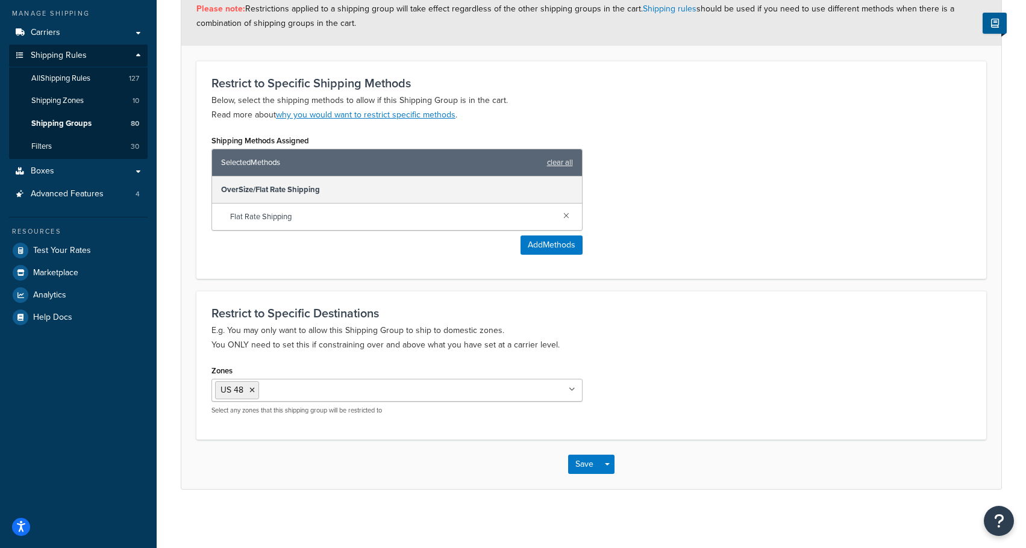
scroll to position [140, 0]
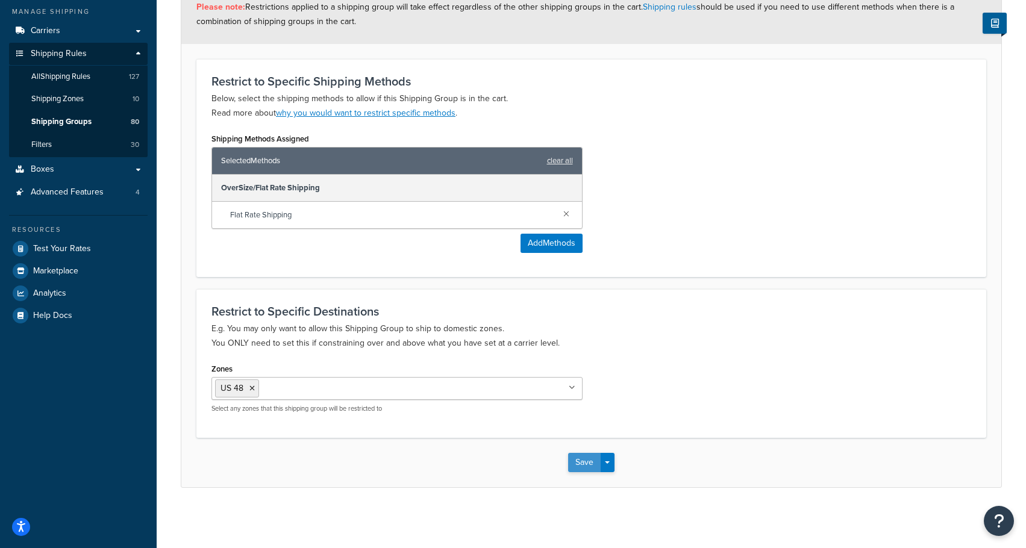
click at [583, 460] on button "Save" at bounding box center [584, 462] width 33 height 19
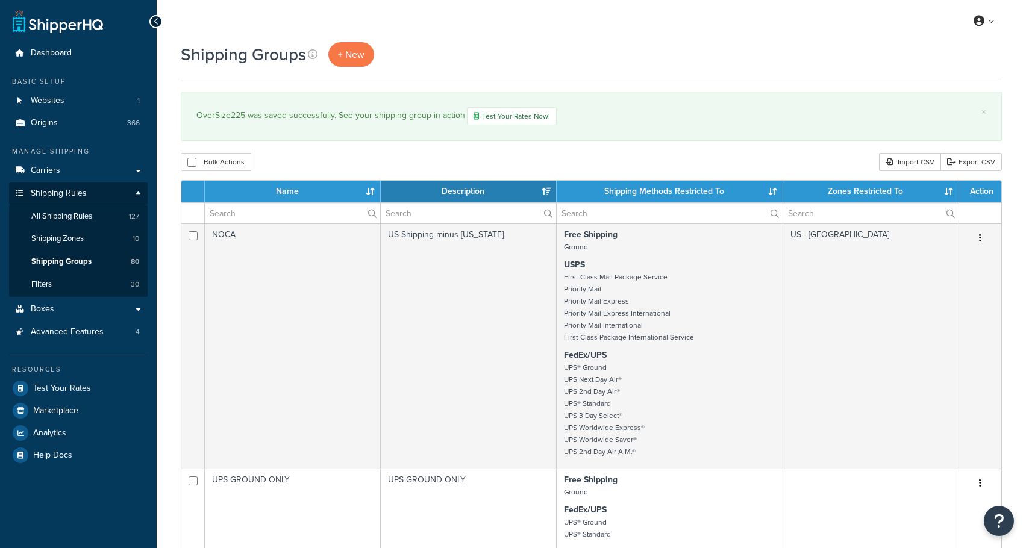
select select "15"
click at [51, 172] on span "Carriers" at bounding box center [46, 171] width 30 height 10
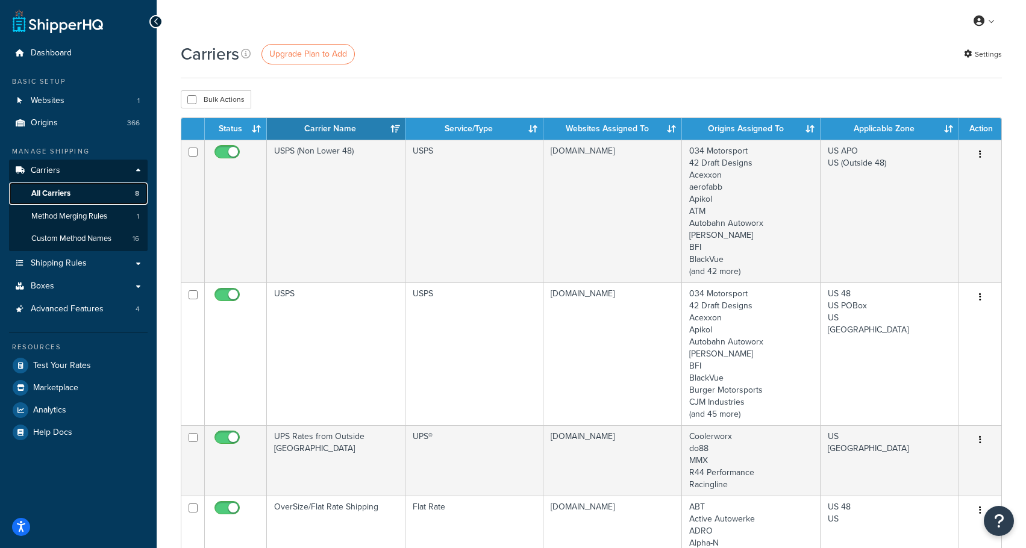
click at [49, 194] on span "All Carriers" at bounding box center [50, 194] width 39 height 10
click at [310, 126] on th "Carrier Name" at bounding box center [336, 129] width 139 height 22
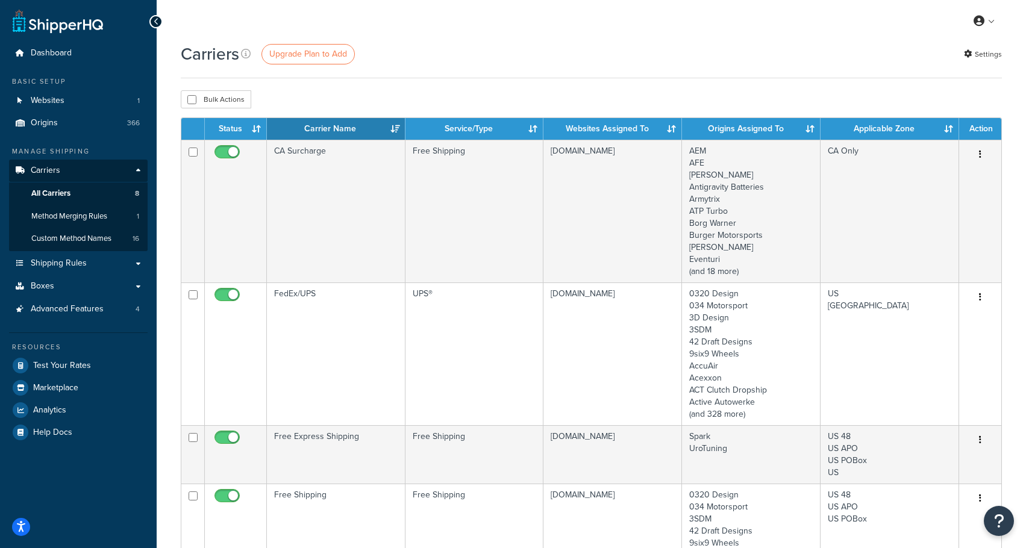
click at [322, 133] on th "Carrier Name" at bounding box center [336, 129] width 139 height 22
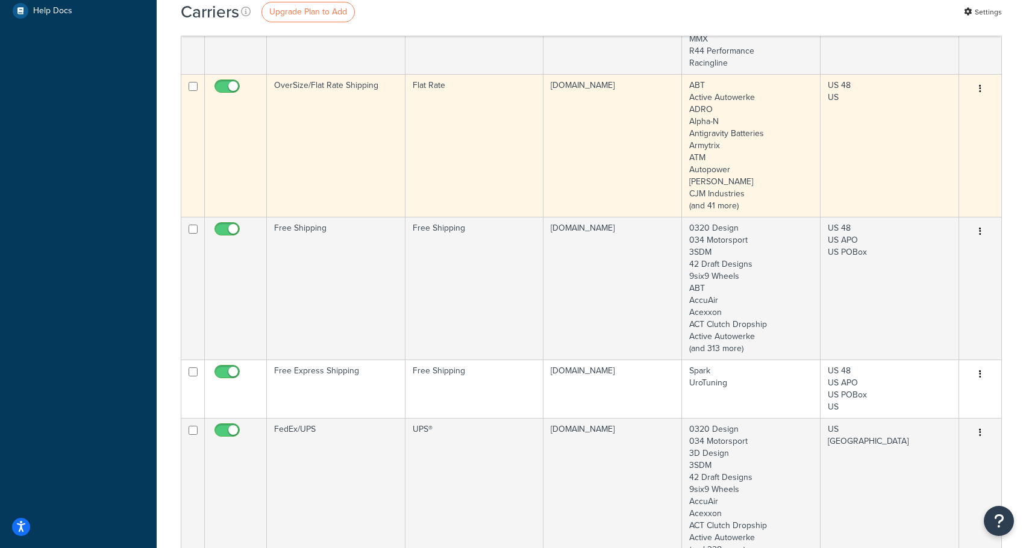
scroll to position [361, 0]
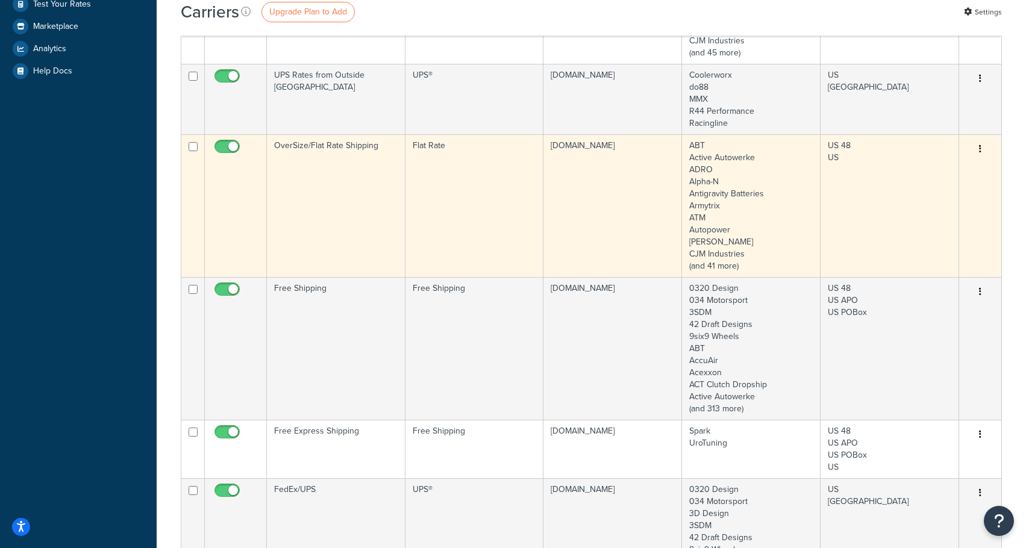
click at [980, 147] on icon "button" at bounding box center [980, 149] width 2 height 8
click at [923, 165] on link "Edit" at bounding box center [931, 173] width 95 height 25
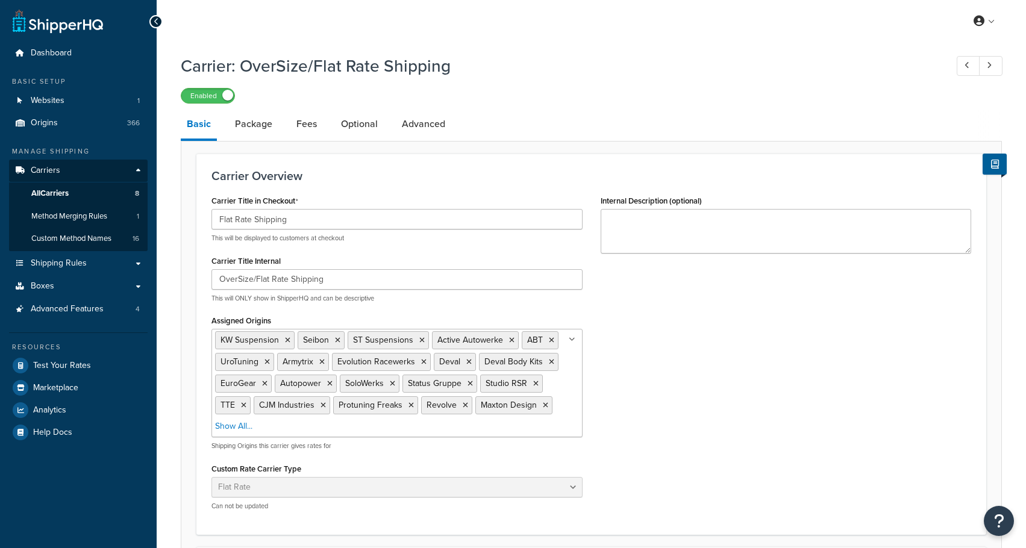
select select "flat"
select select "item"
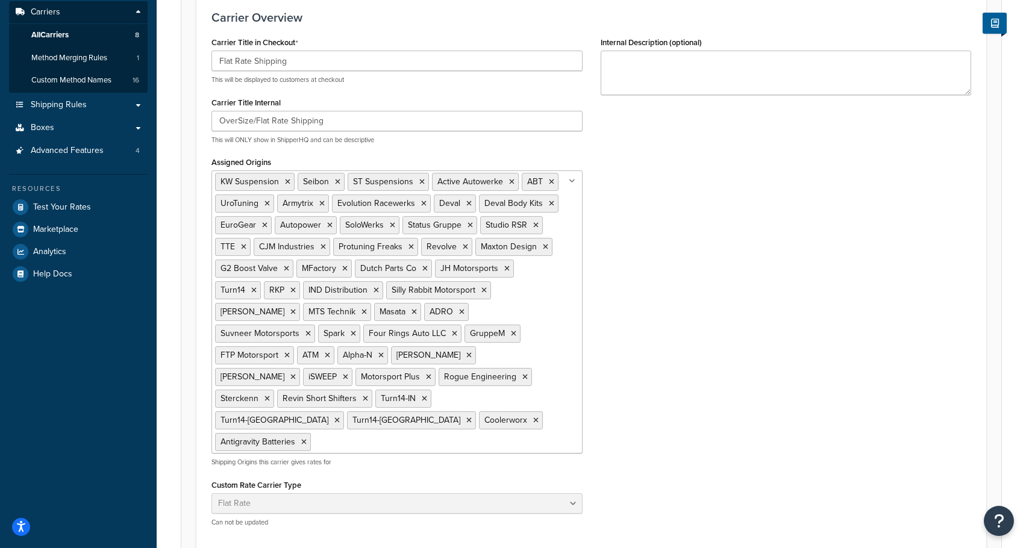
scroll to position [181, 0]
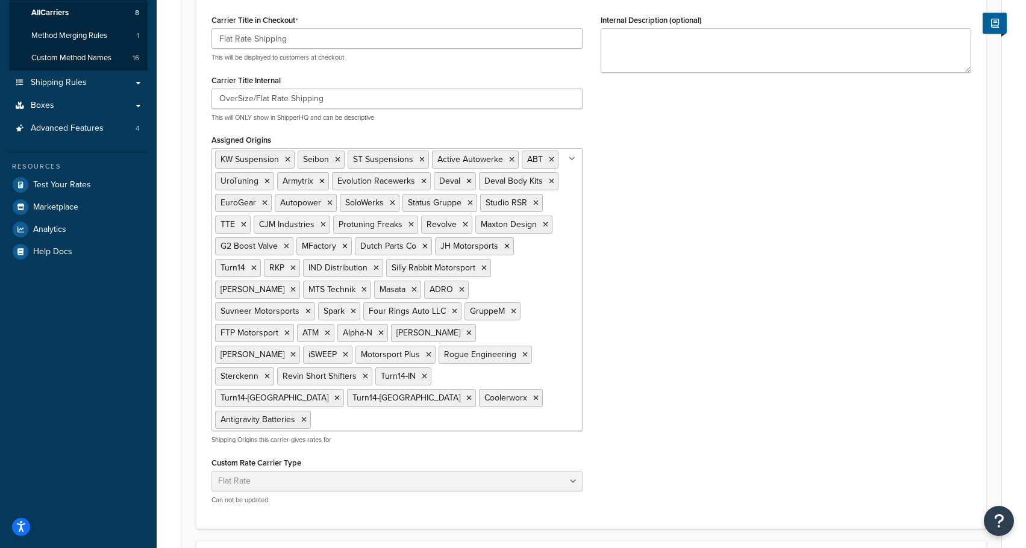
click at [536, 377] on ul "KW Suspension Seibon ST Suspensions Active Autowerke ABT UroTuning Armytrix Evo…" at bounding box center [396, 289] width 371 height 283
type input "VF"
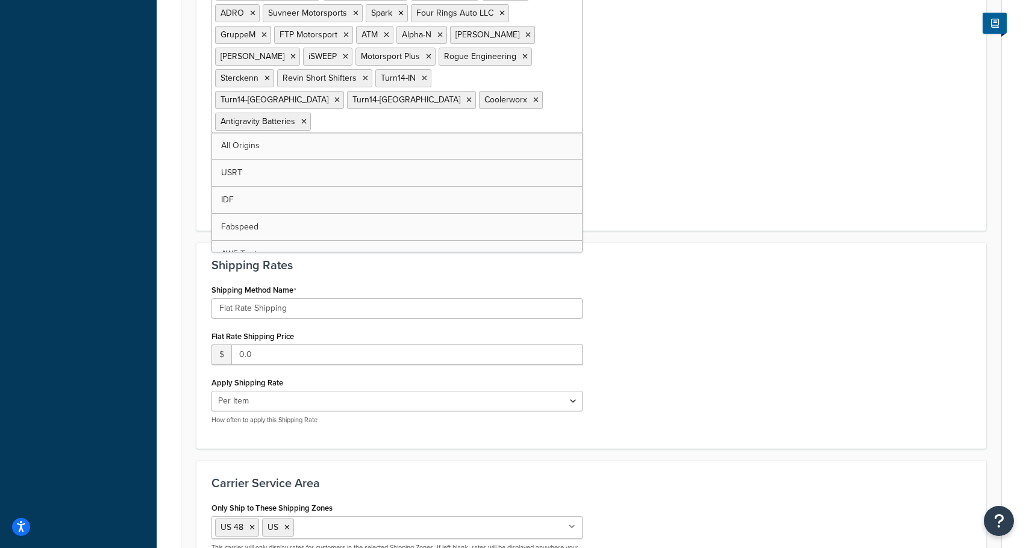
scroll to position [482, 0]
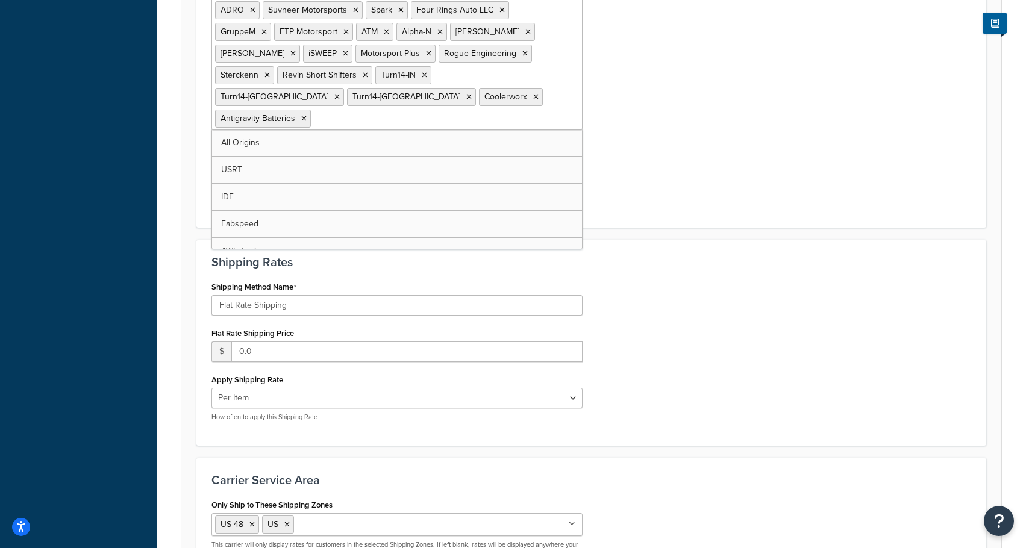
click at [729, 355] on div "Shipping Method Name Flat Rate Shipping Flat Rate Shipping Price $ 0.0 Apply Sh…" at bounding box center [591, 354] width 778 height 152
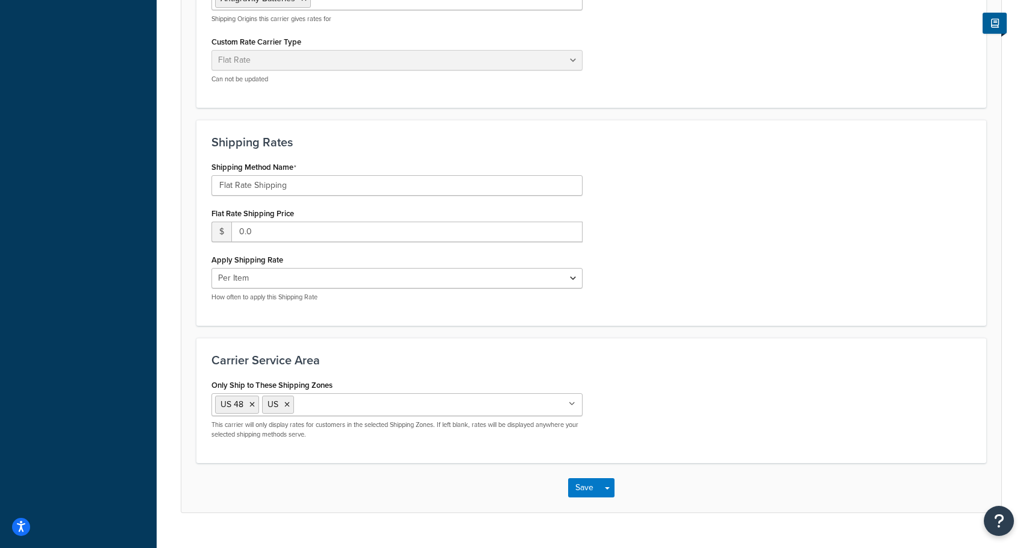
scroll to position [605, 0]
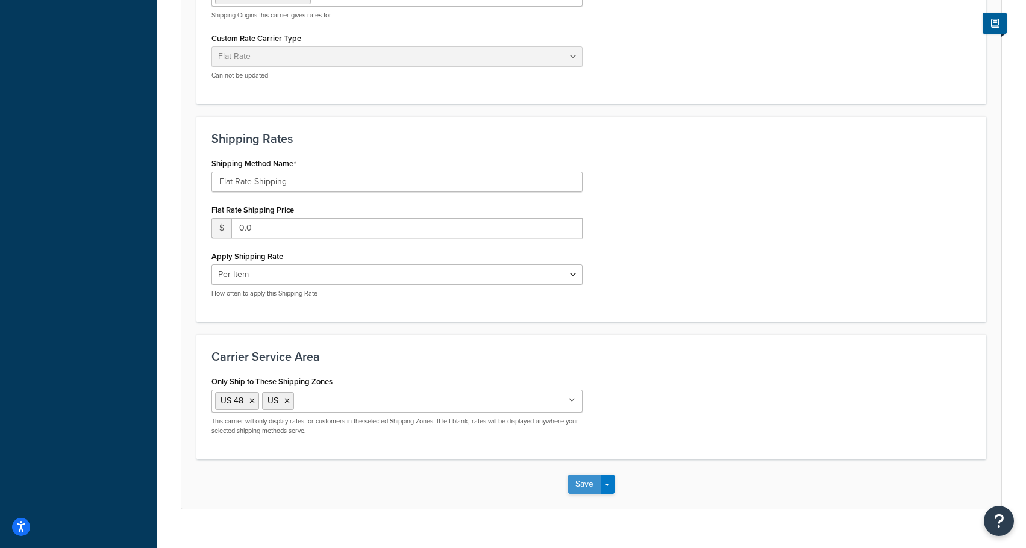
click at [580, 475] on button "Save" at bounding box center [584, 484] width 33 height 19
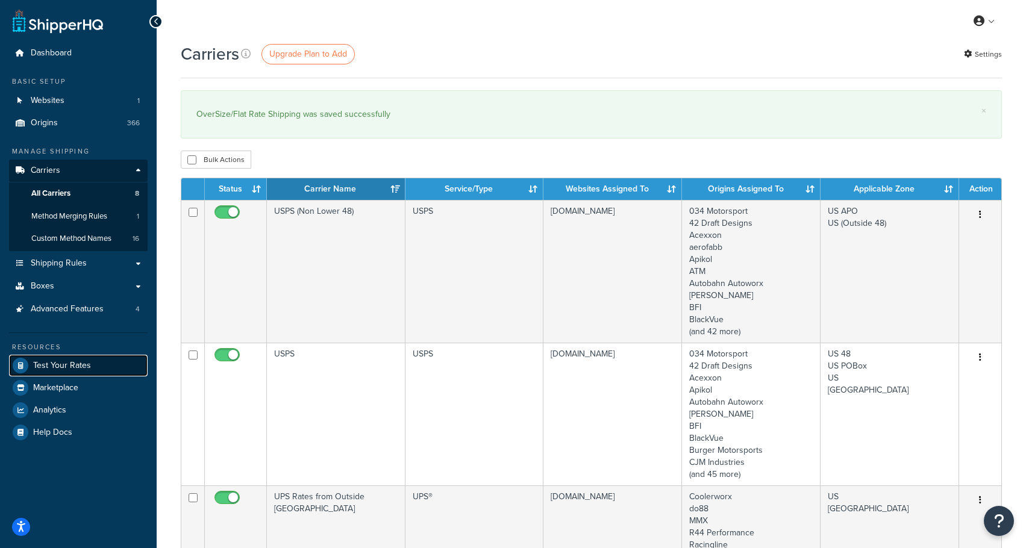
click at [45, 364] on span "Test Your Rates" at bounding box center [62, 366] width 58 height 10
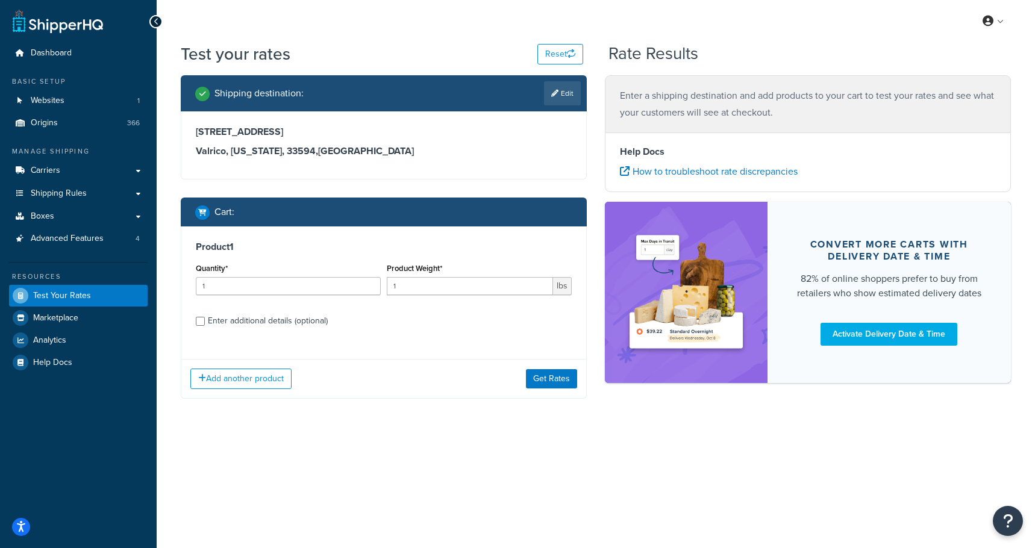
click at [290, 322] on div "Enter additional details (optional)" at bounding box center [268, 321] width 120 height 17
click at [205, 322] on input "Enter additional details (optional)" at bounding box center [200, 321] width 9 height 9
checkbox input "true"
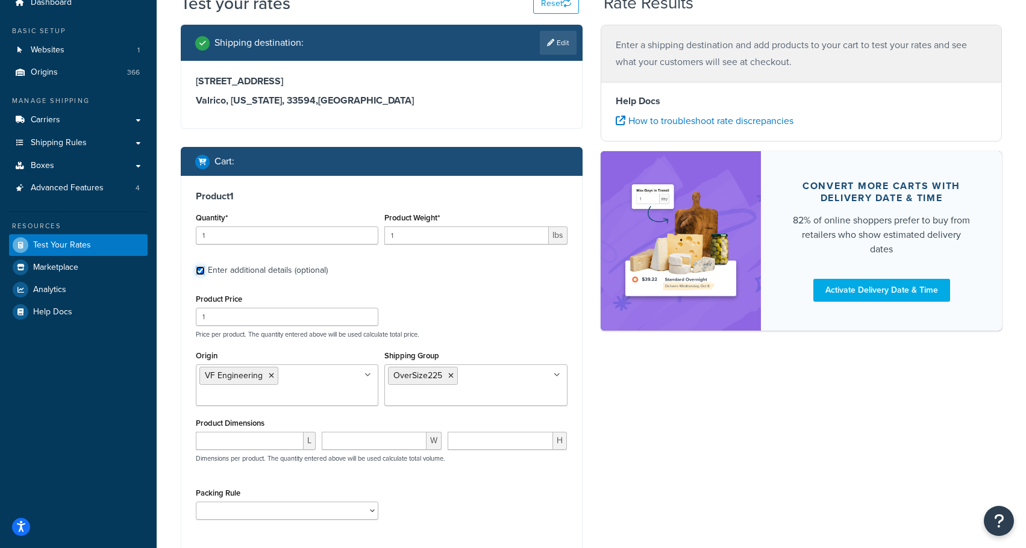
scroll to position [54, 0]
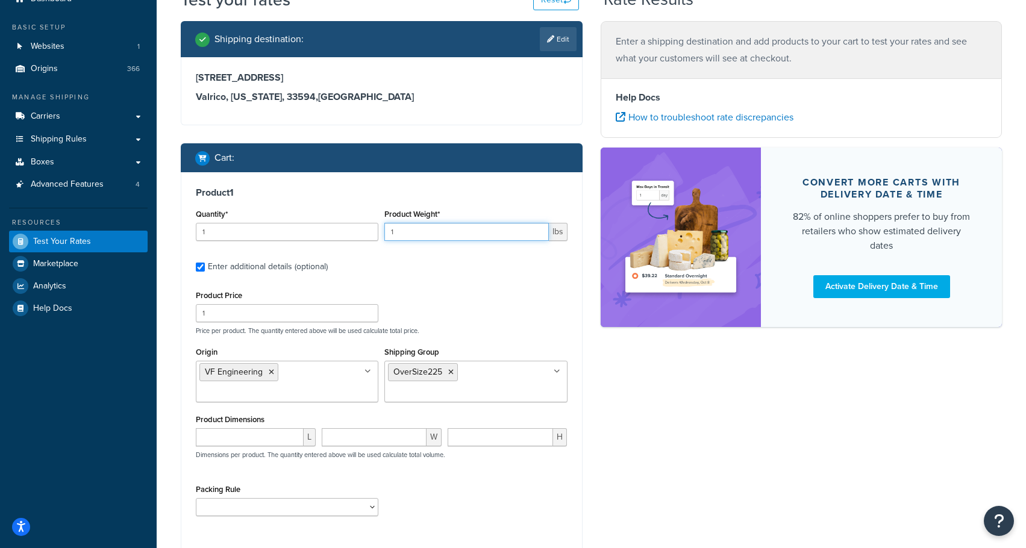
drag, startPoint x: 419, startPoint y: 227, endPoint x: 388, endPoint y: 223, distance: 30.9
click at [388, 223] on input "1" at bounding box center [466, 232] width 164 height 18
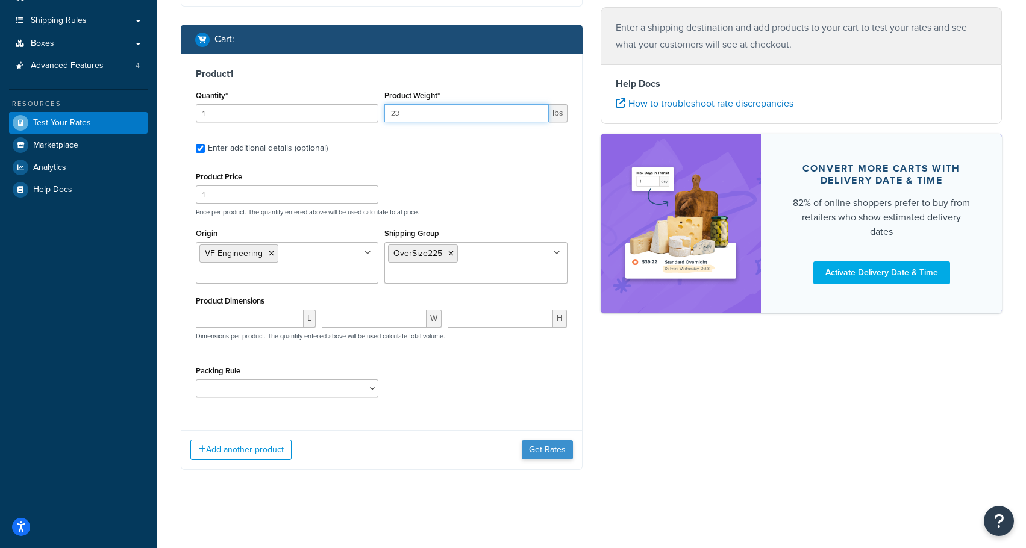
type input "23"
click at [536, 442] on button "Get Rates" at bounding box center [547, 449] width 51 height 19
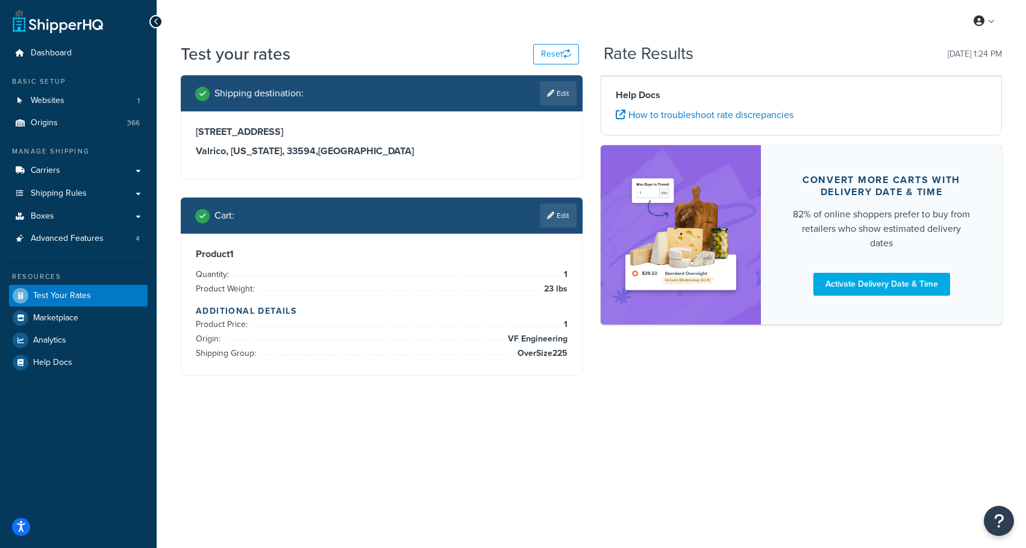
scroll to position [0, 0]
